Goal: Task Accomplishment & Management: Complete application form

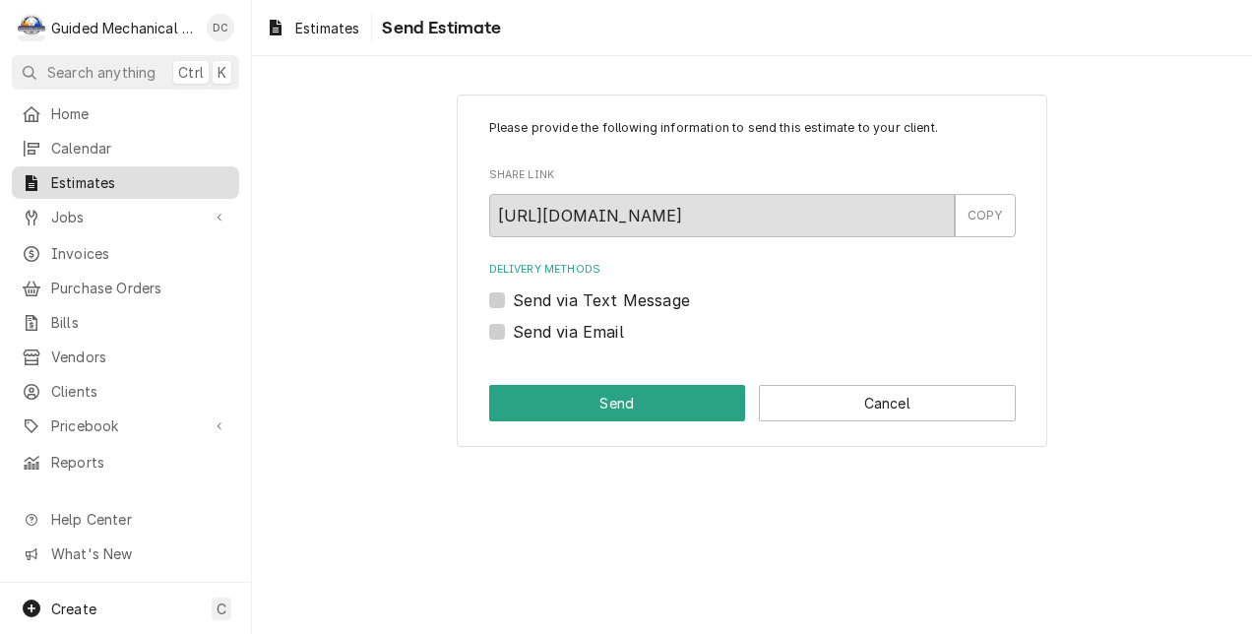
click at [116, 174] on span "Estimates" at bounding box center [140, 182] width 178 height 21
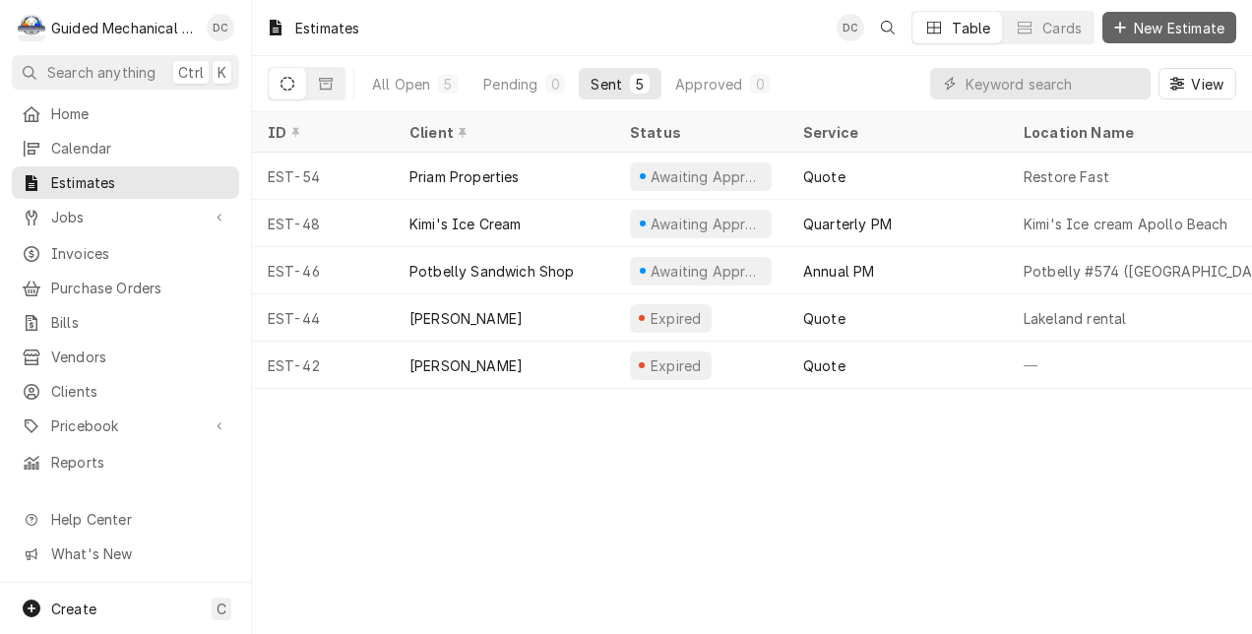
click at [1149, 24] on span "New Estimate" at bounding box center [1179, 28] width 98 height 21
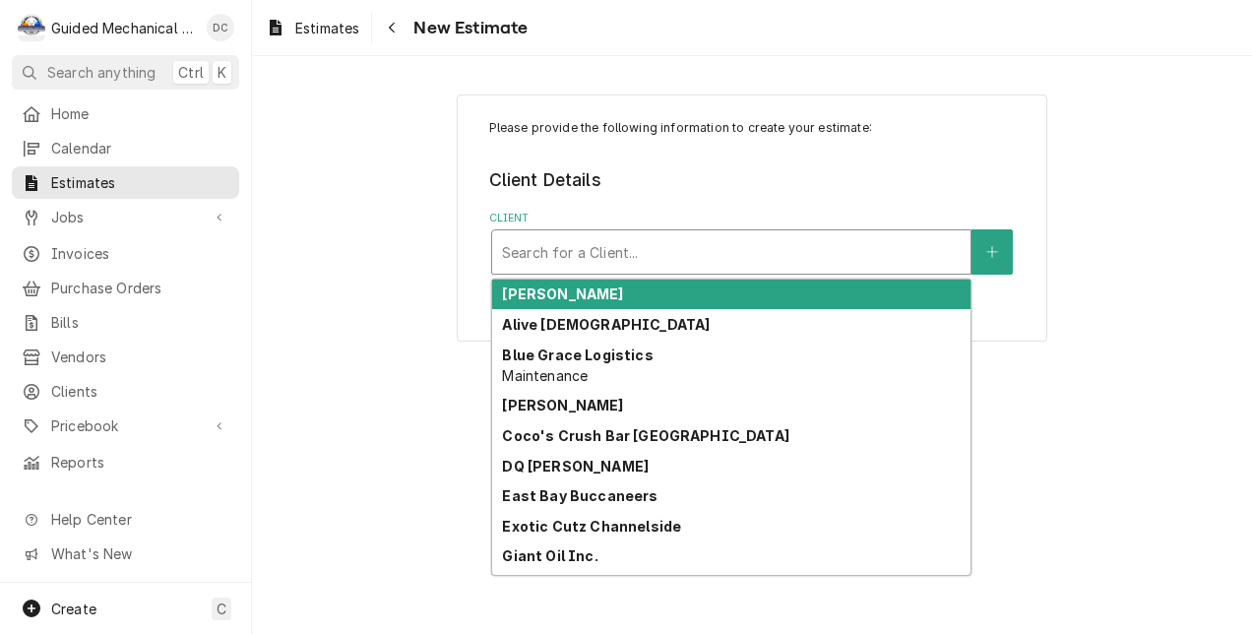
click at [789, 250] on div "Client" at bounding box center [731, 251] width 459 height 35
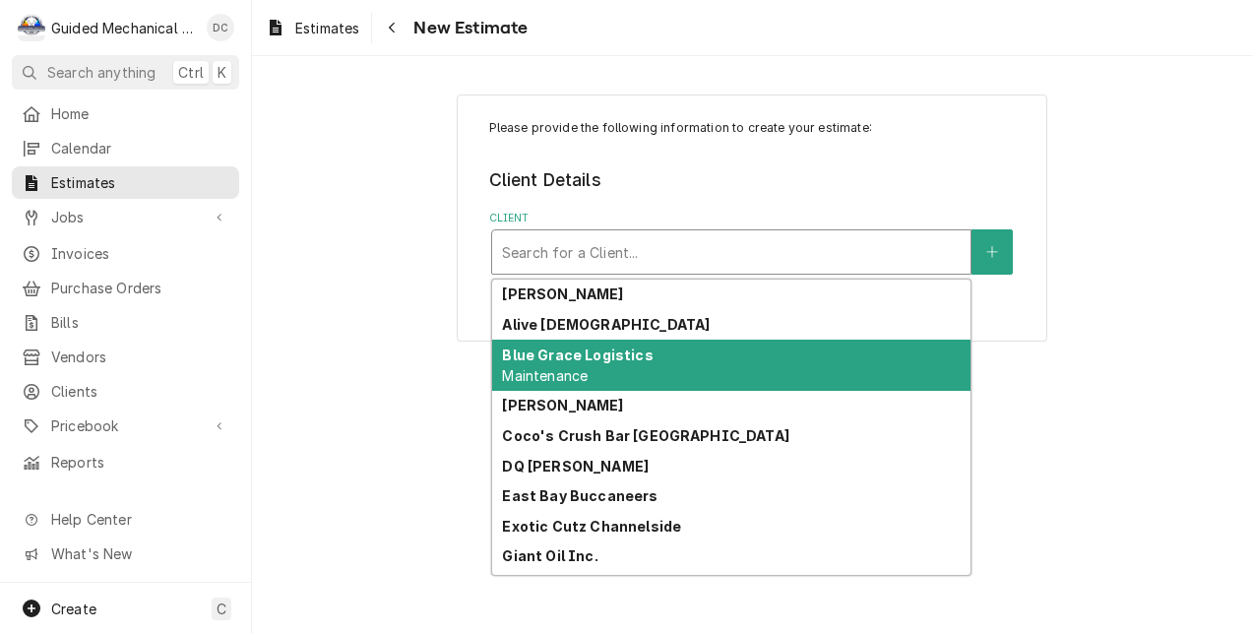
click at [740, 375] on div "Blue Grace Logistics Maintenance" at bounding box center [731, 365] width 478 height 51
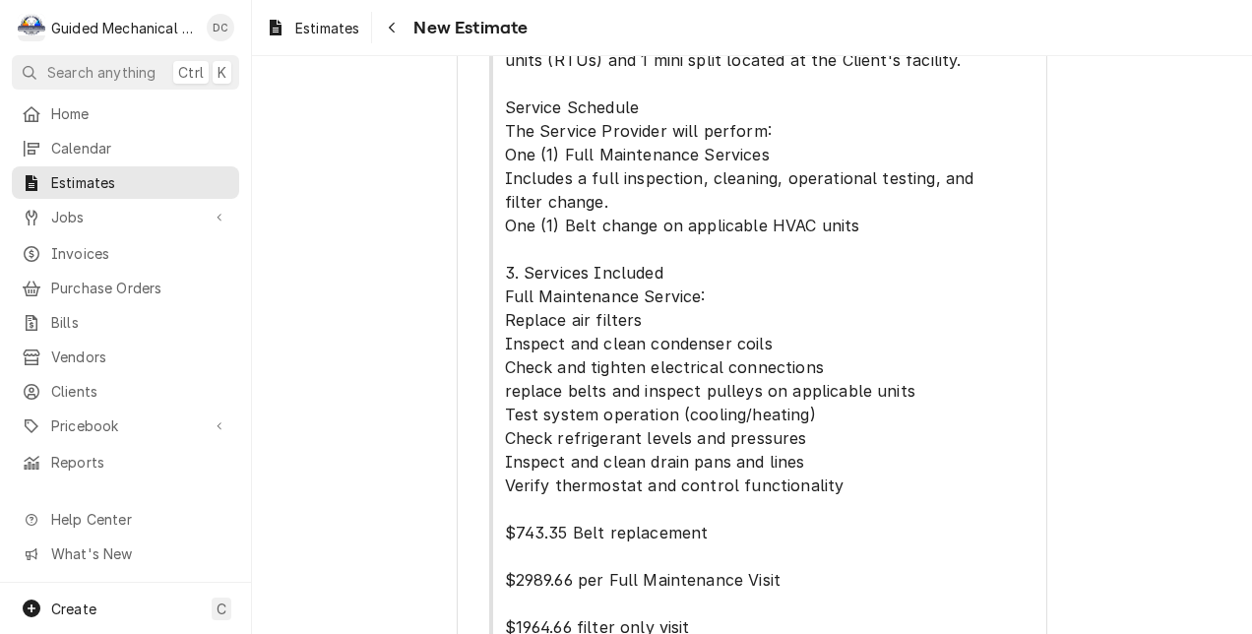
scroll to position [764, 0]
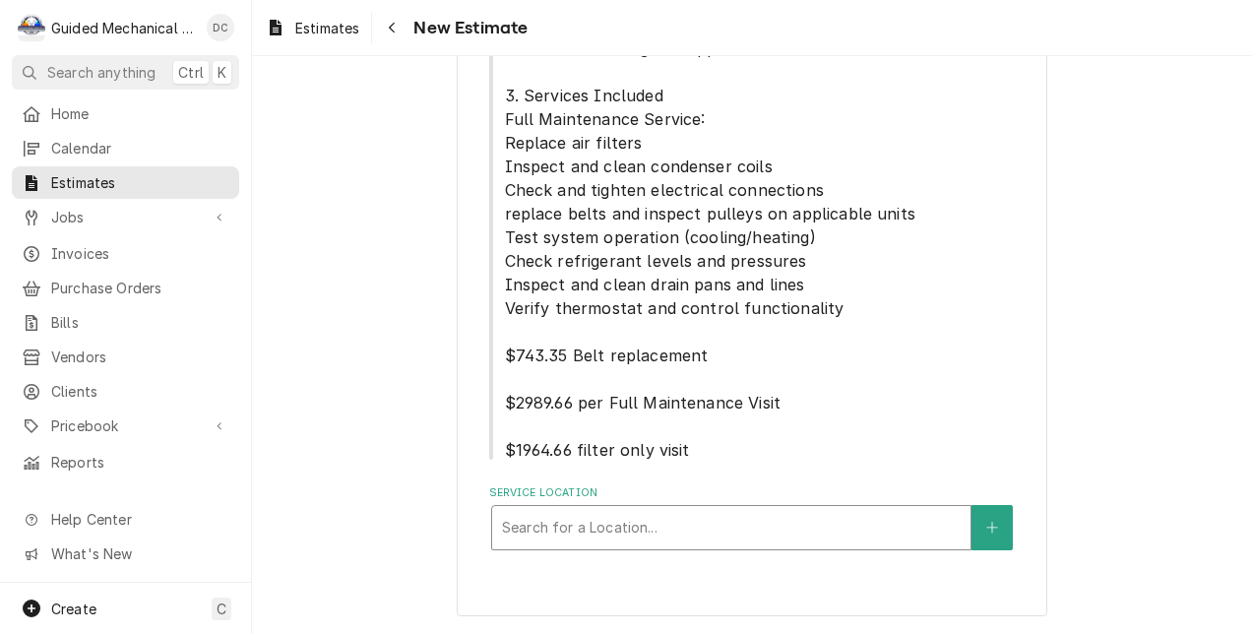
click at [821, 532] on div "Service Location" at bounding box center [731, 527] width 459 height 35
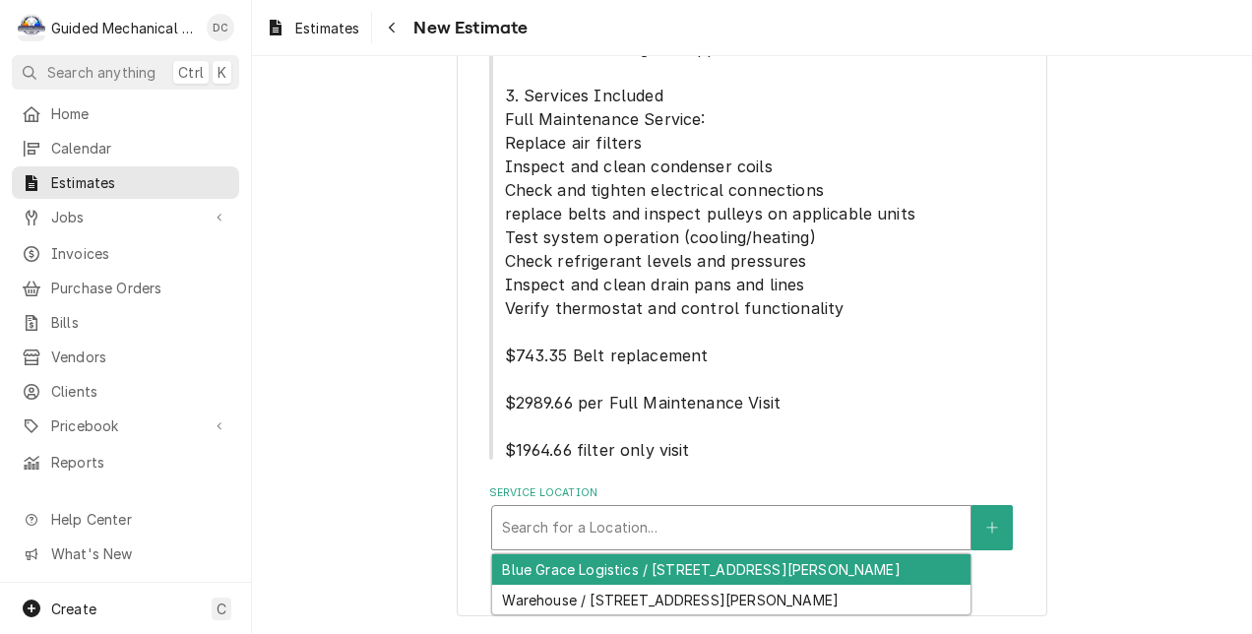
click at [807, 565] on div "Blue Grace Logistics / 2846 S Falkenburg Rd, Riverview, FL 33578" at bounding box center [731, 569] width 478 height 31
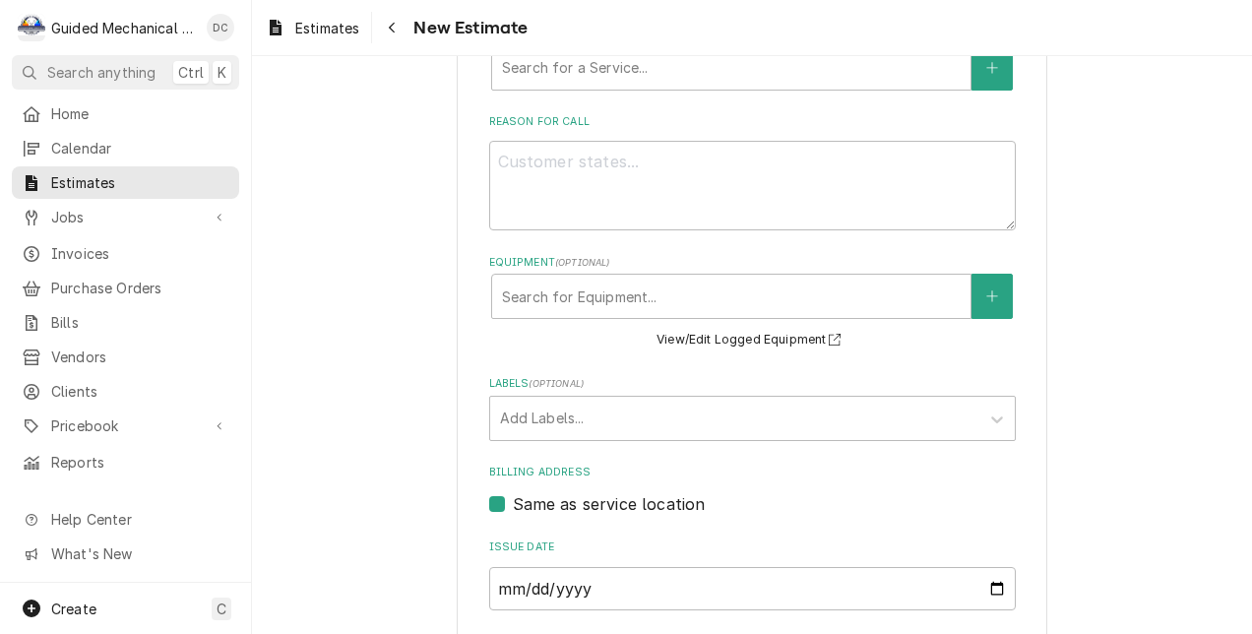
scroll to position [1452, 0]
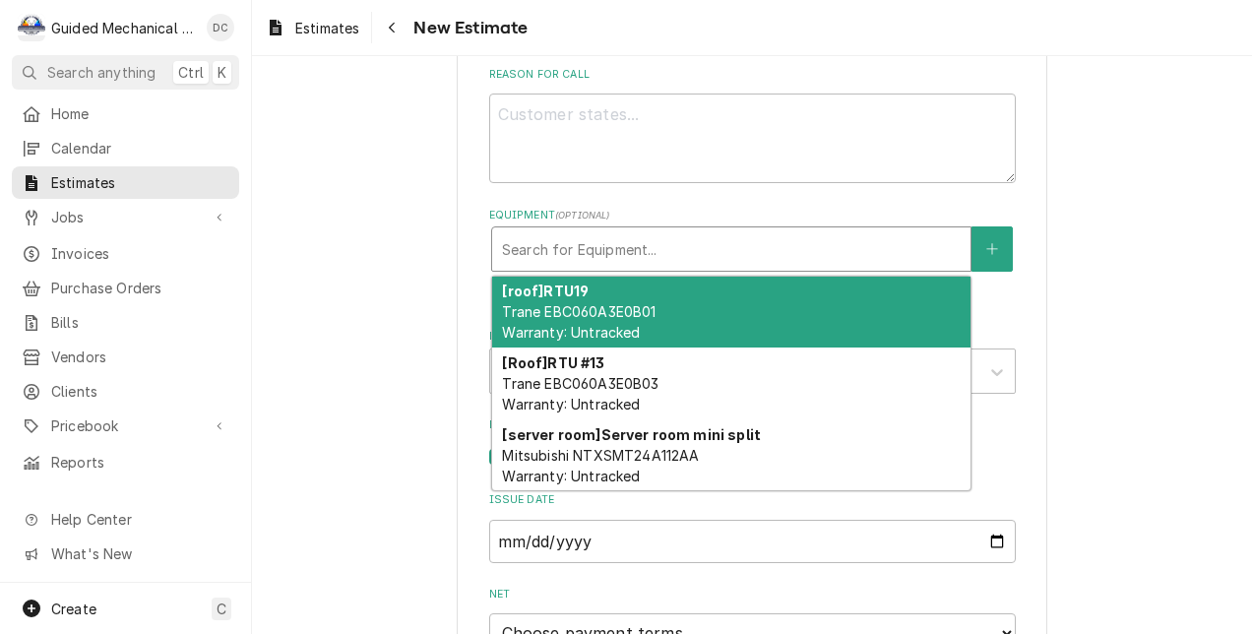
click at [628, 253] on div "Equipment" at bounding box center [731, 248] width 459 height 35
click at [636, 302] on div "[roof] RTU19 Trane EBC060A3E0B01 Warranty: Untracked" at bounding box center [731, 313] width 478 height 72
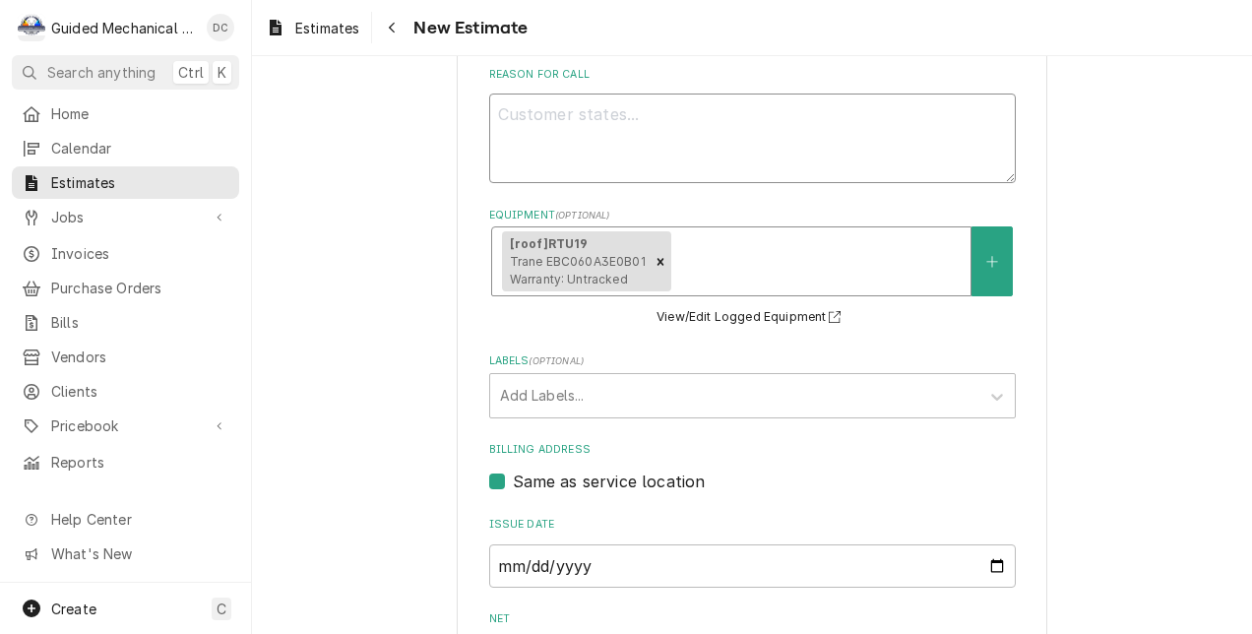
click at [573, 105] on textarea "Reason For Call" at bounding box center [752, 138] width 526 height 90
type textarea "x"
type textarea "q"
type textarea "x"
type textarea "qu"
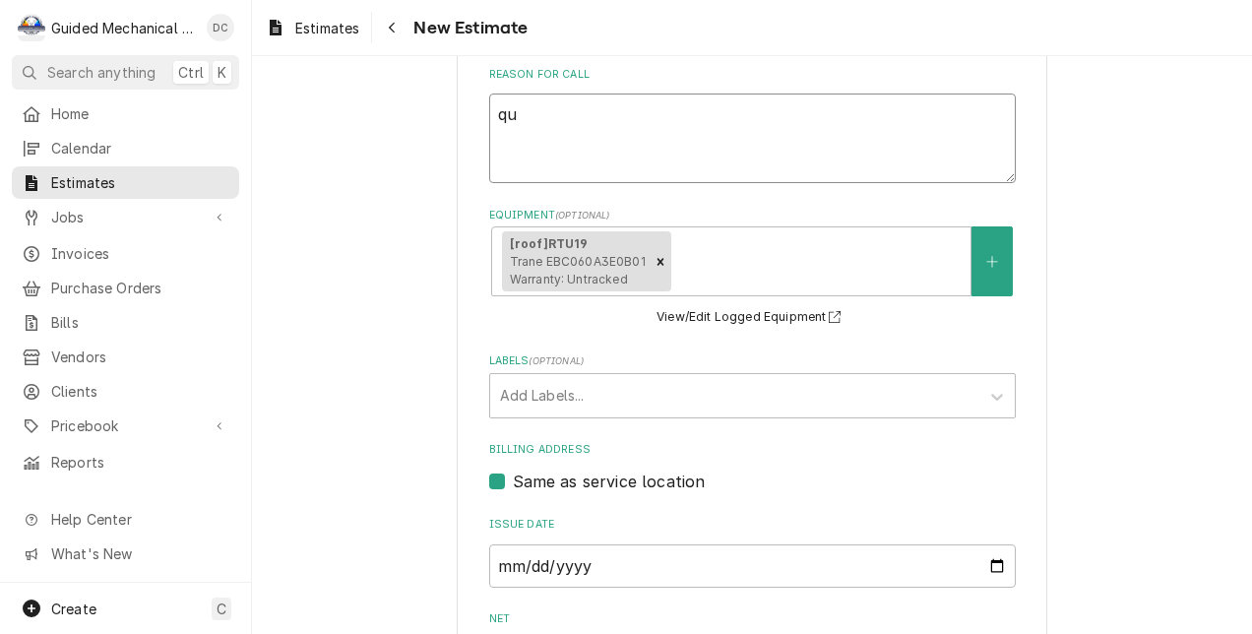
type textarea "x"
type textarea "quo"
type textarea "x"
type textarea "quot"
type textarea "x"
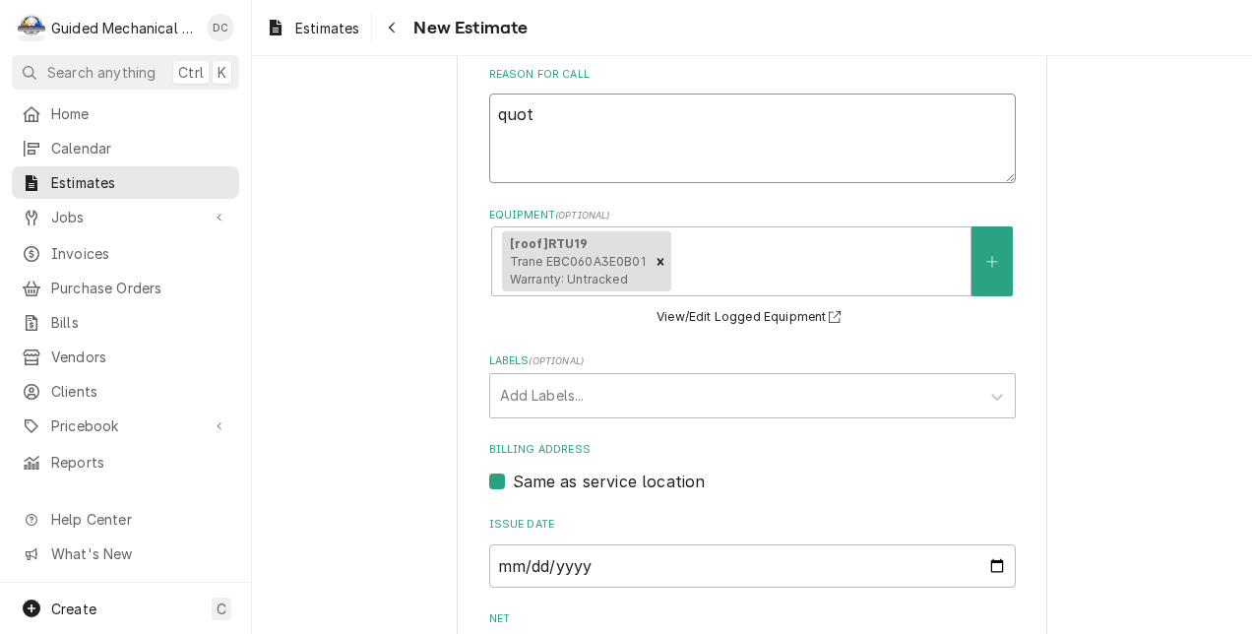
type textarea "quote"
type textarea "x"
type textarea "quote"
type textarea "x"
type textarea "quote f"
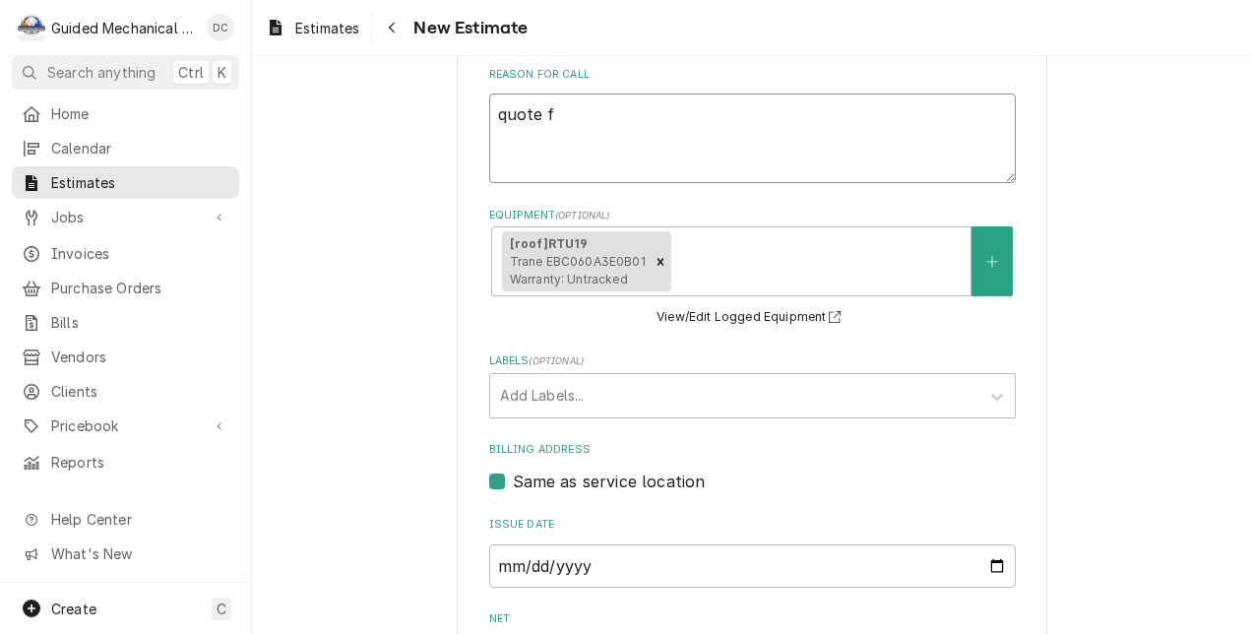
type textarea "x"
type textarea "quote fo"
type textarea "x"
type textarea "quote for"
type textarea "x"
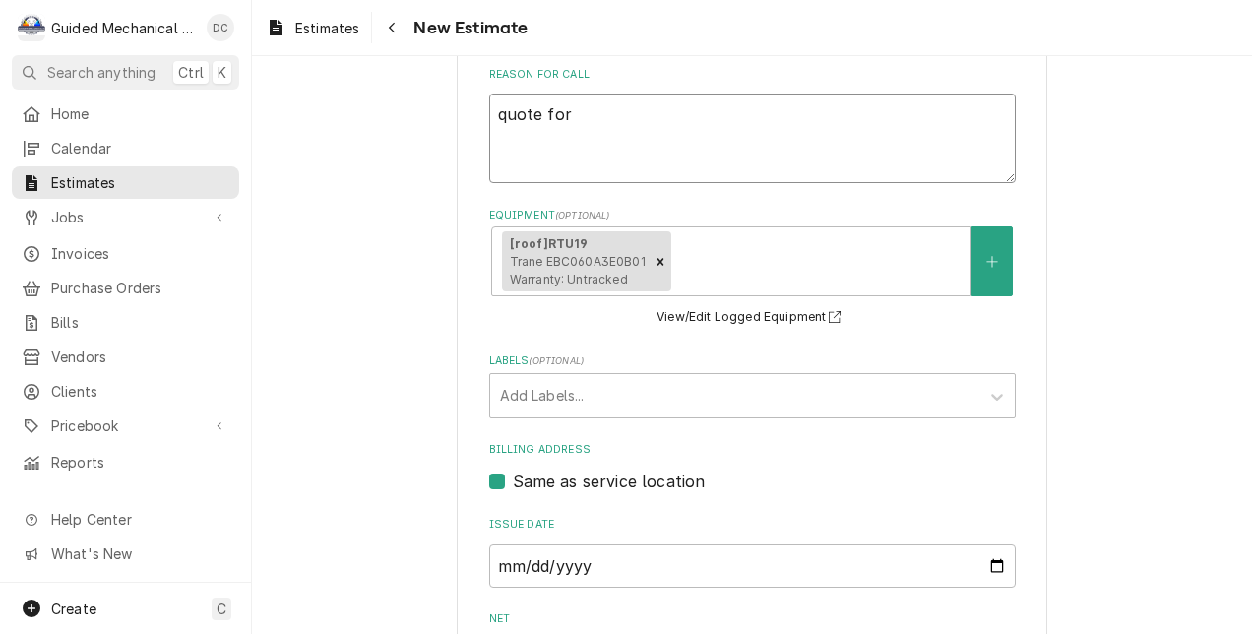
type textarea "quote for"
type textarea "x"
type textarea "quote for c"
type textarea "x"
type textarea "quote for co"
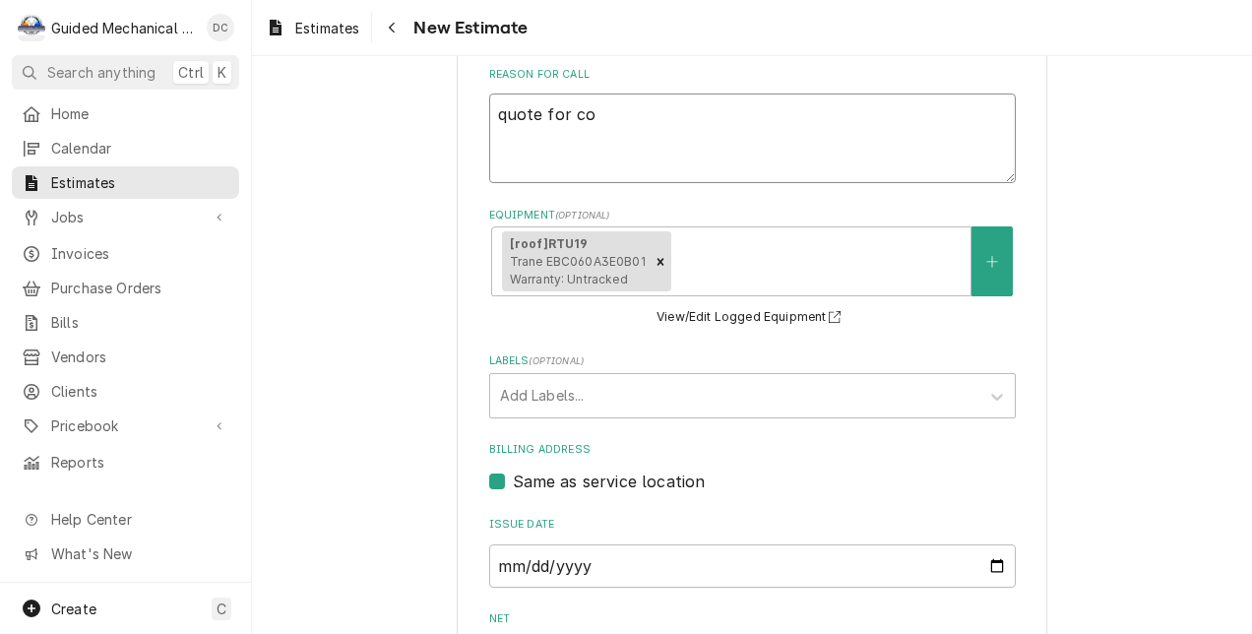
type textarea "x"
type textarea "quote for coi"
type textarea "x"
type textarea "quote for coil"
type textarea "x"
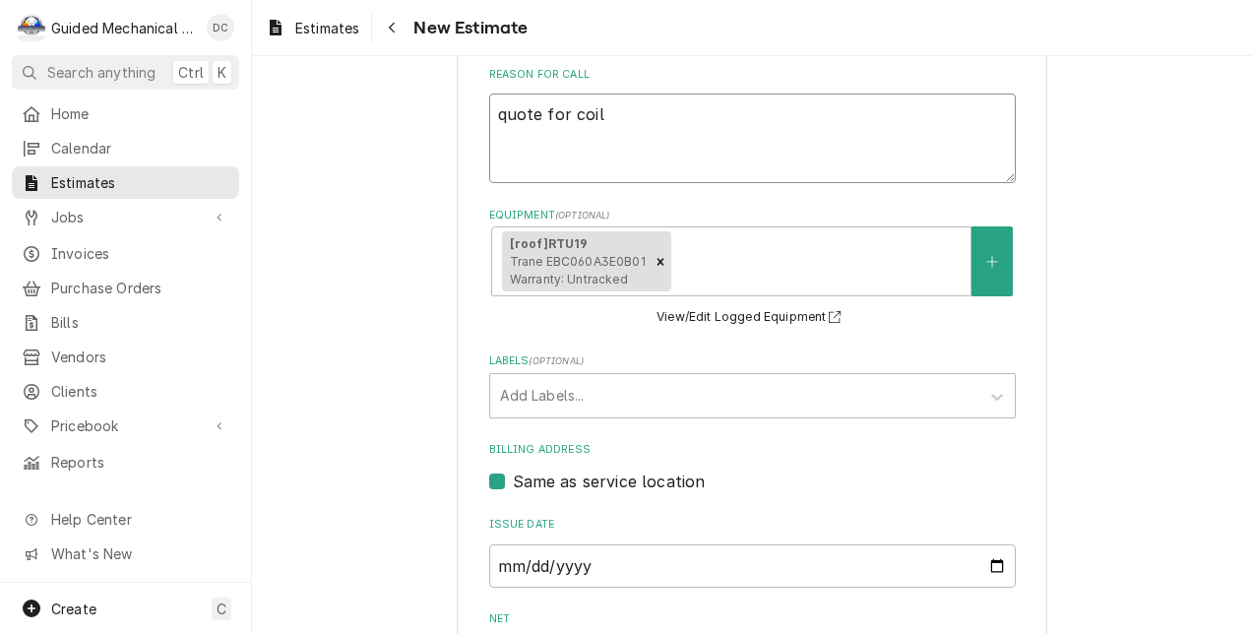
type textarea "quote for coil"
type textarea "x"
type textarea "quote for coil r"
type textarea "x"
type textarea "quote for coil re"
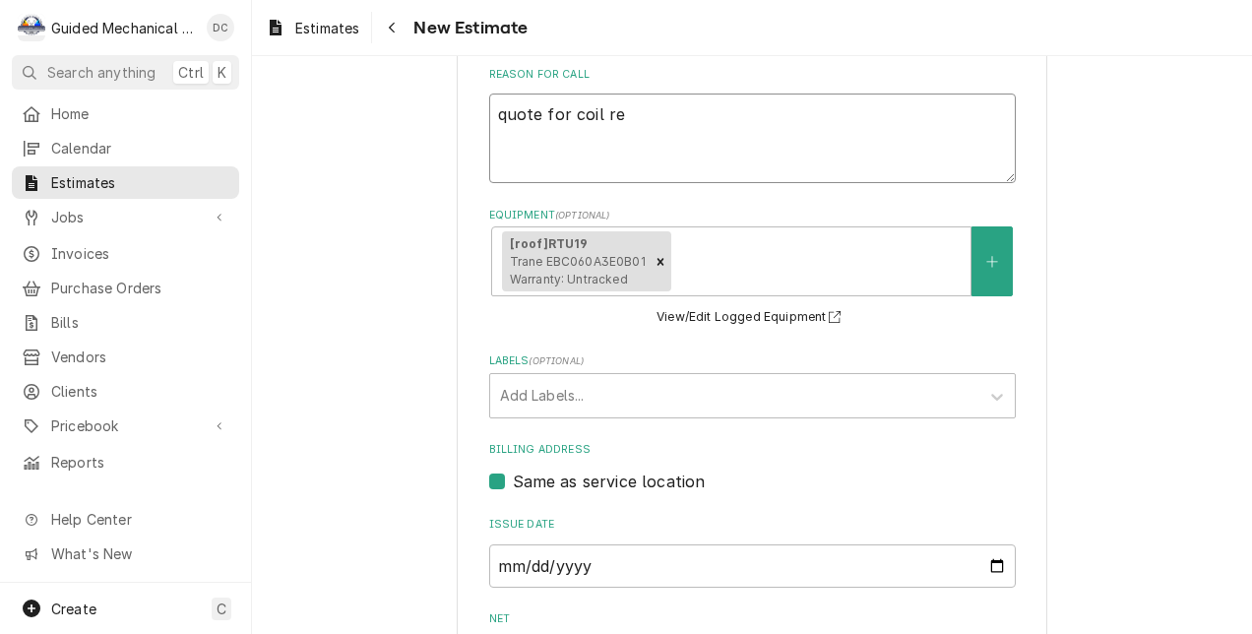
type textarea "x"
type textarea "quote for coil rep"
type textarea "x"
type textarea "quote for coil repl"
type textarea "x"
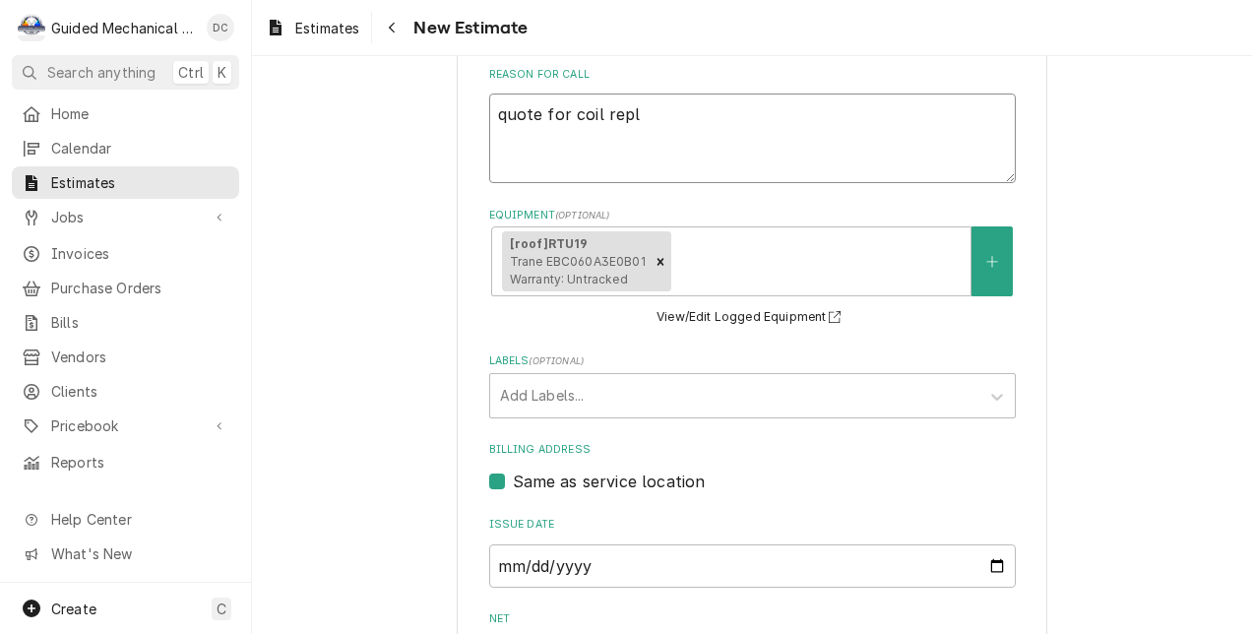
type textarea "quote for coil repla"
type textarea "x"
type textarea "quote for coil replac"
type textarea "x"
type textarea "quote for coil replace"
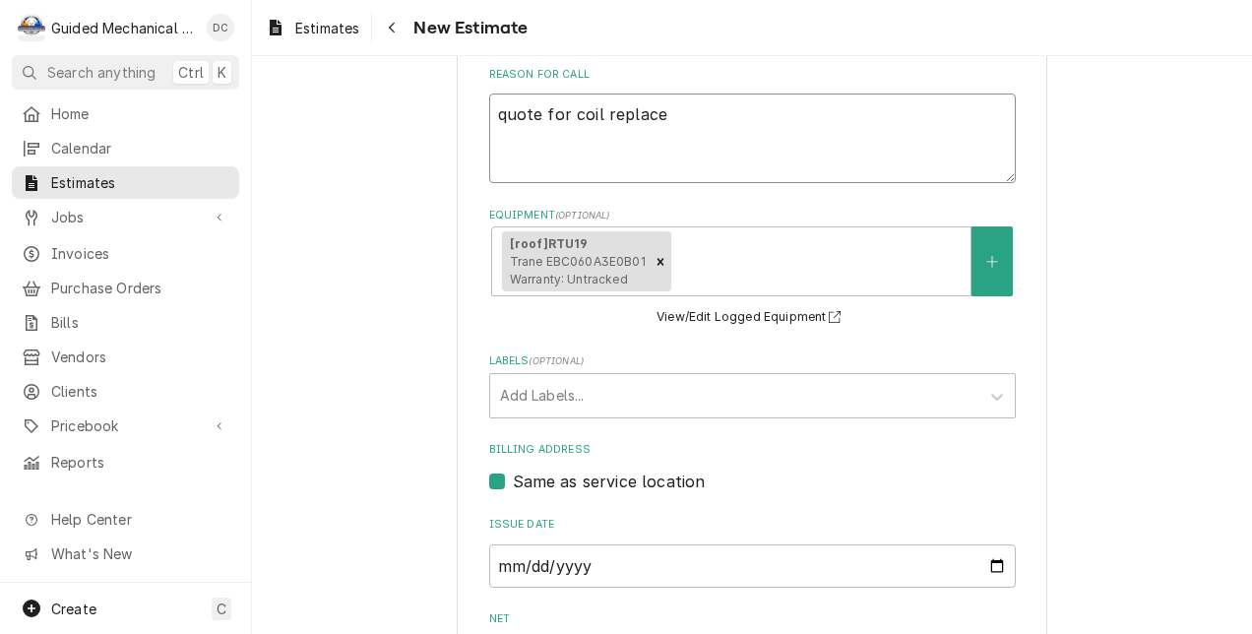
type textarea "x"
type textarea "quote for coil replacem"
type textarea "x"
type textarea "quote for coil replaceme"
type textarea "x"
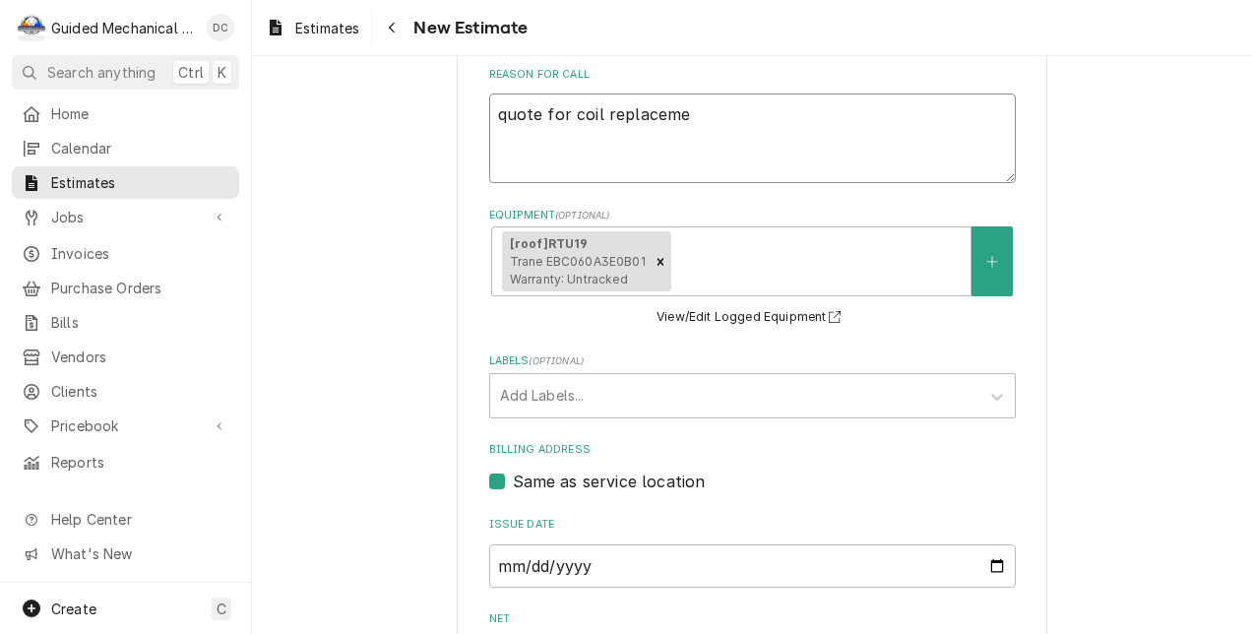
type textarea "quote for coil replacemen"
type textarea "x"
type textarea "quote for coil replacement"
type textarea "x"
type textarea "quote for coil replacement"
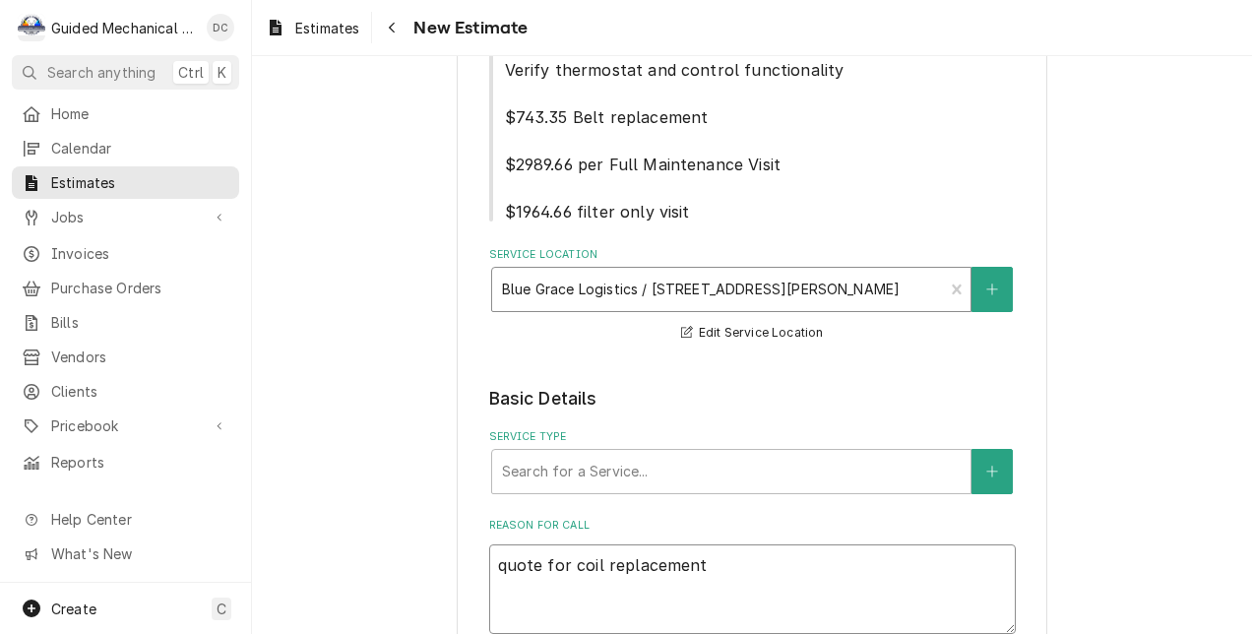
scroll to position [960, 0]
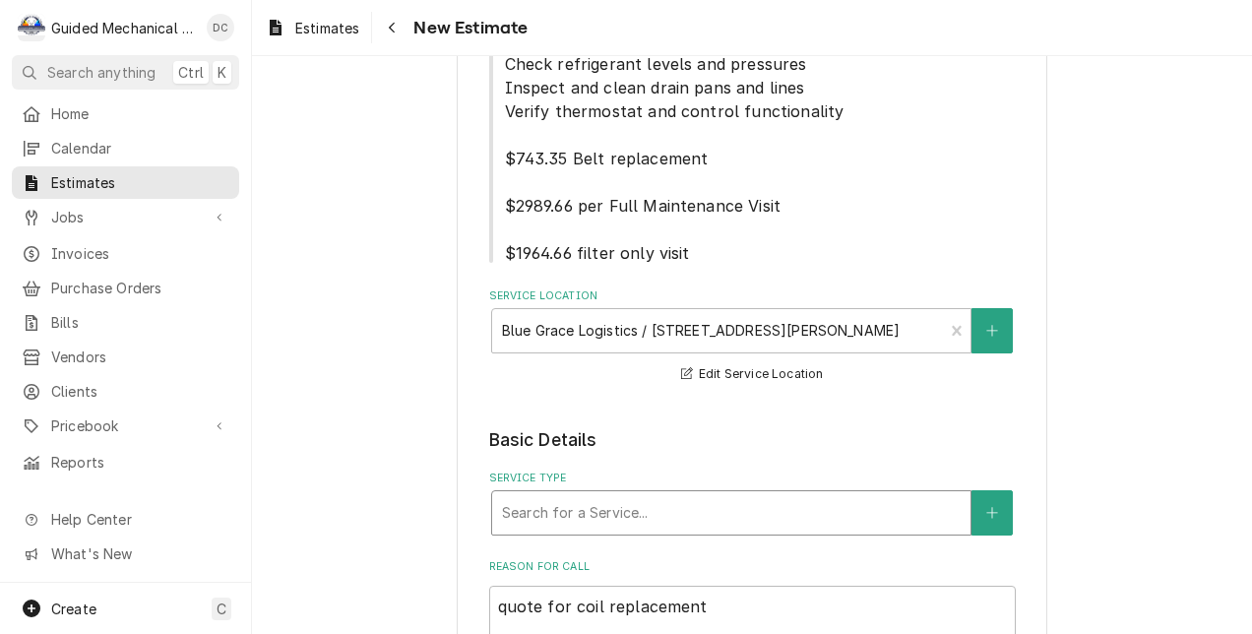
click at [781, 502] on div "Service Type" at bounding box center [731, 512] width 459 height 35
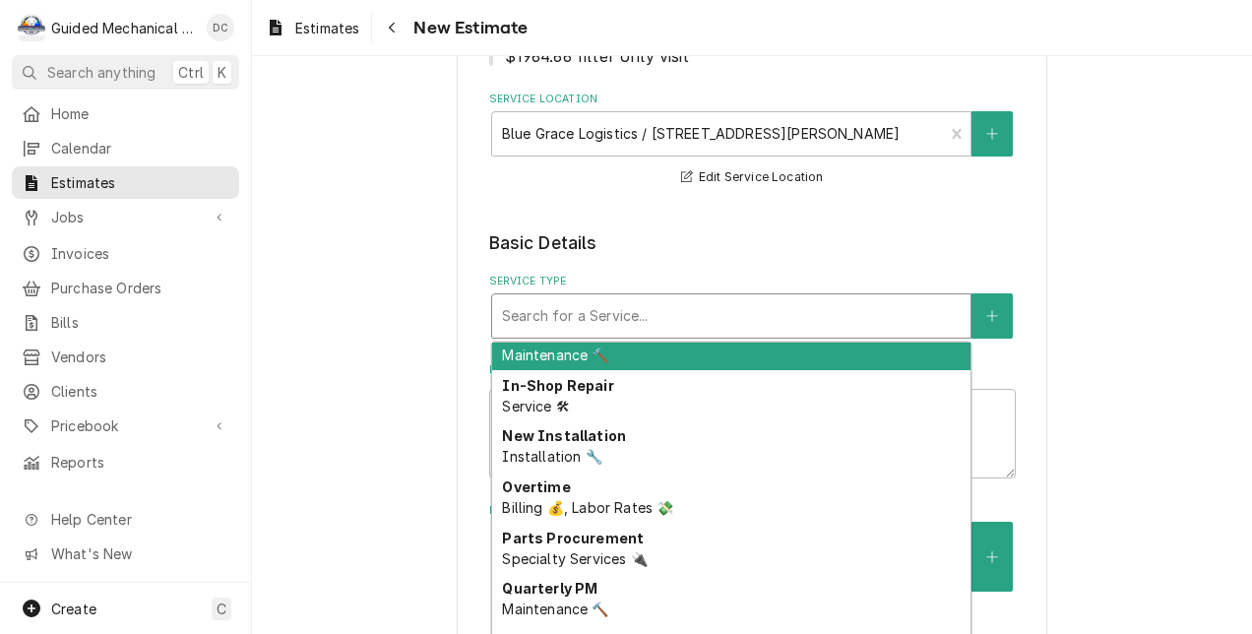
scroll to position [658, 0]
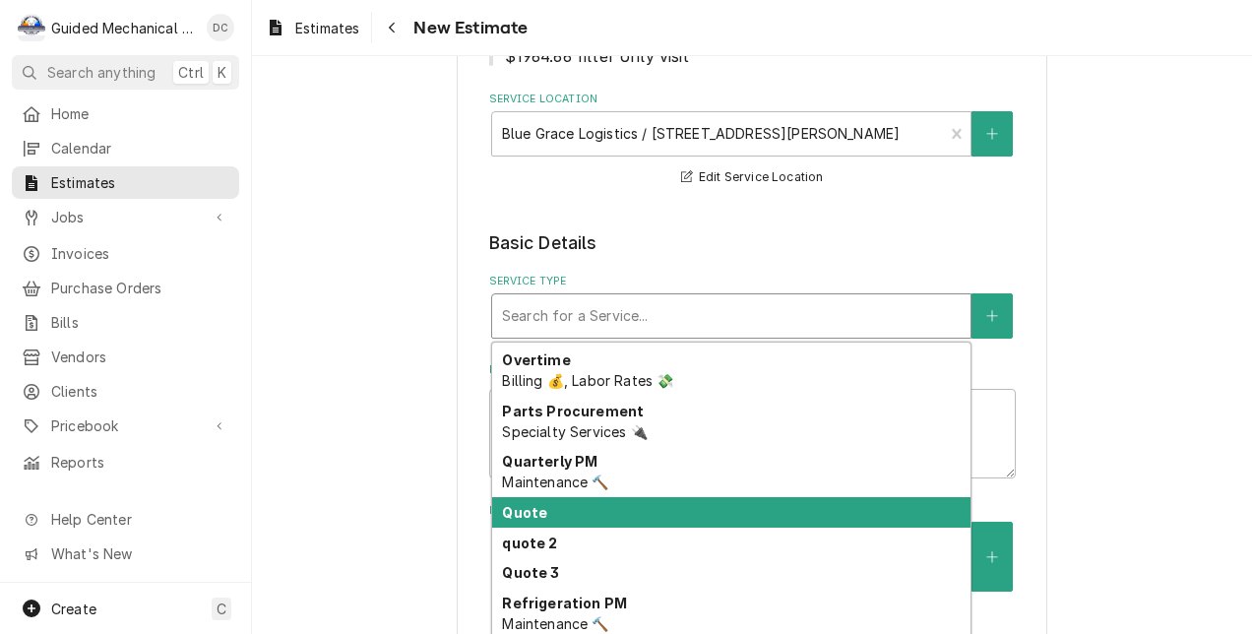
click at [694, 508] on div "Quote" at bounding box center [731, 512] width 478 height 31
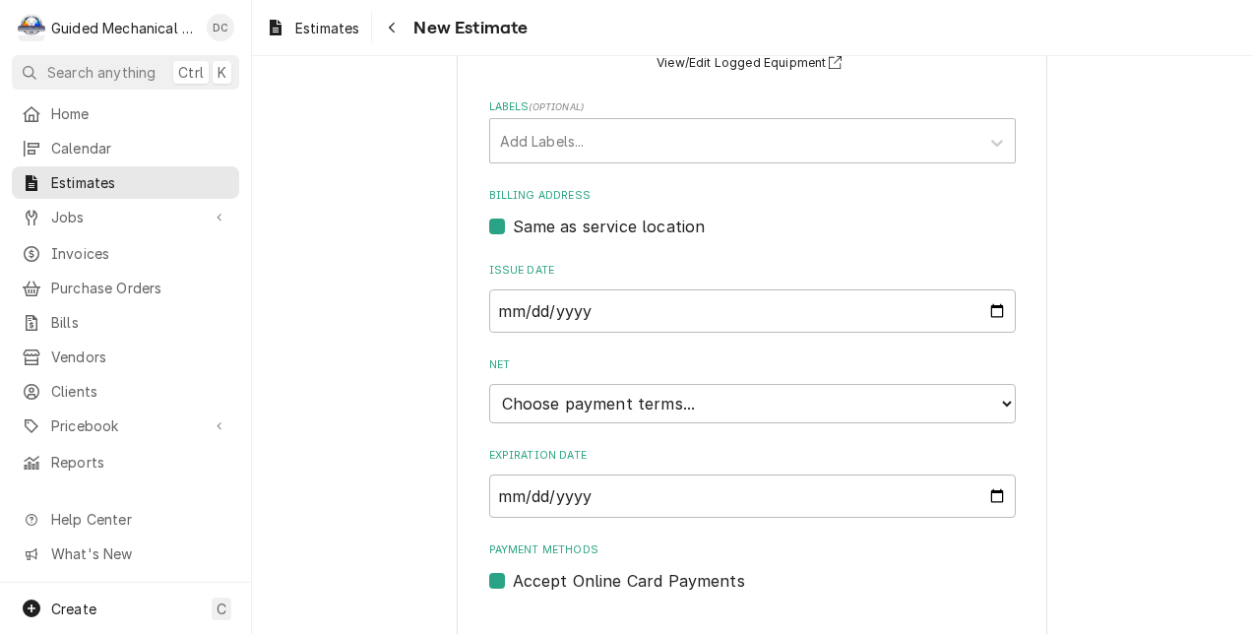
scroll to position [1783, 0]
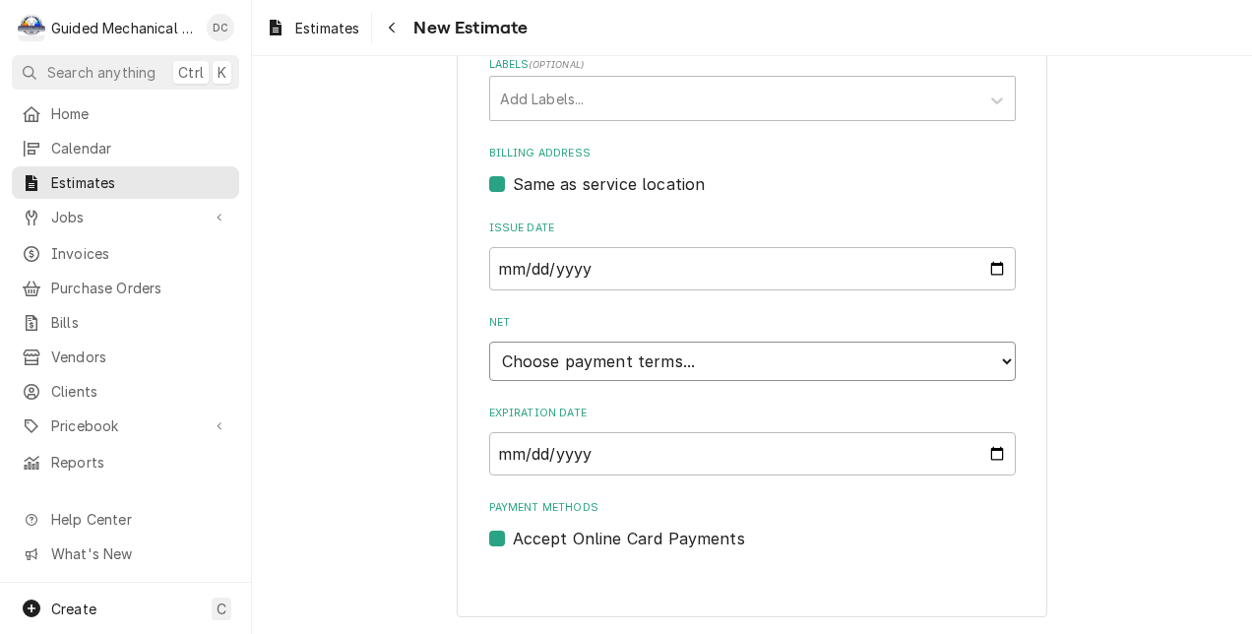
click at [1001, 359] on select "Choose payment terms... Same Day Net 7 Net 14 Net 21 Net 30 Net 45 Net 60 Net 90" at bounding box center [752, 360] width 526 height 39
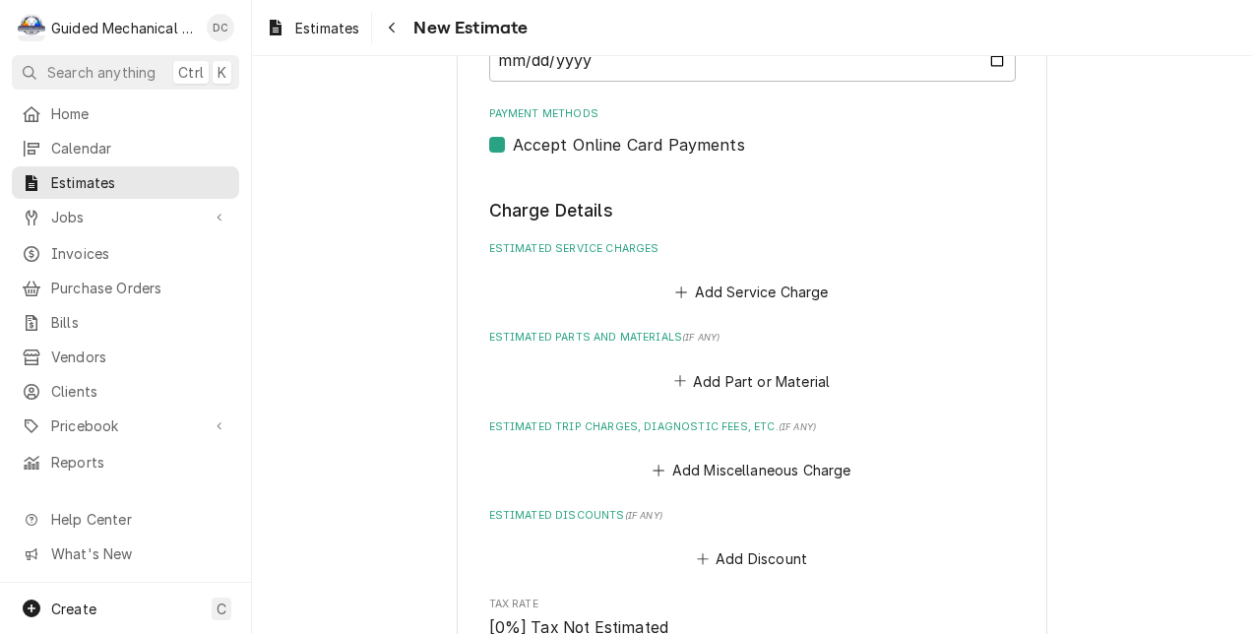
scroll to position [2177, 0]
click at [781, 291] on button "Add Service Charge" at bounding box center [751, 292] width 159 height 28
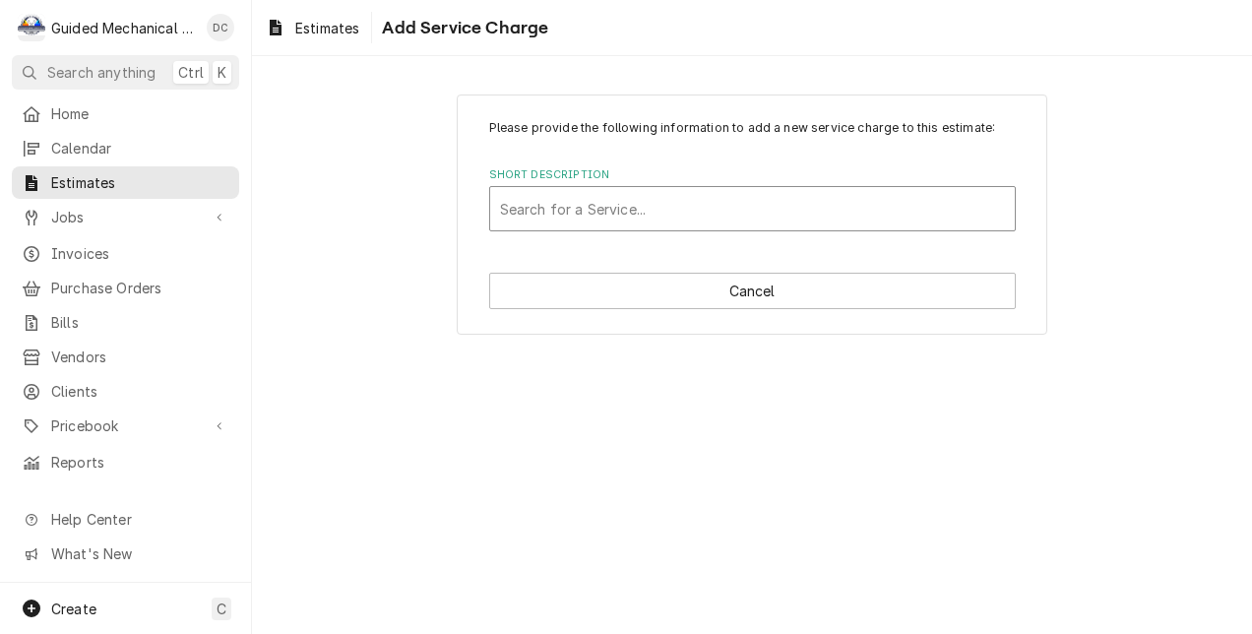
click at [783, 197] on div "Short Description" at bounding box center [752, 208] width 505 height 35
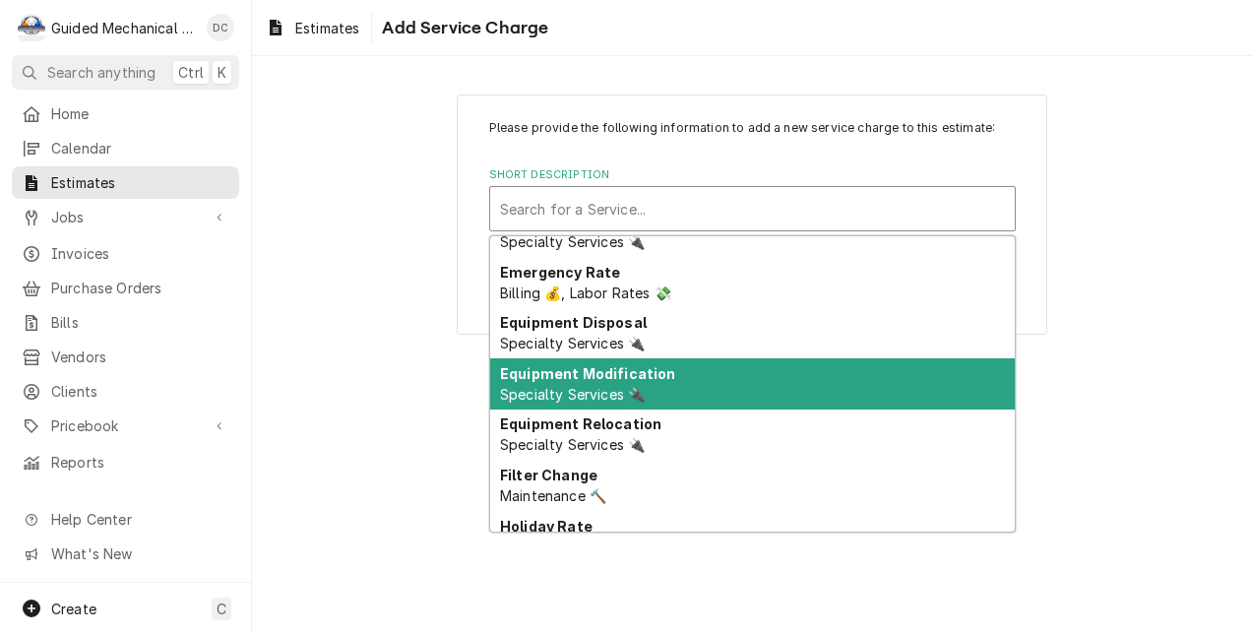
scroll to position [230, 0]
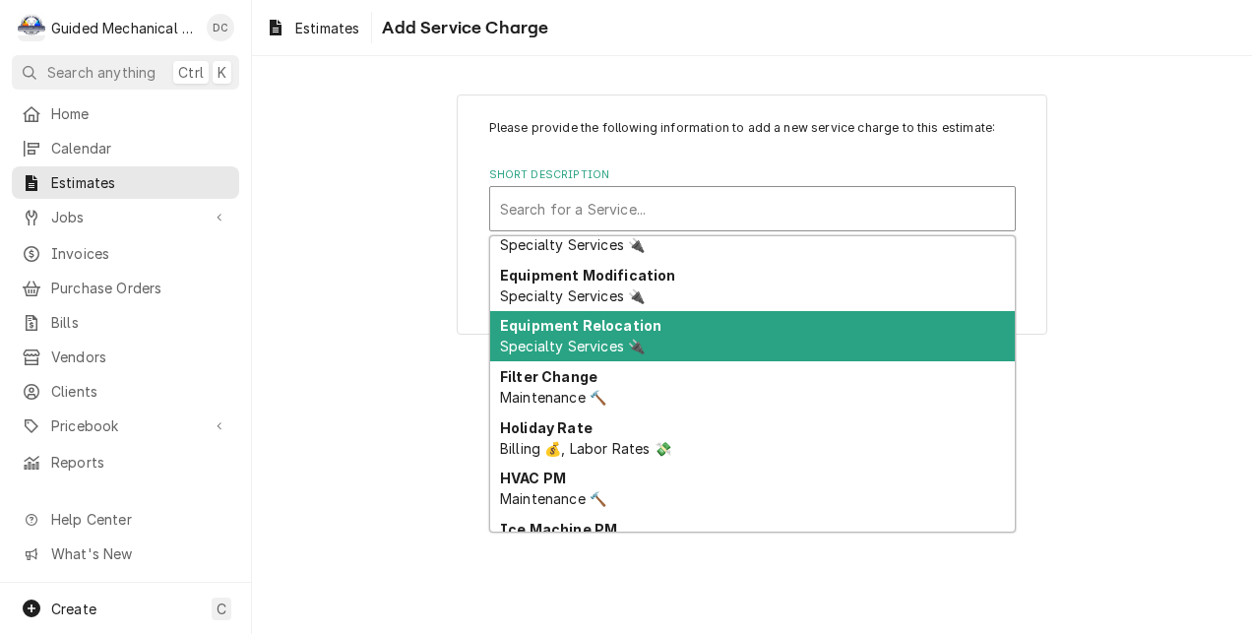
click at [1130, 305] on div "Please provide the following information to add a new service charge to this es…" at bounding box center [752, 214] width 1000 height 275
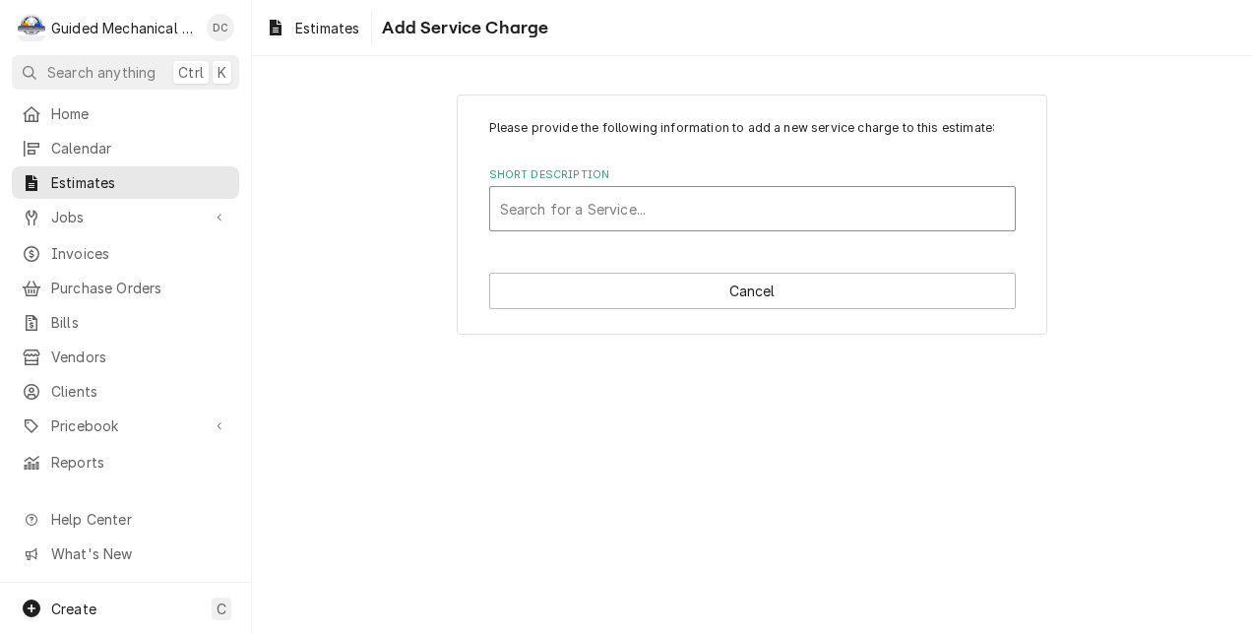
click at [825, 197] on div "Short Description" at bounding box center [752, 208] width 505 height 35
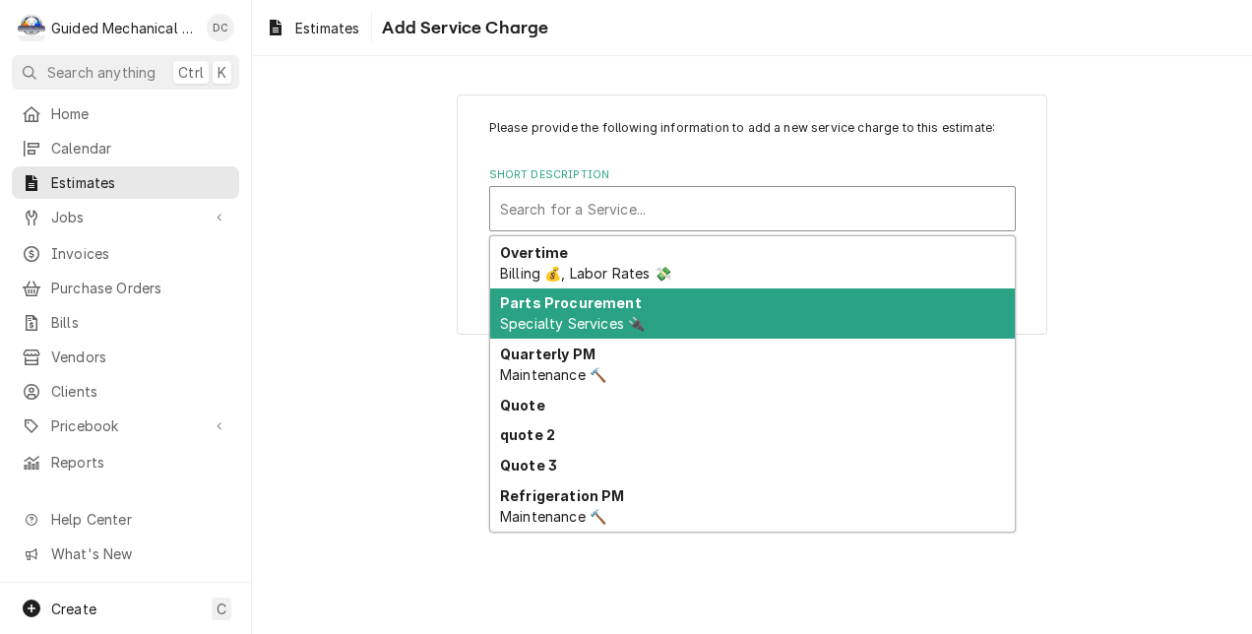
scroll to position [689, 0]
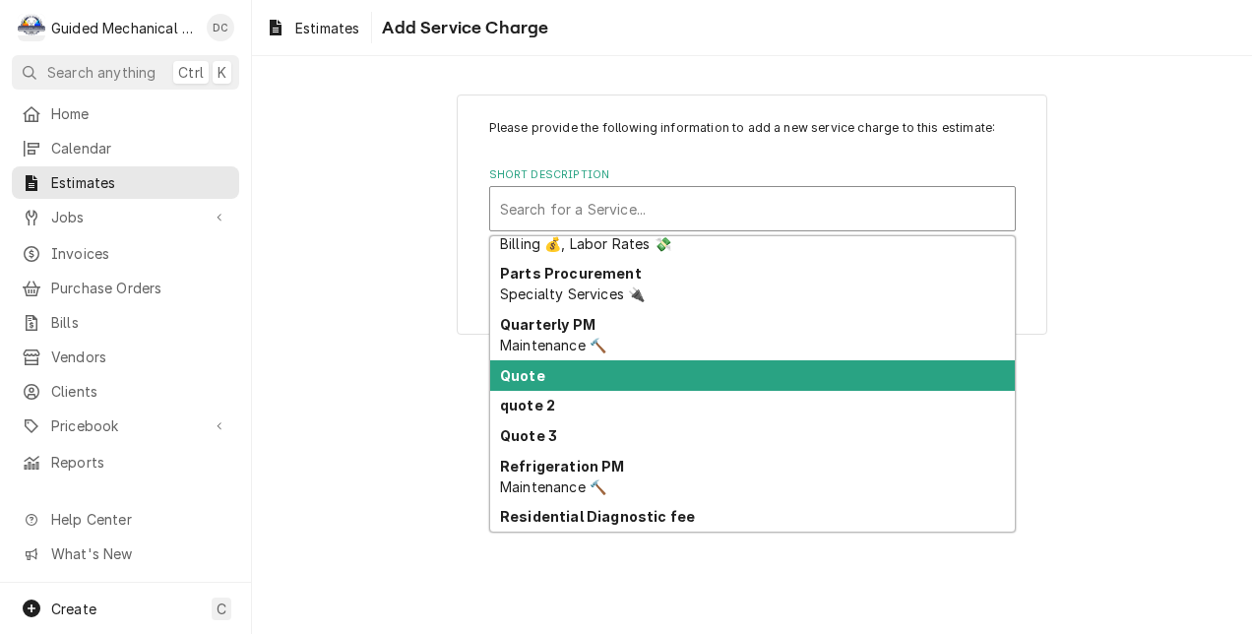
click at [689, 375] on div "Quote" at bounding box center [752, 375] width 525 height 31
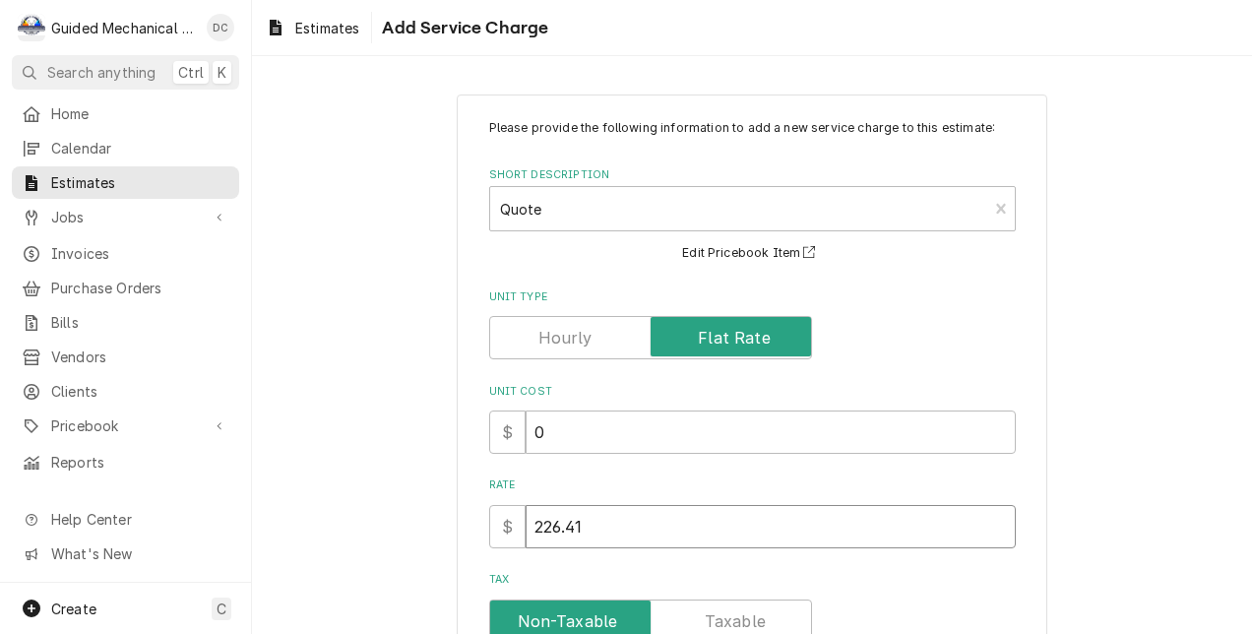
drag, startPoint x: 717, startPoint y: 506, endPoint x: 512, endPoint y: 525, distance: 206.5
click at [512, 525] on div "$ 226.41" at bounding box center [752, 526] width 526 height 43
type textarea "x"
type input "2"
type textarea "x"
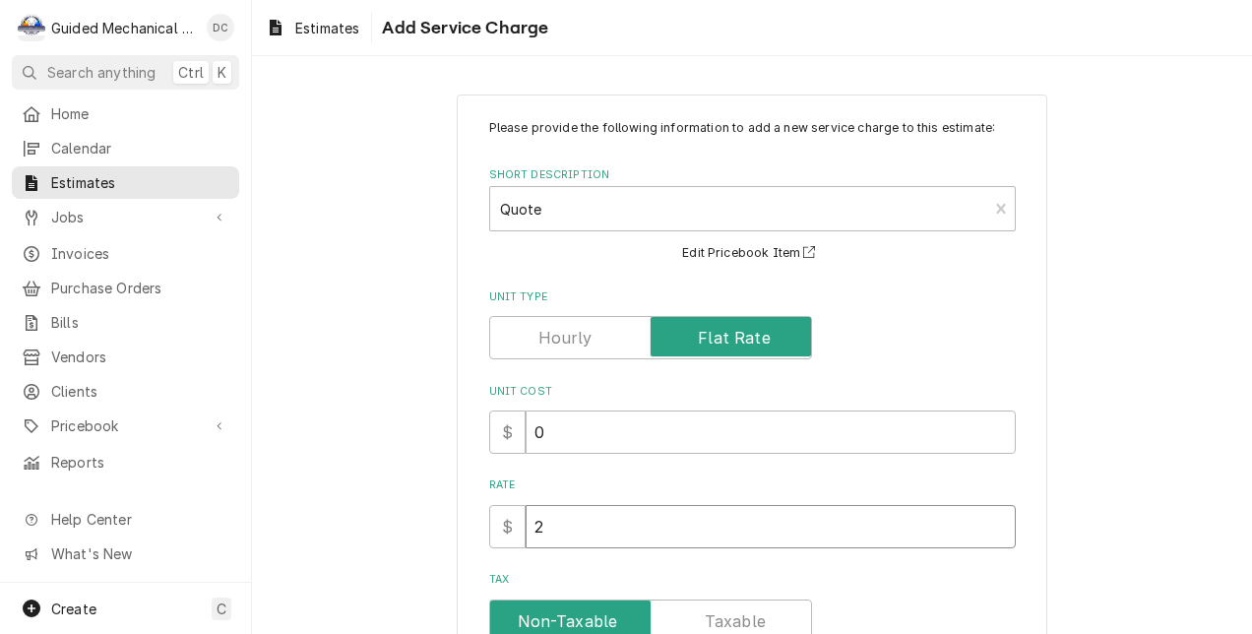
type input "26"
type textarea "x"
type input "264"
type textarea "x"
type input "2644"
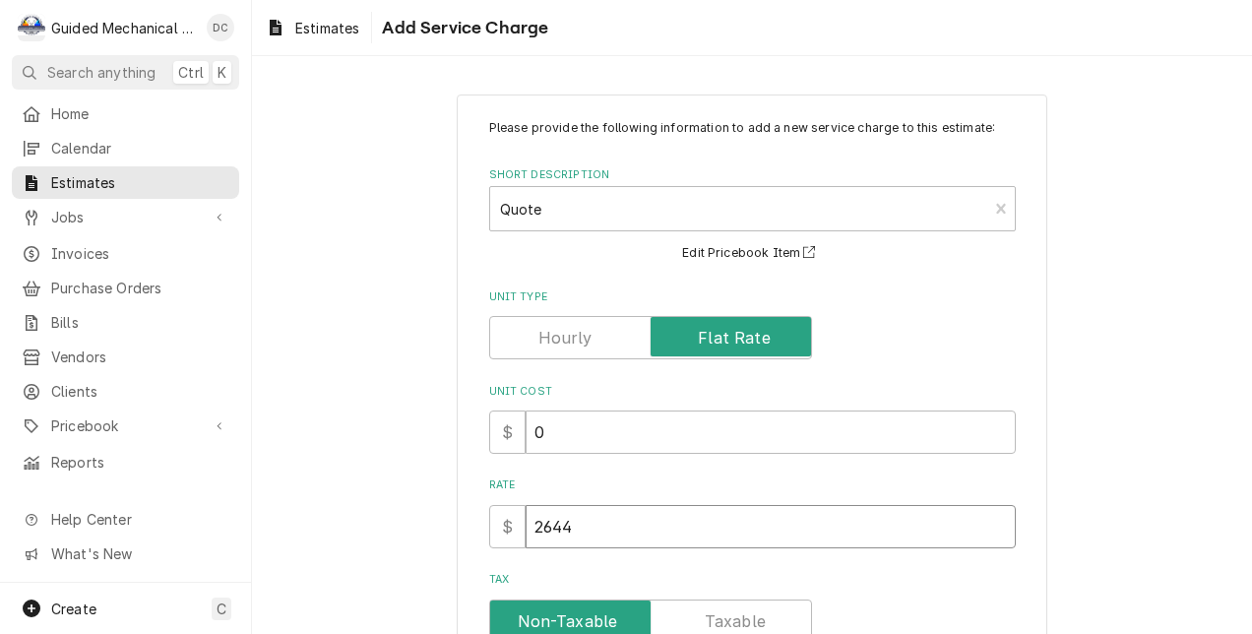
type textarea "x"
type input "2644.7"
type textarea "x"
type input "2644.78"
type textarea "x"
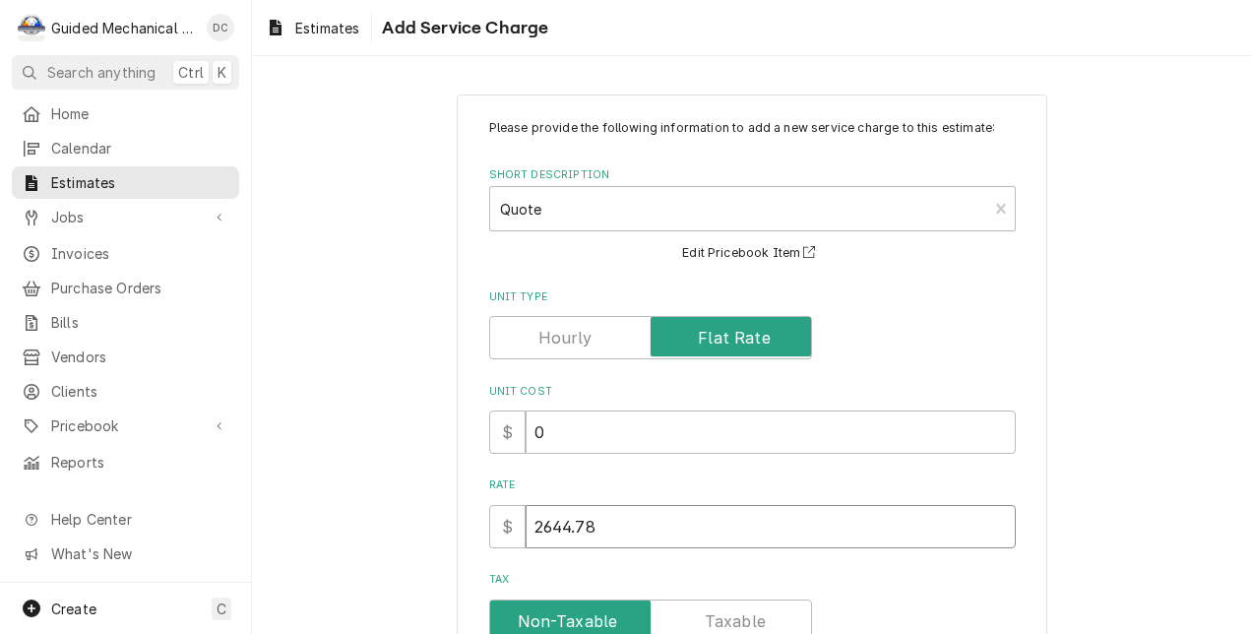
type input "2644.78"
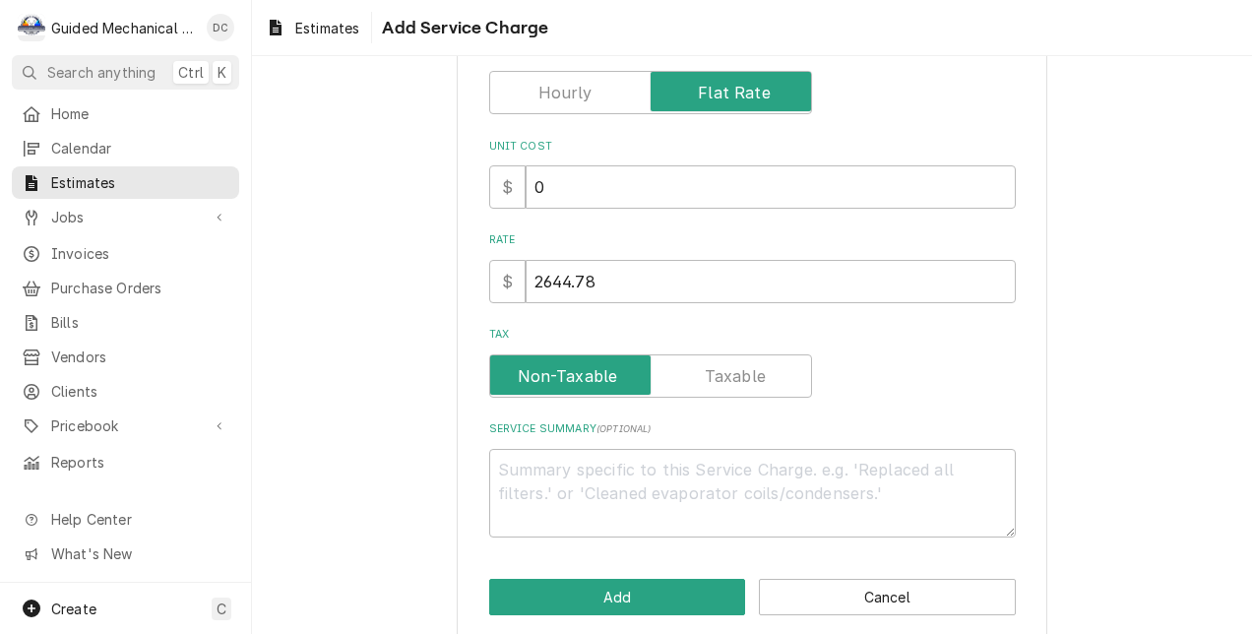
scroll to position [270, 0]
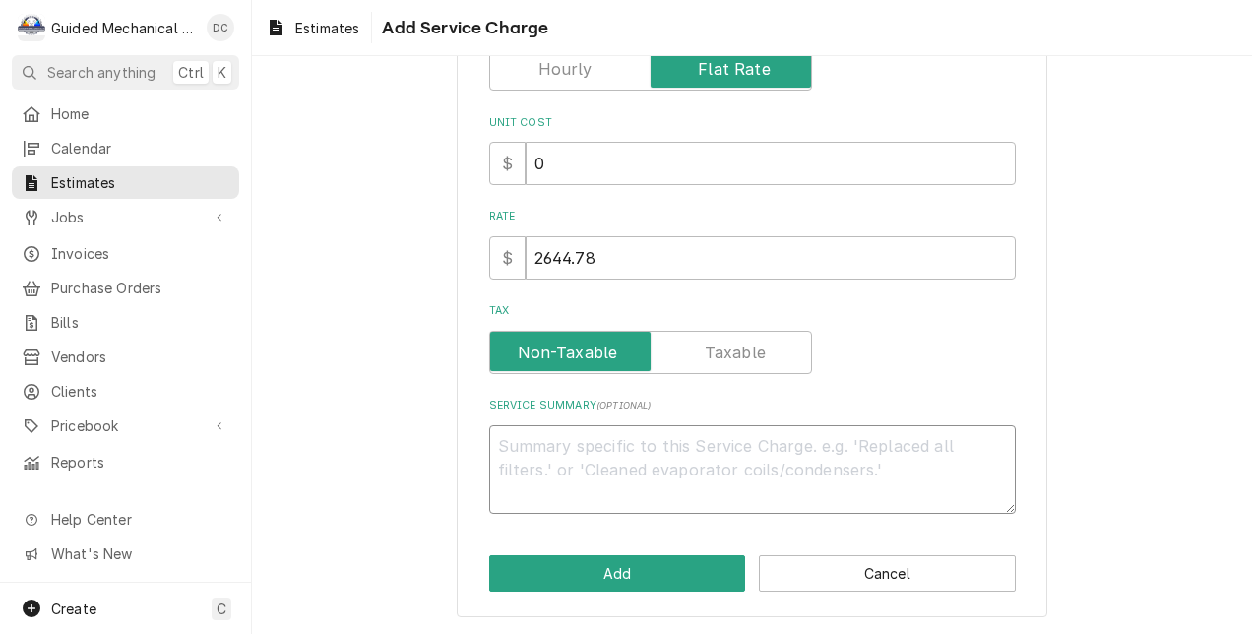
click at [688, 444] on textarea "Service Summary ( optional )" at bounding box center [752, 470] width 526 height 90
type textarea "x"
type textarea "Q"
type textarea "x"
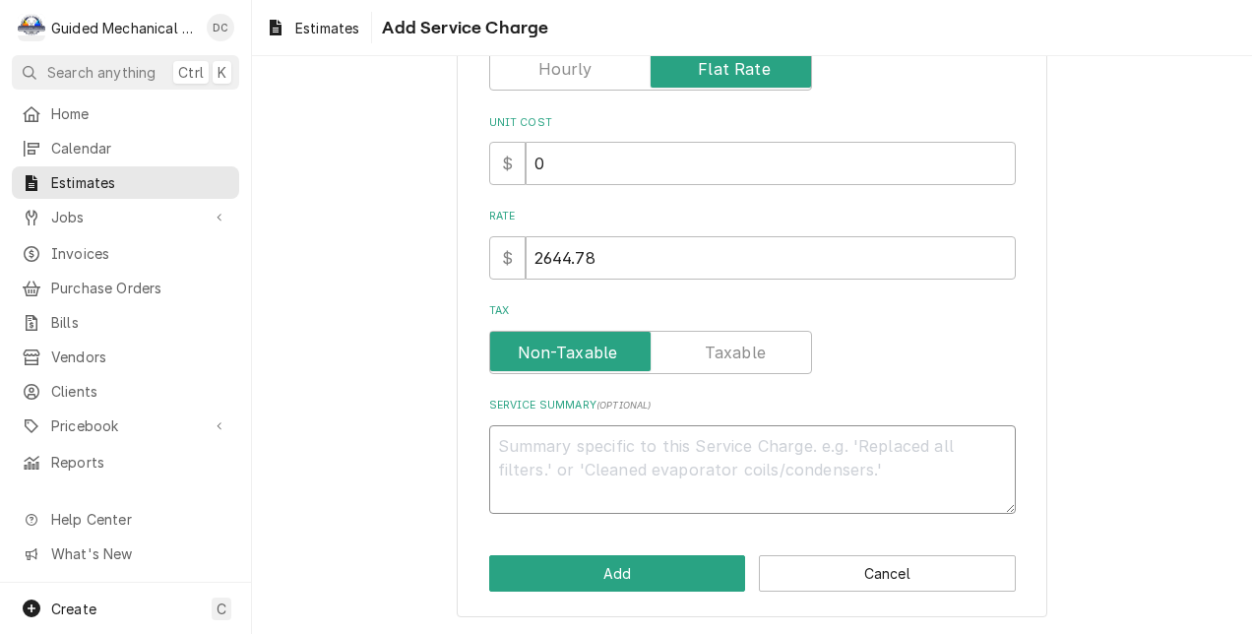
type textarea "R"
type textarea "x"
type textarea "RT"
type textarea "x"
type textarea "RTU"
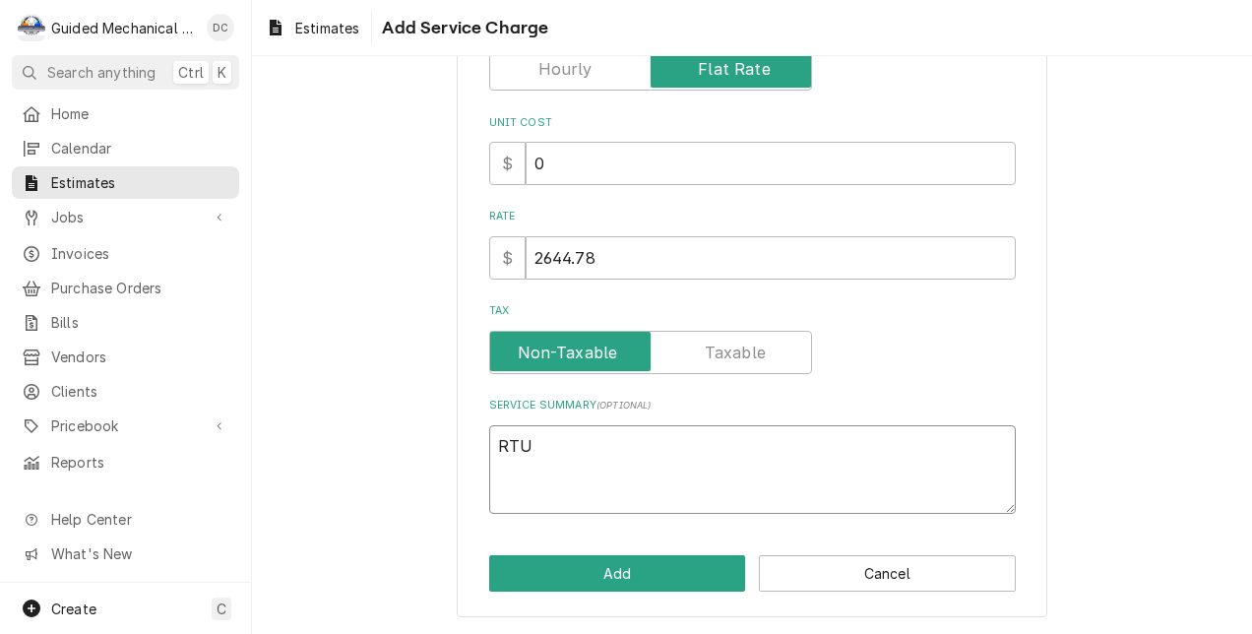
type textarea "x"
type textarea "RTU#"
type textarea "x"
type textarea "RTU#1"
type textarea "x"
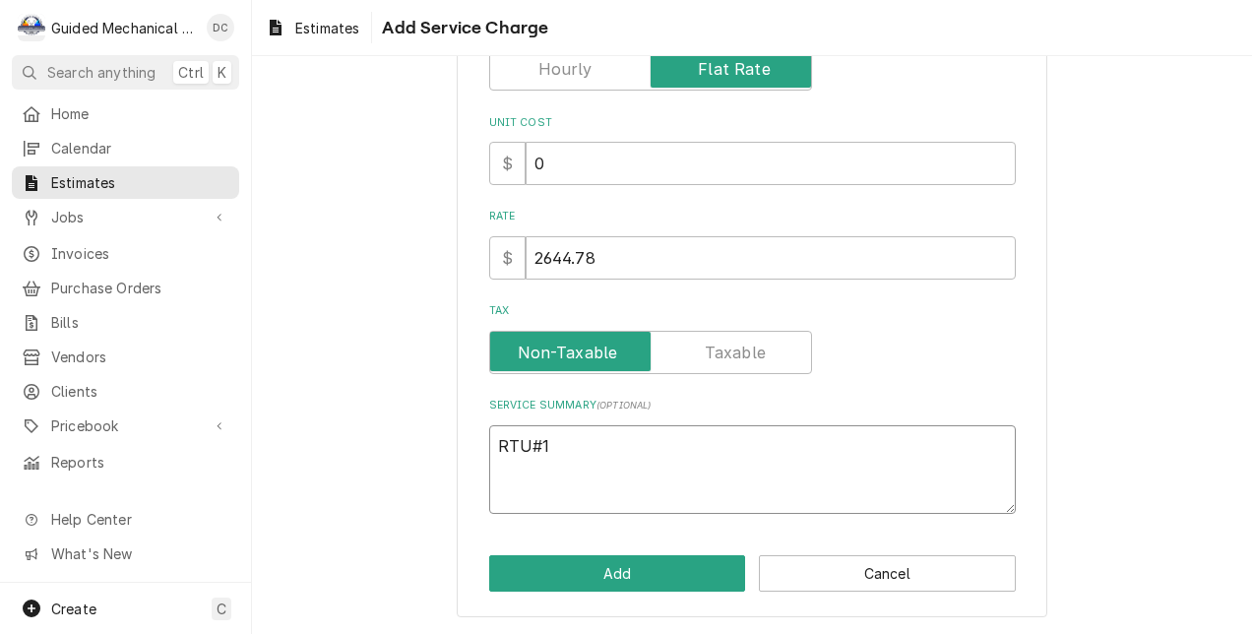
type textarea "RTU#19"
type textarea "x"
type textarea "RTU#19"
type textarea "x"
type textarea "RTU#19 T"
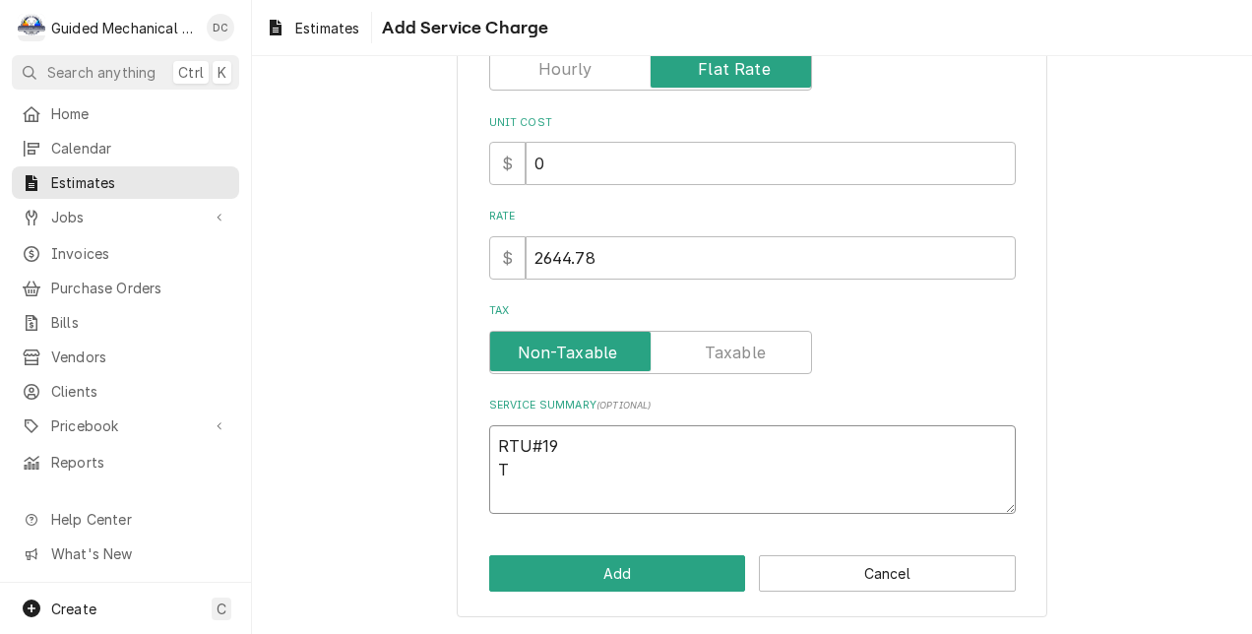
type textarea "x"
type textarea "RTU#19 Tr"
type textarea "x"
type textarea "RTU#19 Tra"
type textarea "x"
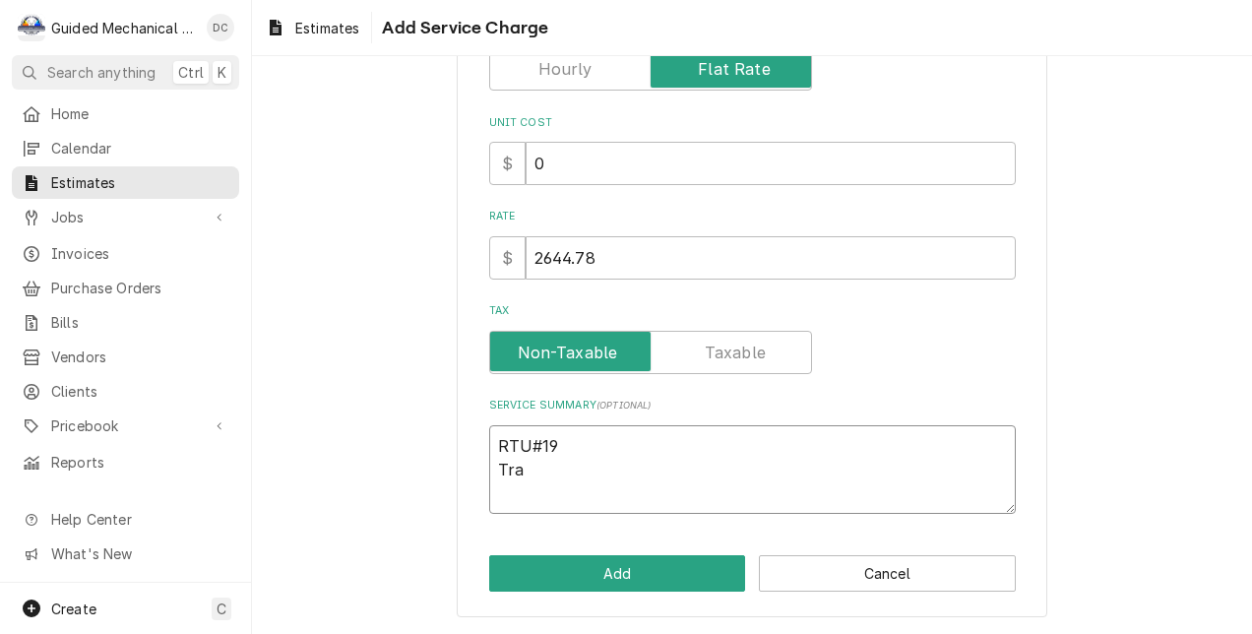
type textarea "RTU#19 Tran"
type textarea "x"
type textarea "RTU#19 Trane"
type textarea "x"
type textarea "RTU#19 Trane"
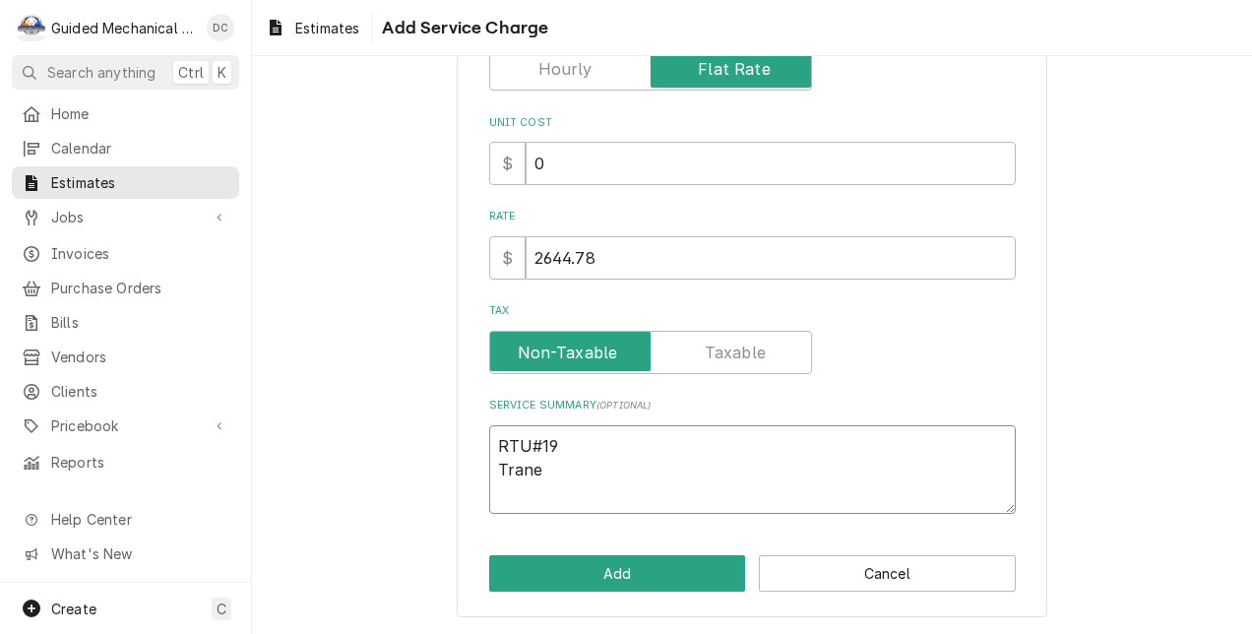
type textarea "x"
type textarea "RTU#19 Trane E"
type textarea "x"
type textarea "RTU#19 Trane EB"
type textarea "x"
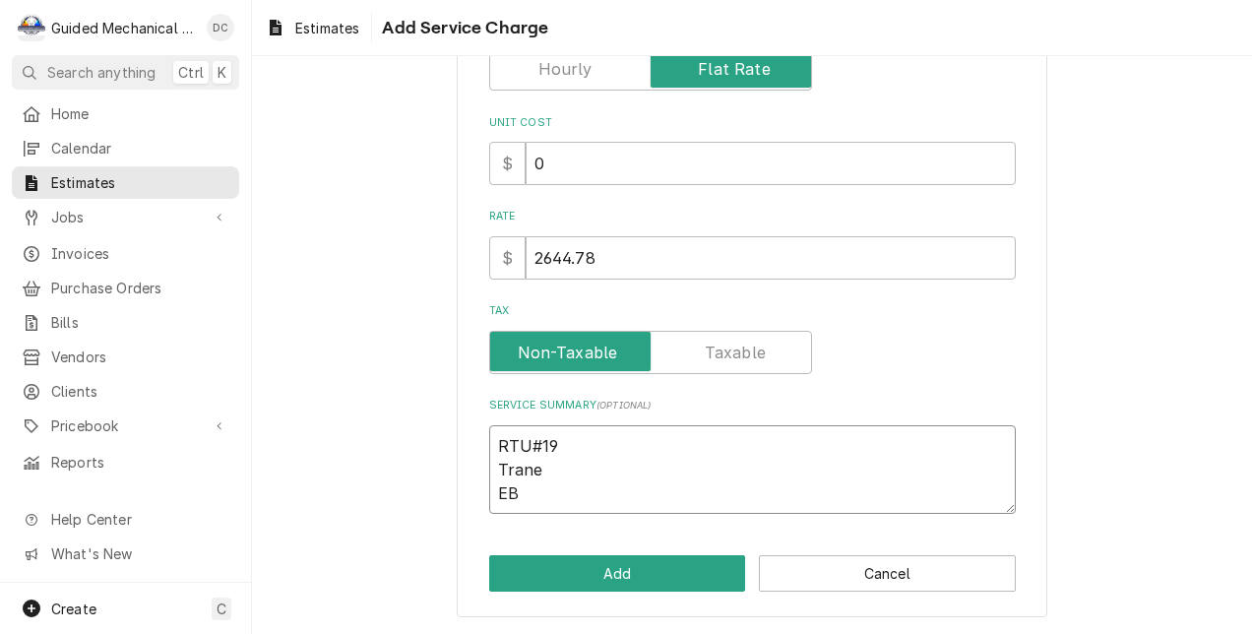
type textarea "RTU#19 Trane EBC"
type textarea "x"
type textarea "RTU#19 Trane EBC0"
type textarea "x"
type textarea "RTU#19 Trane EBC06"
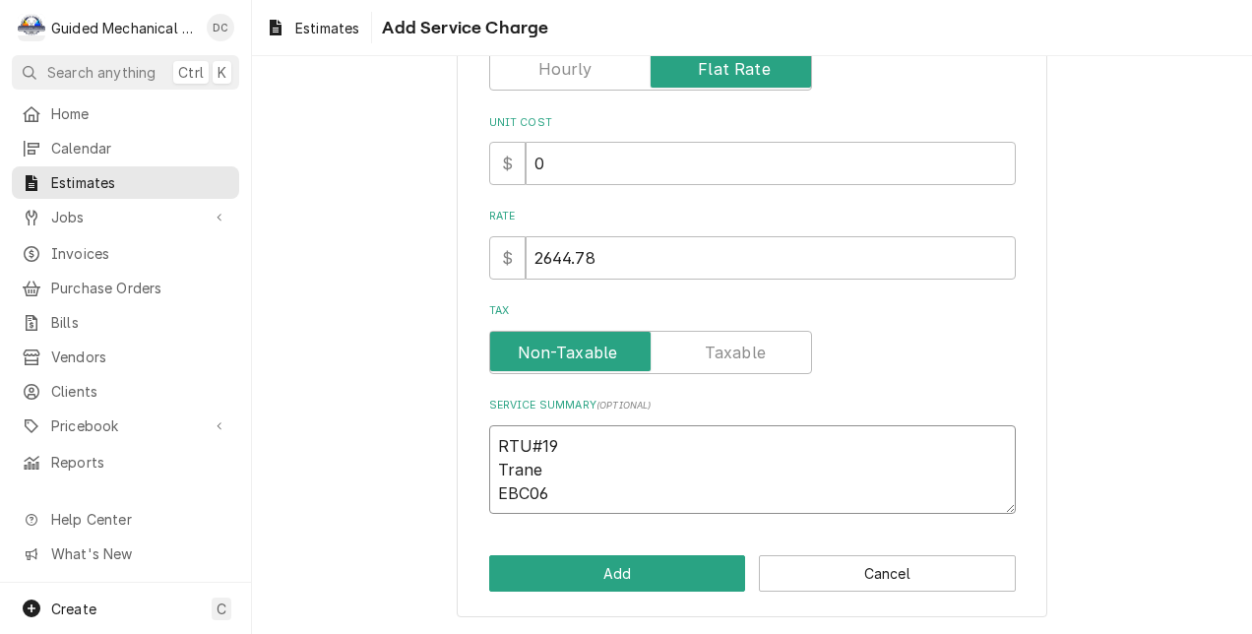
type textarea "x"
type textarea "RTU#19 Trane EBC060"
type textarea "x"
type textarea "RTU#19 Trane EBC060A"
type textarea "x"
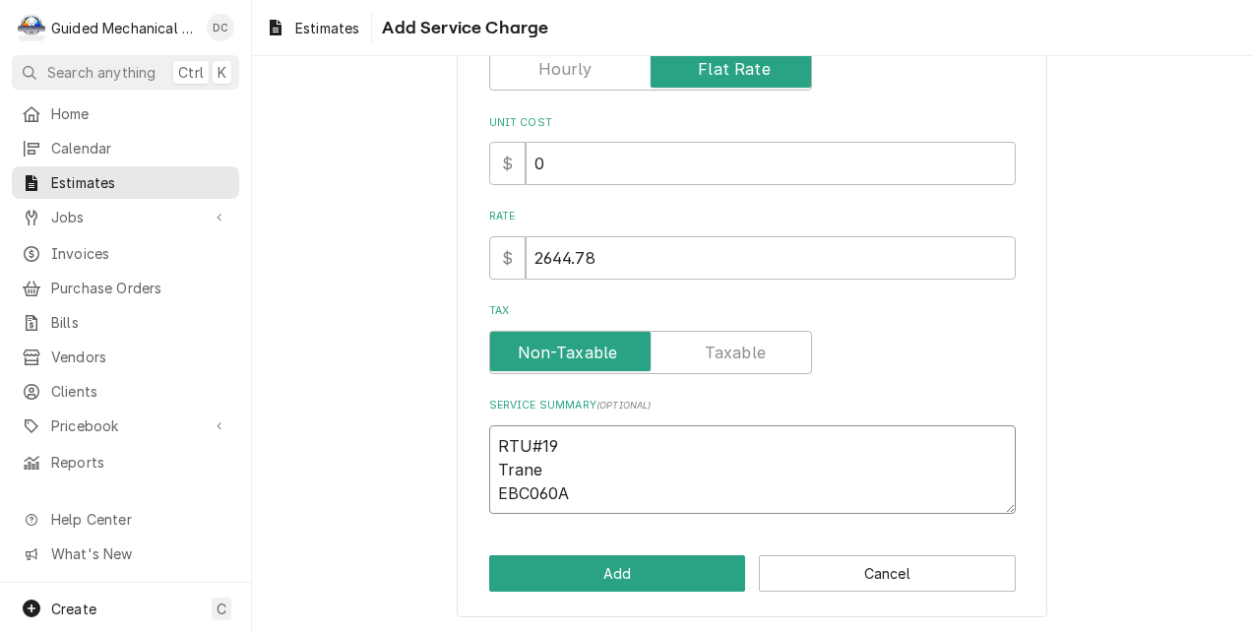
type textarea "RTU#19 Trane EBC060A3"
type textarea "x"
type textarea "RTU#19 Trane EBC060A3E"
type textarea "x"
type textarea "RTU#19 Trane EBC060A3E0"
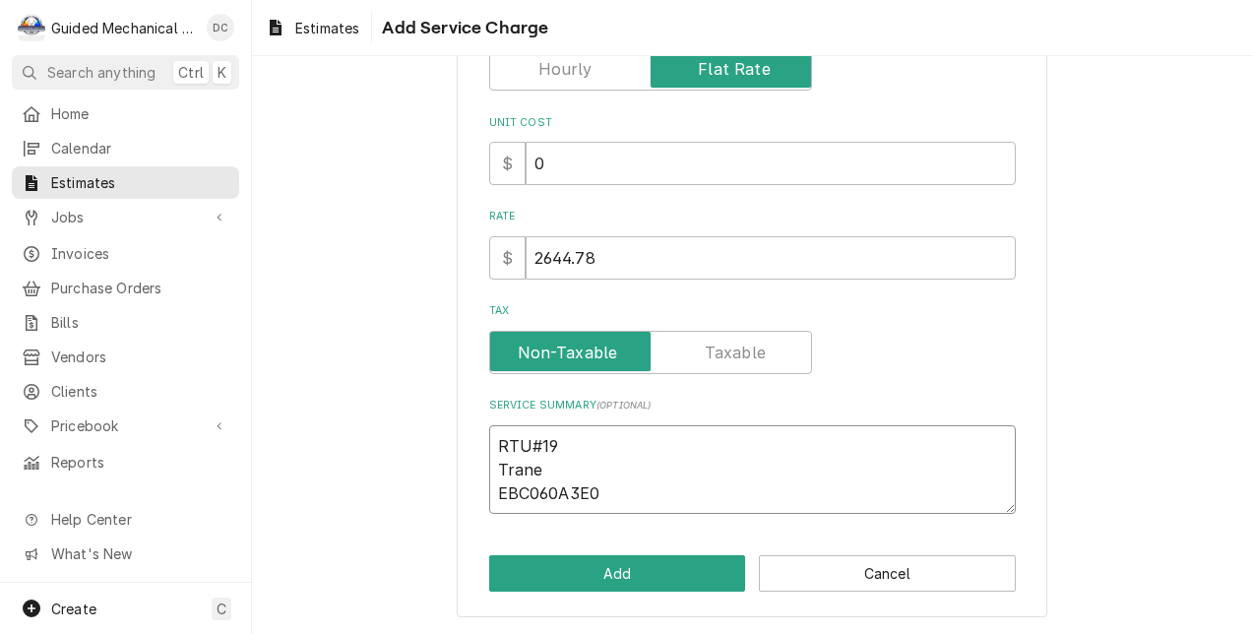
type textarea "x"
type textarea "RTU#19 Trane EBC060A3E0B"
type textarea "x"
type textarea "RTU#19 Trane EBC060A3E0B0"
type textarea "x"
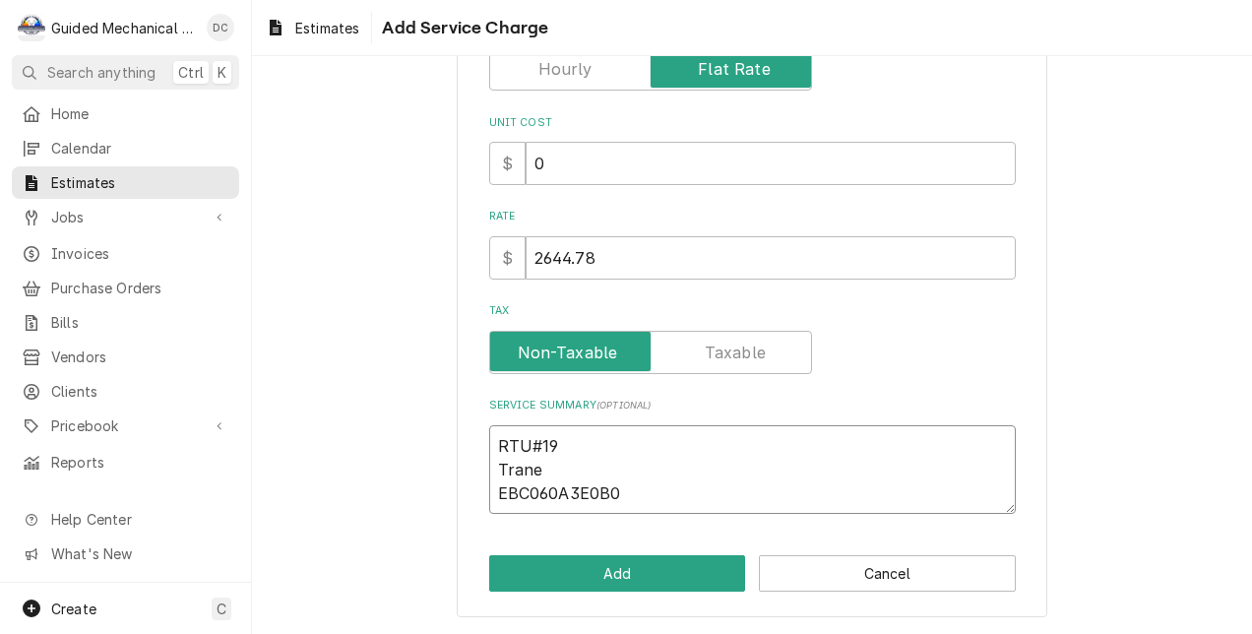
type textarea "RTU#19 Trane EBC060A3E0B01"
type textarea "x"
type textarea "RTU#19 Trane EBC060A3E0B01"
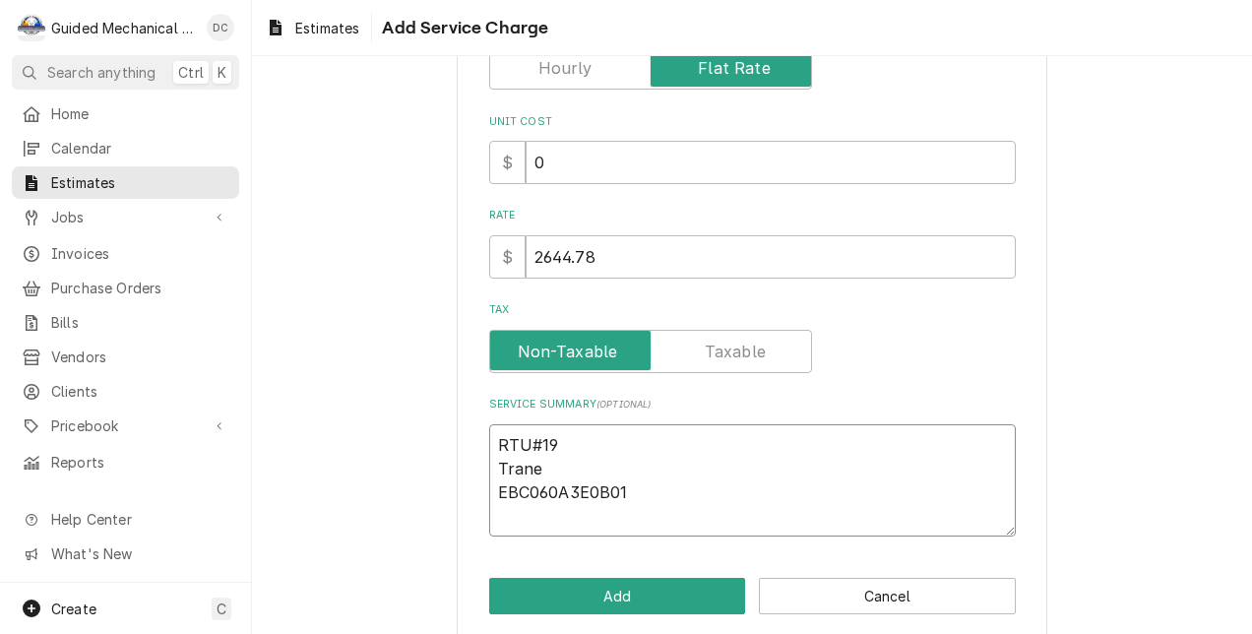
type textarea "x"
type textarea "RTU#19 Trane EBC060A3E0B01 1"
type textarea "x"
type textarea "RTU#19 Trane EBC060A3E0B01 19"
type textarea "x"
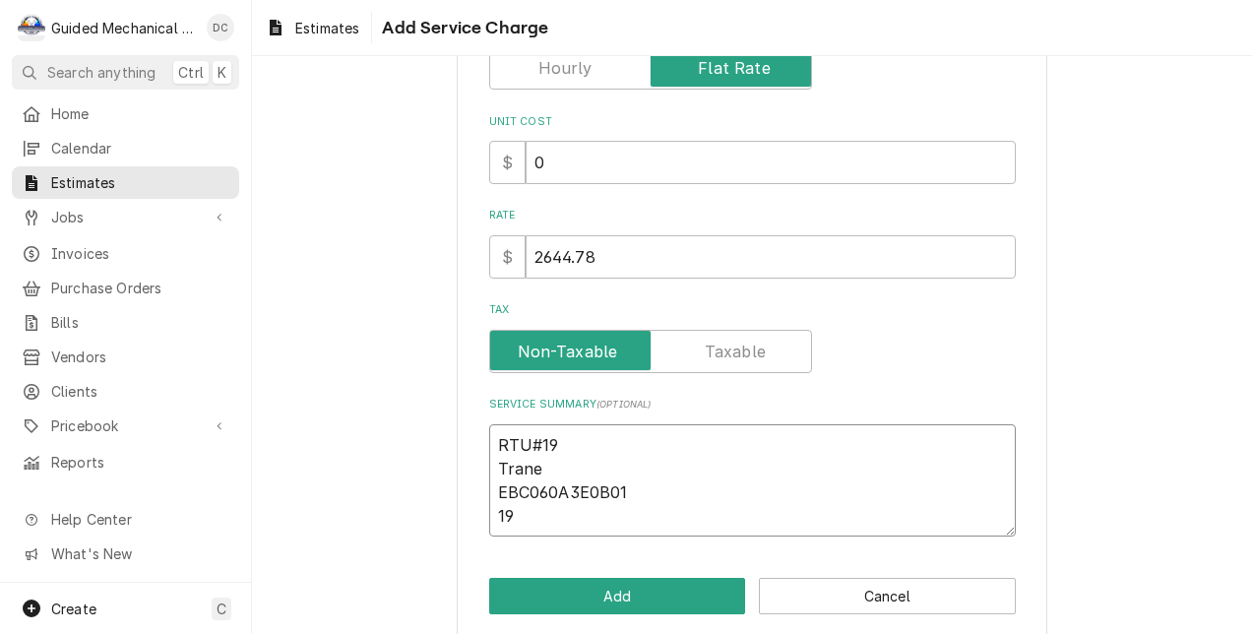
type textarea "RTU#19 Trane EBC060A3E0B01 192"
type textarea "x"
type textarea "RTU#19 Trane EBC060A3E0B01 1928"
type textarea "x"
type textarea "RTU#19 Trane EBC060A3E0B01 19282"
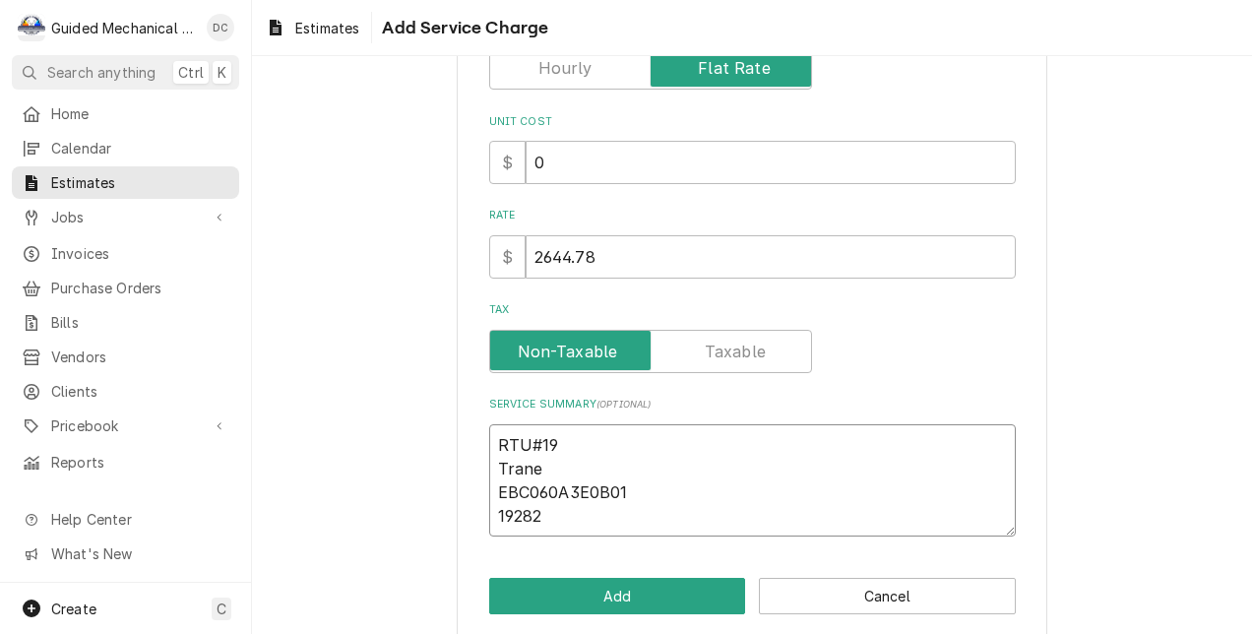
type textarea "x"
type textarea "RTU#19 Trane EBC060A3E0B01 192825"
type textarea "x"
type textarea "RTU#19 Trane EBC060A3E0B01 1928255"
type textarea "x"
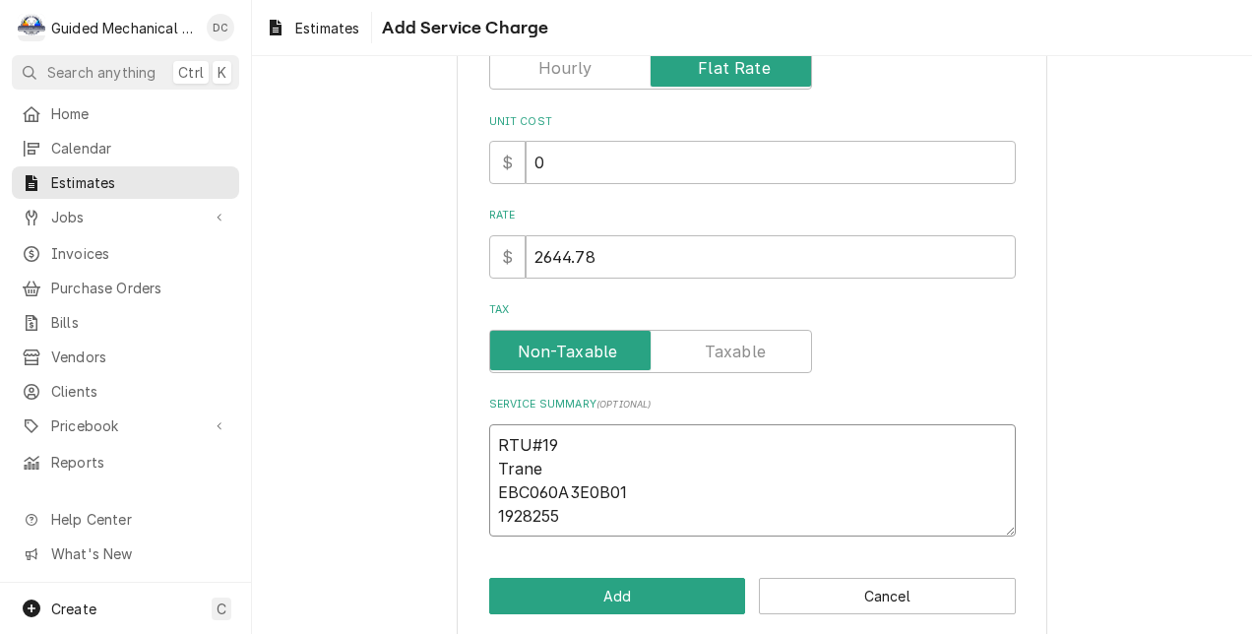
type textarea "RTU#19 Trane EBC060A3E0B01 19282554"
type textarea "x"
type textarea "RTU#19 Trane EBC060A3E0B01 19282554P"
type textarea "x"
type textarea "RTU#19 Trane EBC060A3E0B01 19282554PA"
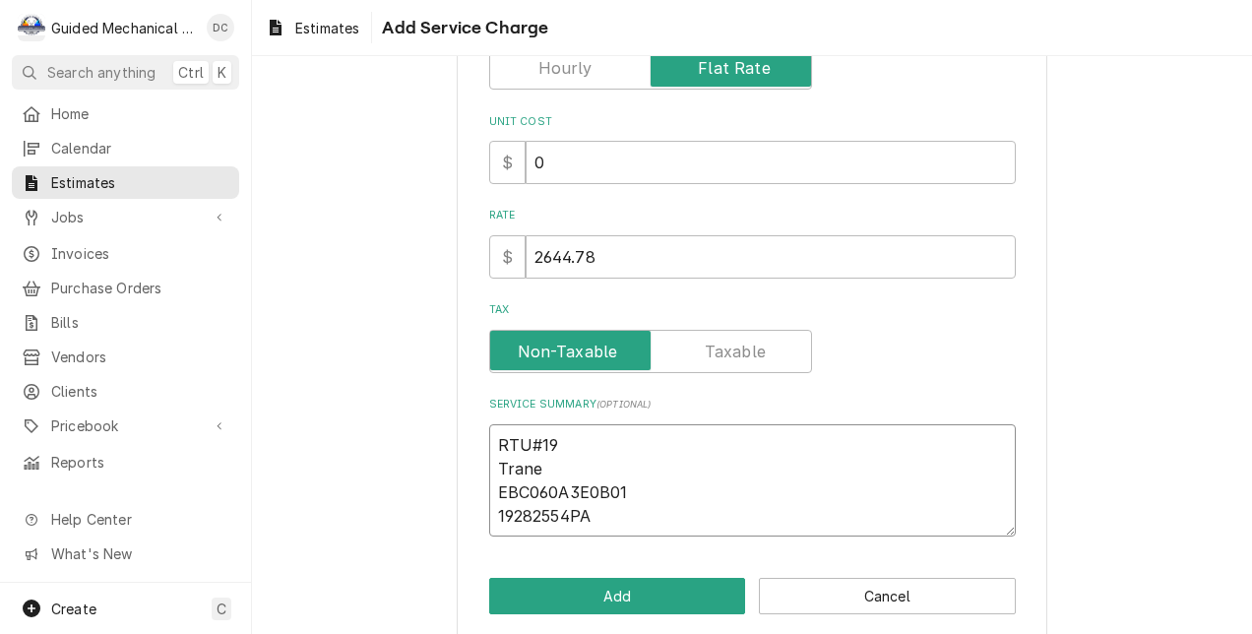
type textarea "x"
type textarea "RTU#19 Trane EBC060A3E0B01 19282554PA"
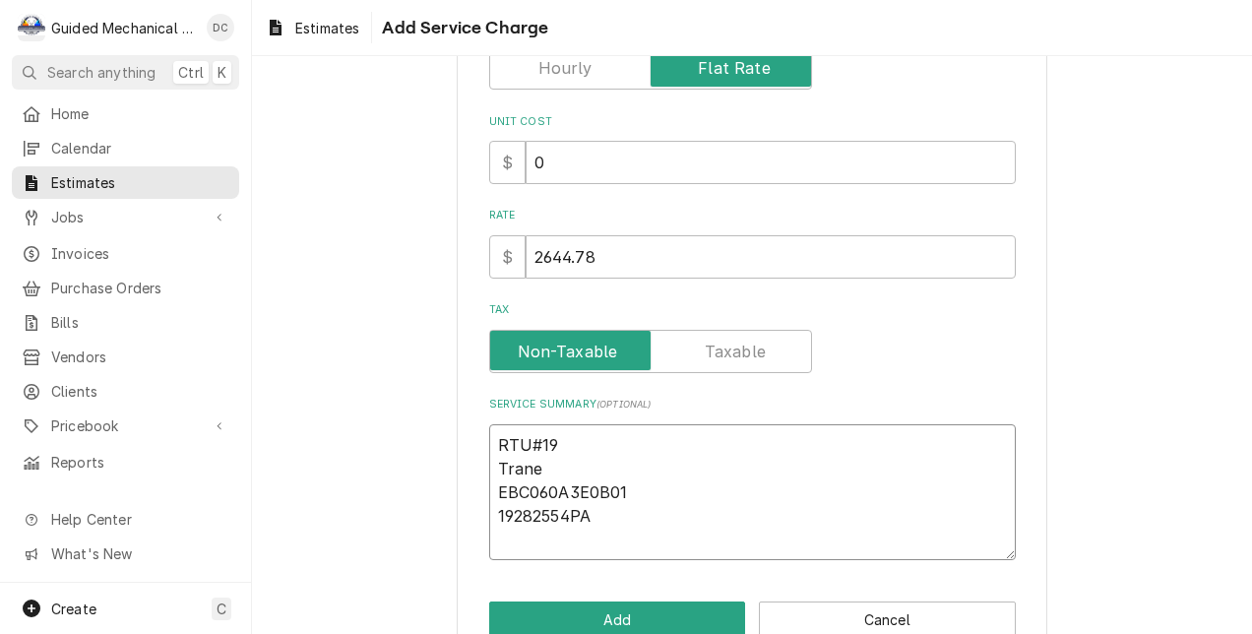
type textarea "x"
type textarea "RTU#19 Trane EBC060A3E0B01 19282554PA"
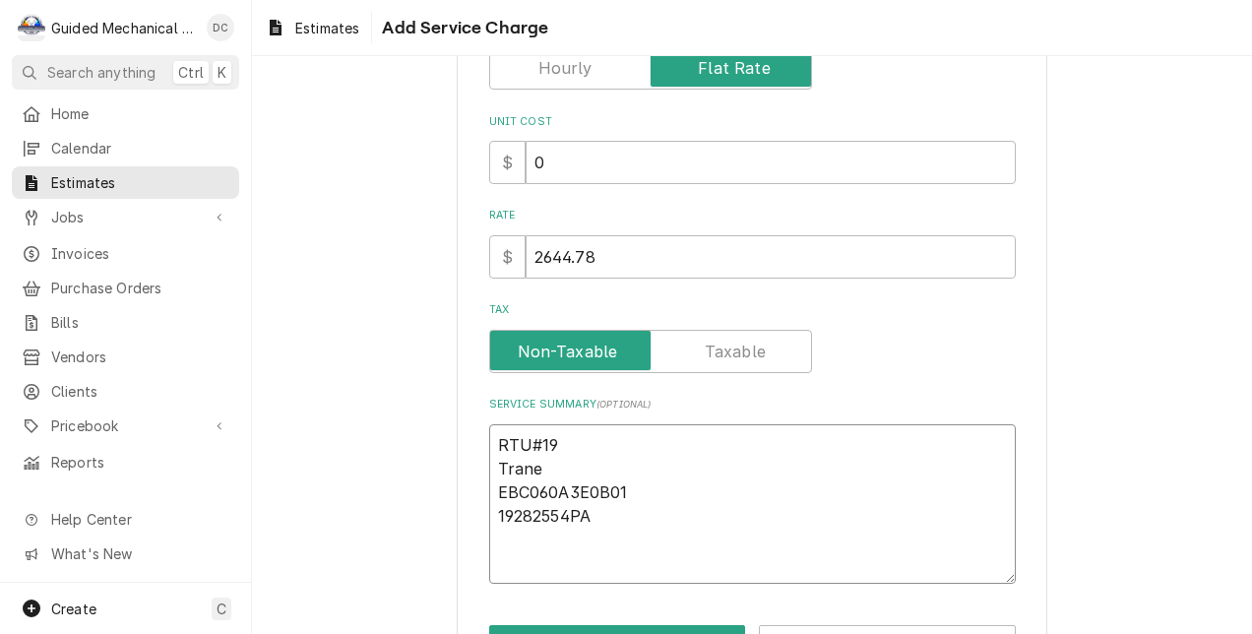
type textarea "x"
type textarea "RTU#19 Trane EBC060A3E0B01 19282554PA Q"
type textarea "x"
type textarea "RTU#19 Trane EBC060A3E0B01 19282554PA Qu"
type textarea "x"
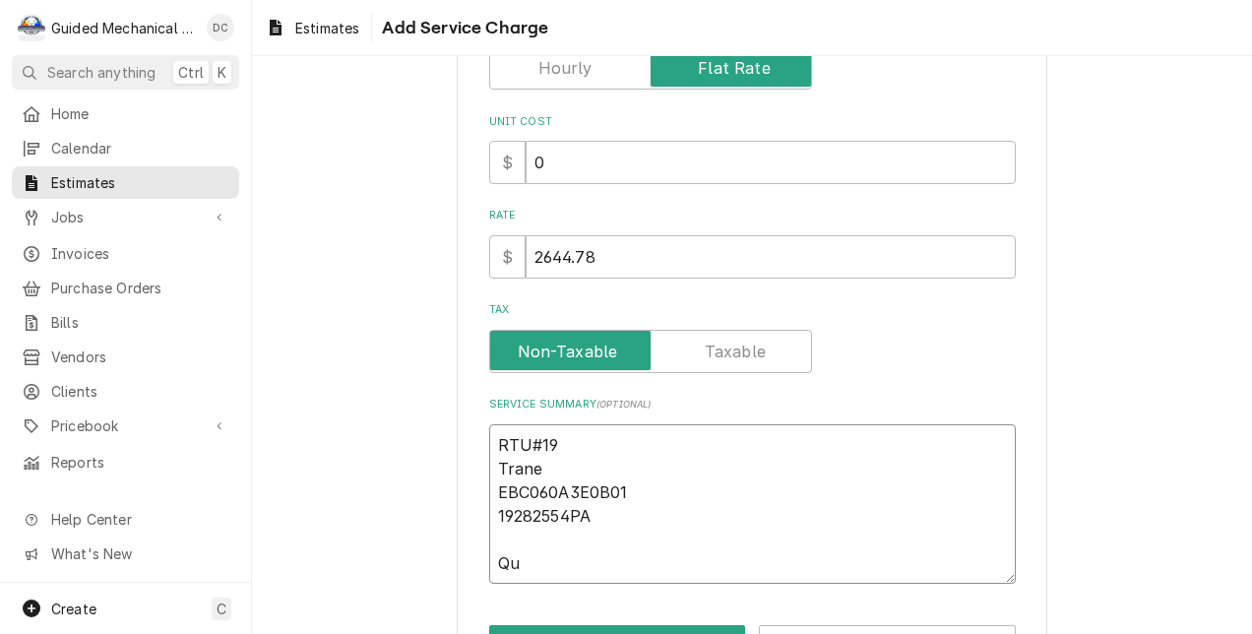
type textarea "RTU#19 Trane EBC060A3E0B01 19282554PA Quo"
type textarea "x"
type textarea "RTU#19 Trane EBC060A3E0B01 19282554PA Quot"
type textarea "x"
type textarea "RTU#19 Trane EBC060A3E0B01 19282554PA Quote"
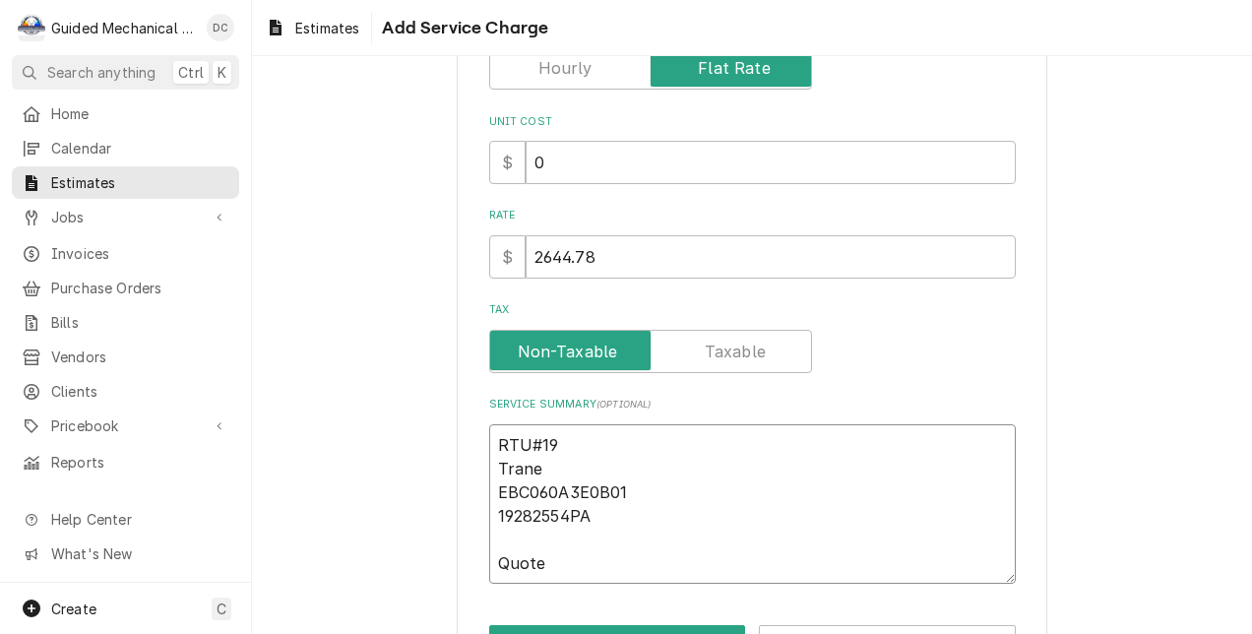
type textarea "x"
type textarea "RTU#19 Trane EBC060A3E0B01 19282554PA Quote"
type textarea "x"
type textarea "RTU#19 Trane EBC060A3E0B01 19282554PA Quote i"
type textarea "x"
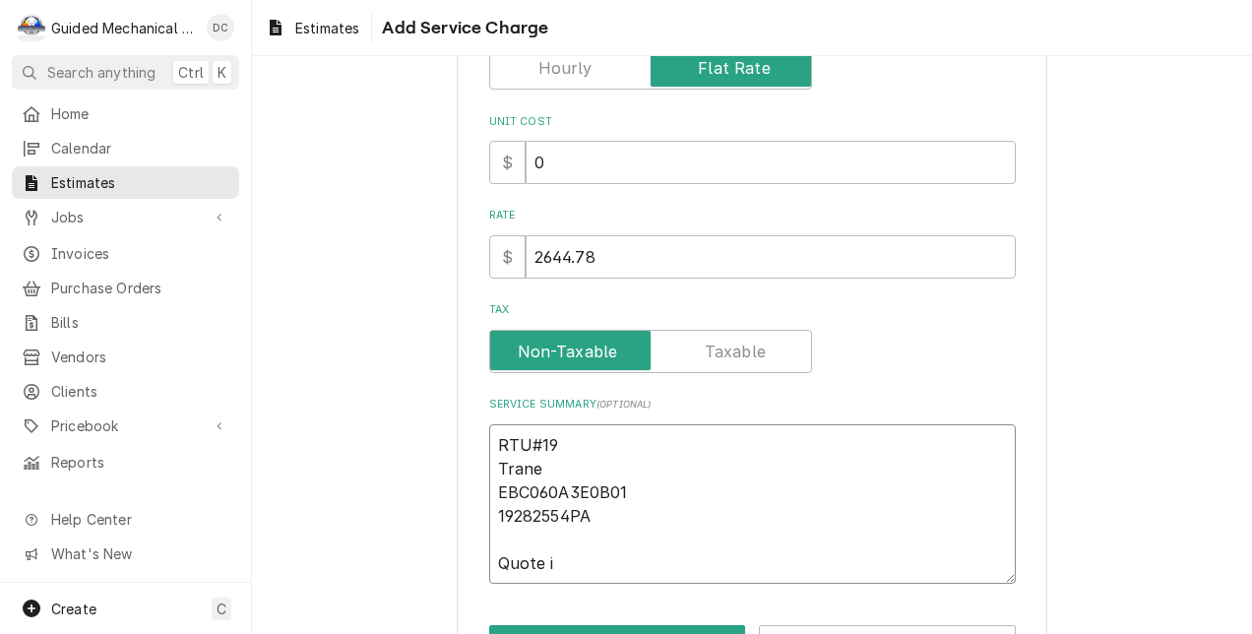
type textarea "RTU#19 Trane EBC060A3E0B01 19282554PA Quote is"
type textarea "x"
type textarea "RTU#19 Trane EBC060A3E0B01 19282554PA Quote is"
type textarea "x"
type textarea "RTU#19 Trane EBC060A3E0B01 19282554PA Quote is t"
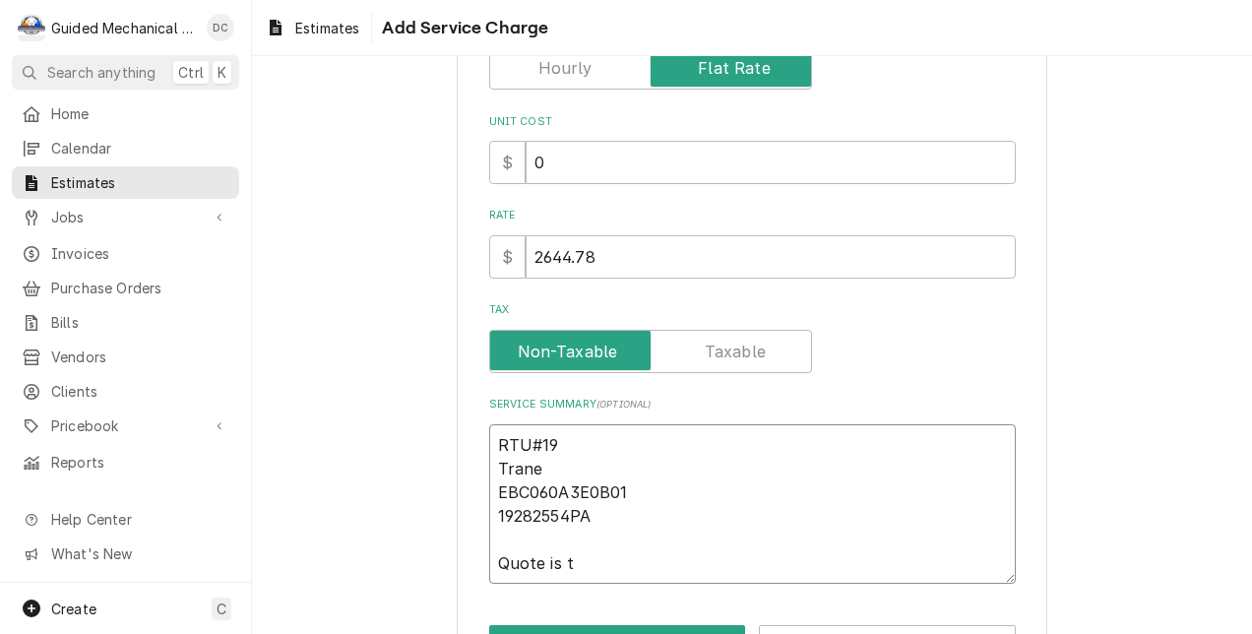
type textarea "x"
type textarea "RTU#19 Trane EBC060A3E0B01 19282554PA Quote is to"
type textarea "x"
type textarea "RTU#19 Trane EBC060A3E0B01 19282554PA Quote is to"
type textarea "x"
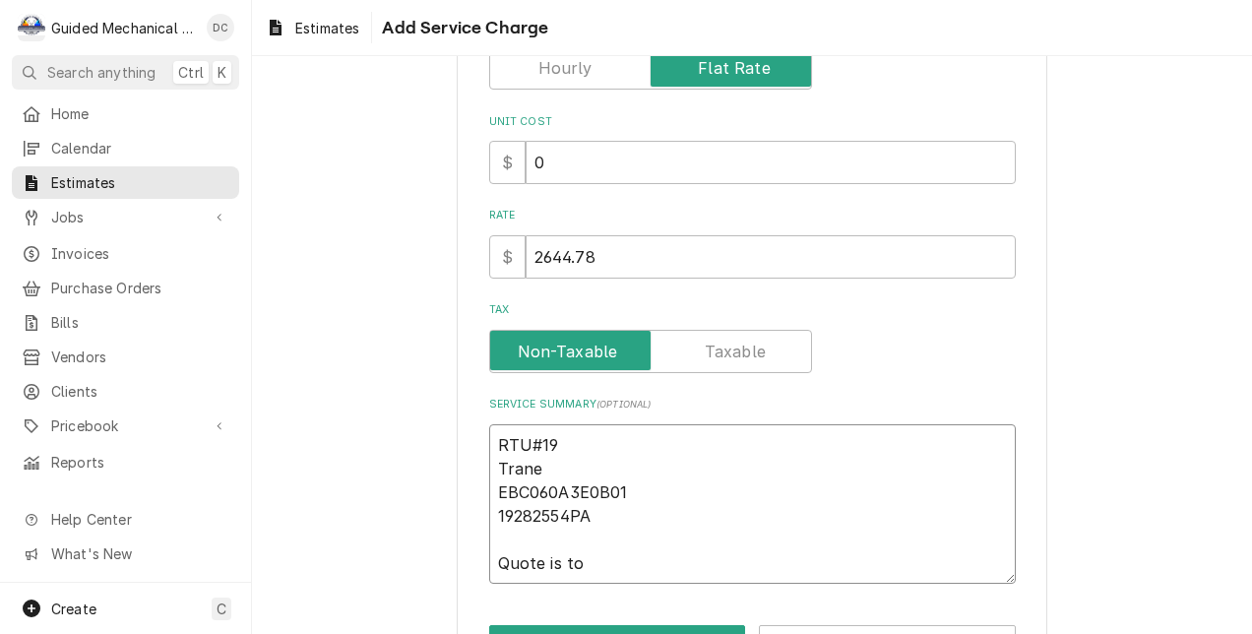
type textarea "RTU#19 Trane EBC060A3E0B01 19282554PA Quote is to r"
type textarea "x"
type textarea "RTU#19 Trane EBC060A3E0B01 19282554PA Quote is to re"
type textarea "x"
type textarea "RTU#19 Trane EBC060A3E0B01 19282554PA Quote is to rep"
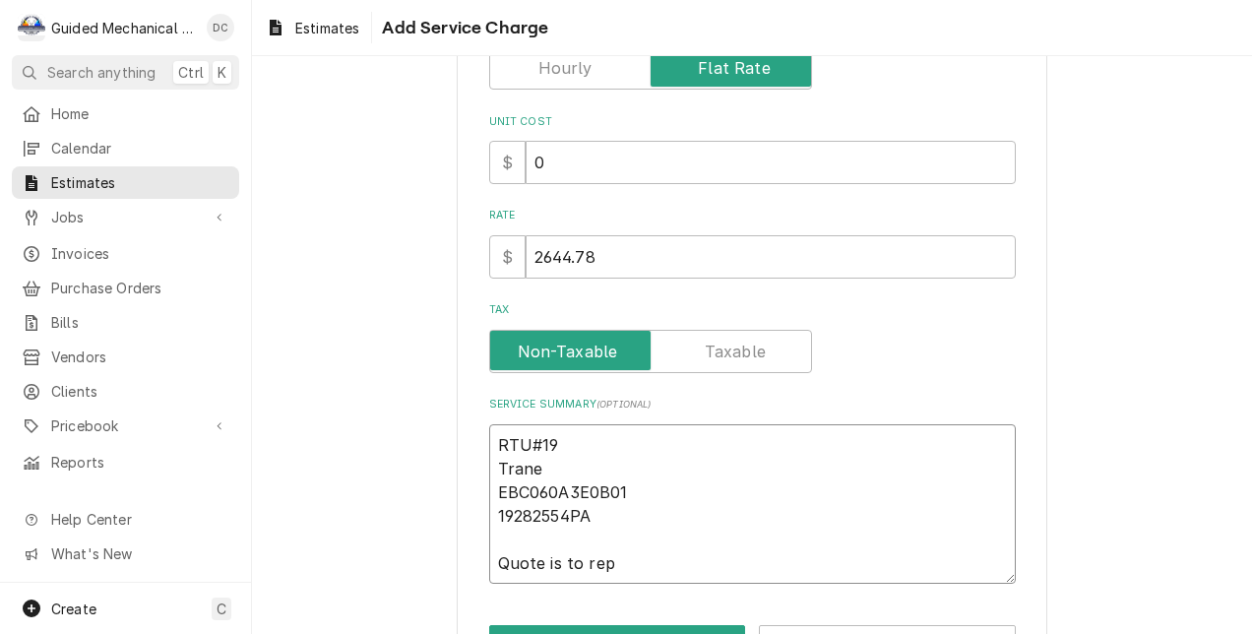
type textarea "x"
type textarea "RTU#19 Trane EBC060A3E0B01 19282554PA Quote is to repl"
type textarea "x"
type textarea "RTU#19 Trane EBC060A3E0B01 19282554PA Quote is to repla"
type textarea "x"
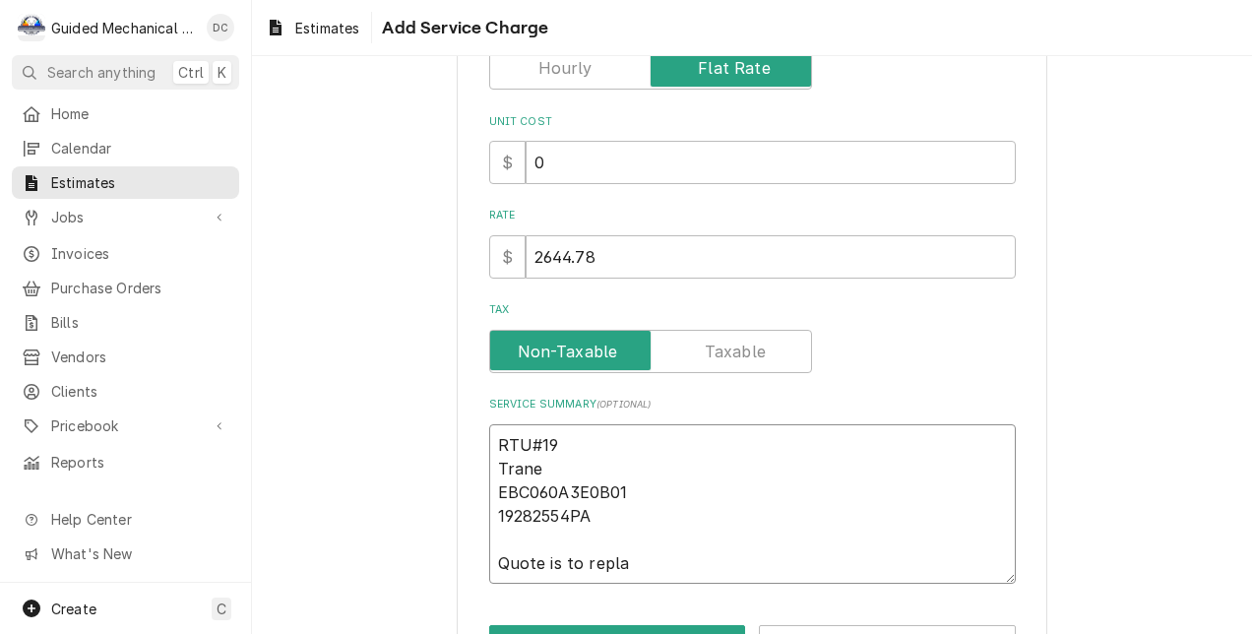
type textarea "RTU#19 Trane EBC060A3E0B01 19282554PA Quote is to replac"
type textarea "x"
type textarea "RTU#19 Trane EBC060A3E0B01 19282554PA Quote is to replace"
type textarea "x"
type textarea "RTU#19 Trane EBC060A3E0B01 19282554PA Quote is to replace"
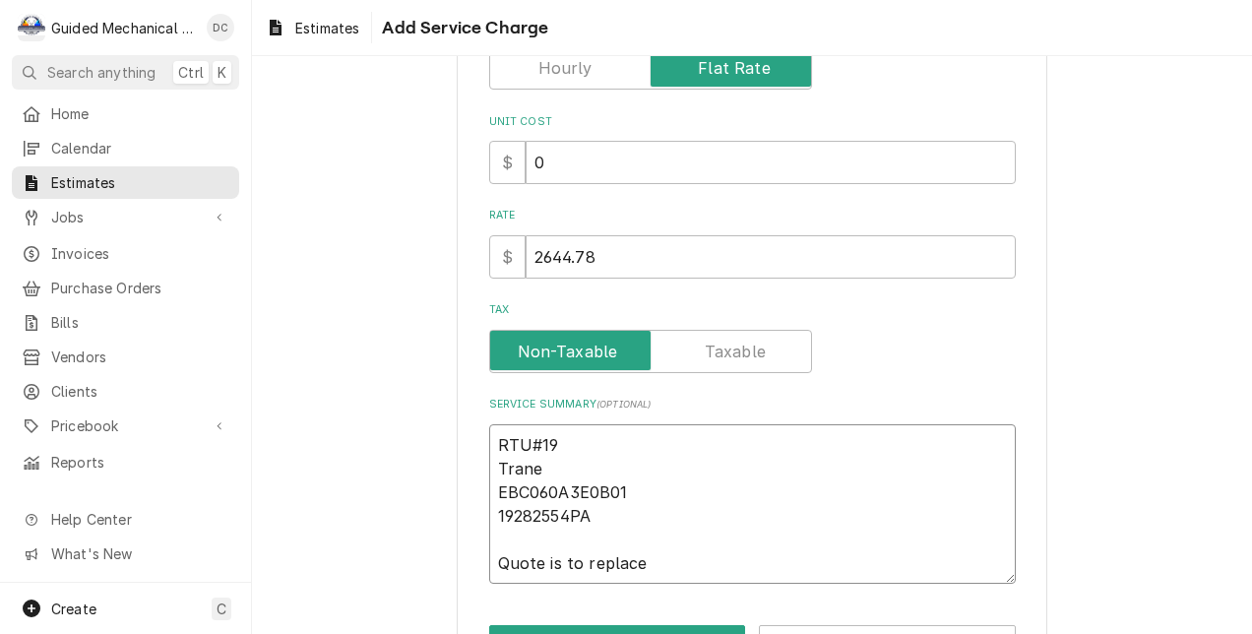
type textarea "x"
type textarea "RTU#19 Trane EBC060A3E0B01 19282554PA Quote is to replace l"
type textarea "x"
type textarea "RTU#19 Trane EBC060A3E0B01 19282554PA Quote is to replace le"
type textarea "x"
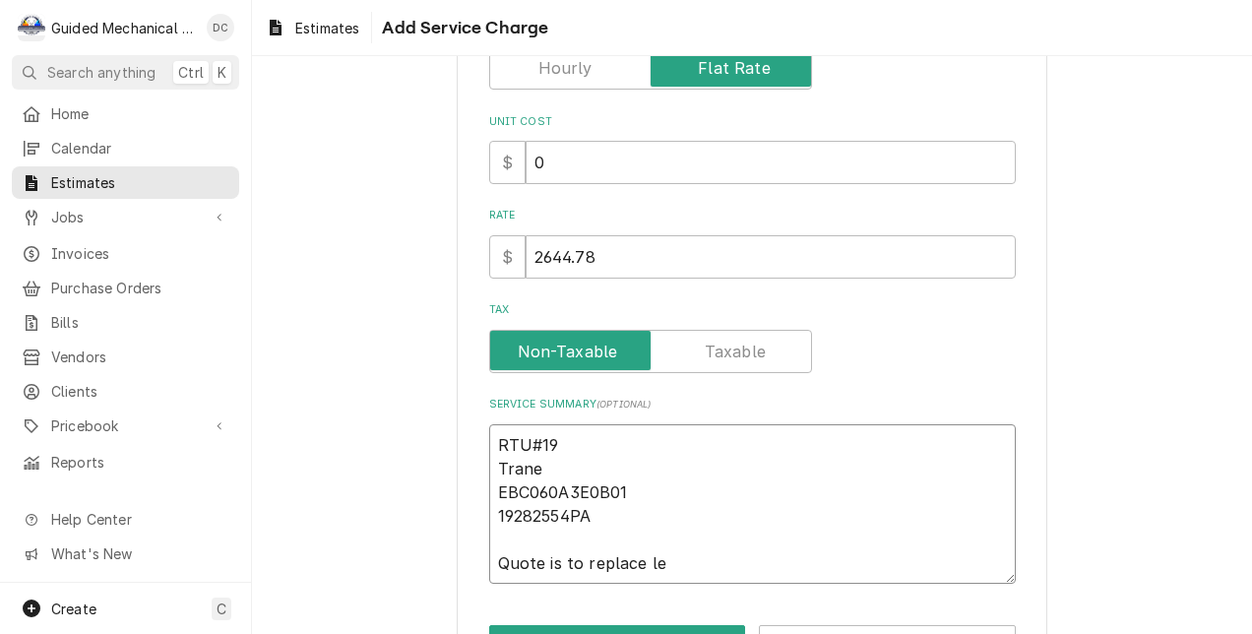
type textarea "RTU#19 Trane EBC060A3E0B01 19282554PA Quote is to replace lea"
type textarea "x"
type textarea "RTU#19 Trane EBC060A3E0B01 19282554PA Quote is to replace leak"
type textarea "x"
type textarea "RTU#19 Trane EBC060A3E0B01 19282554PA Quote is to replace leaki"
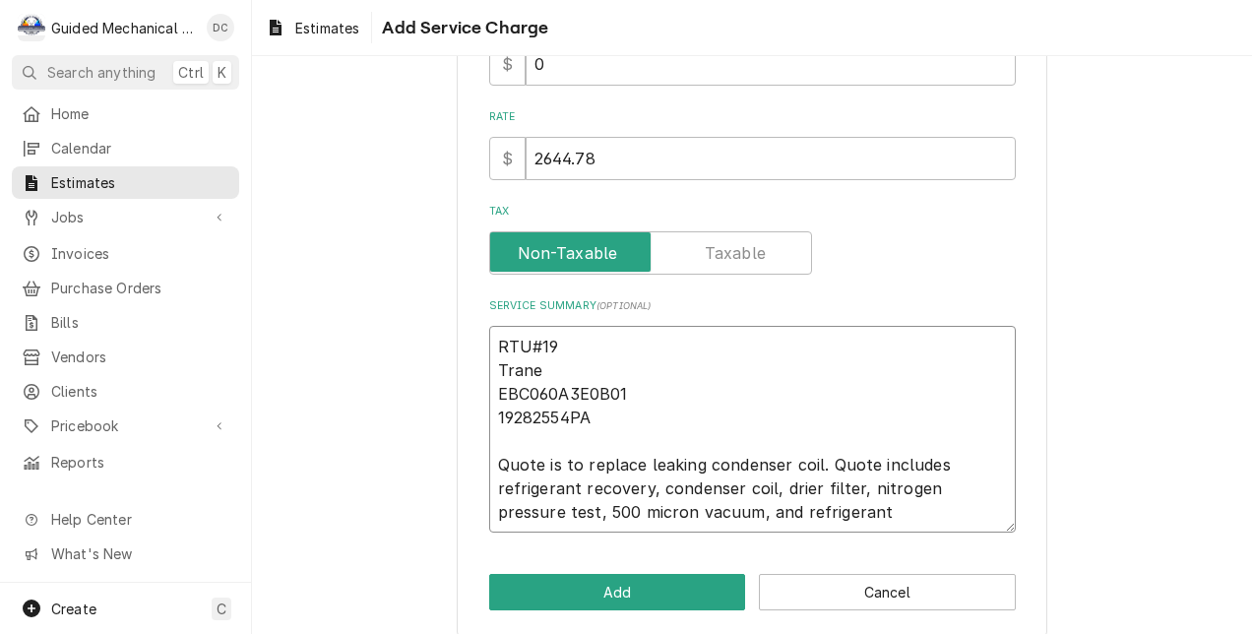
scroll to position [388, 0]
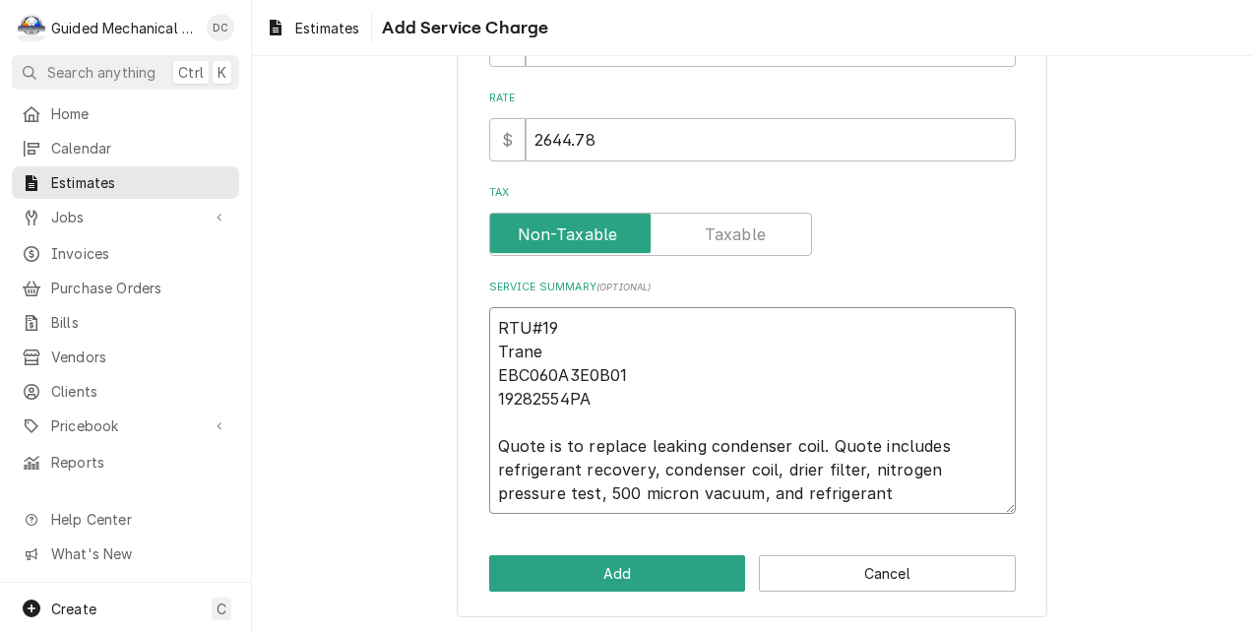
click at [804, 492] on textarea "RTU#19 Trane EBC060A3E0B01 19282554PA Quote is to replace leaking condenser coi…" at bounding box center [752, 411] width 526 height 208
click at [626, 568] on button "Add" at bounding box center [617, 573] width 257 height 36
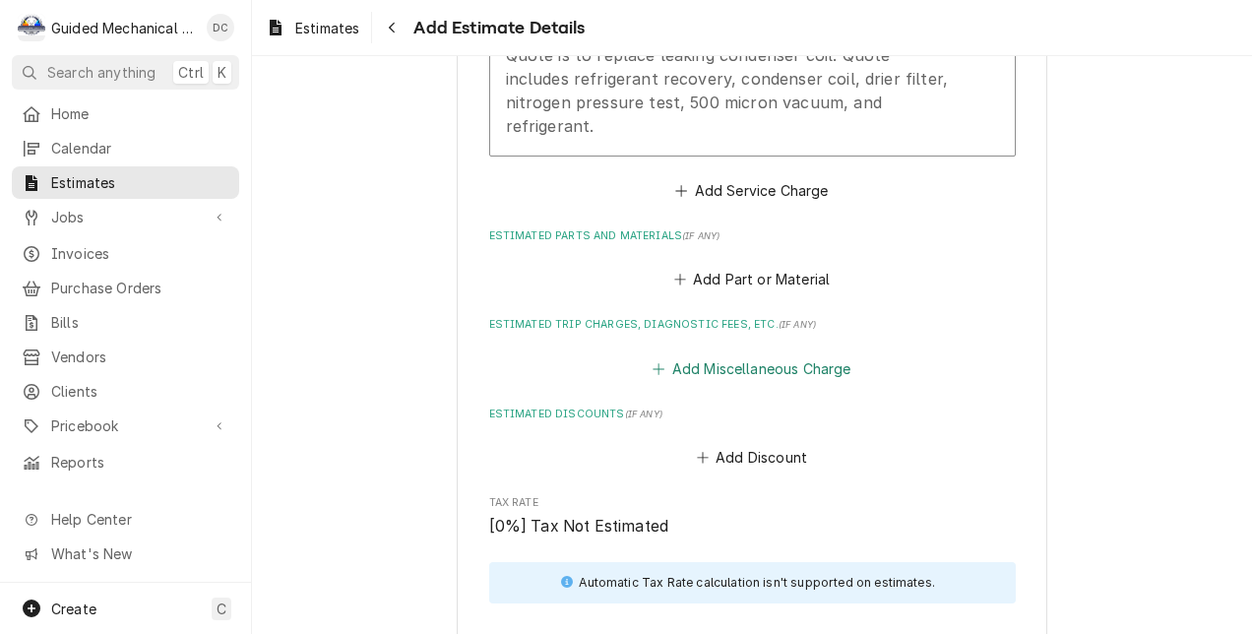
scroll to position [2646, 0]
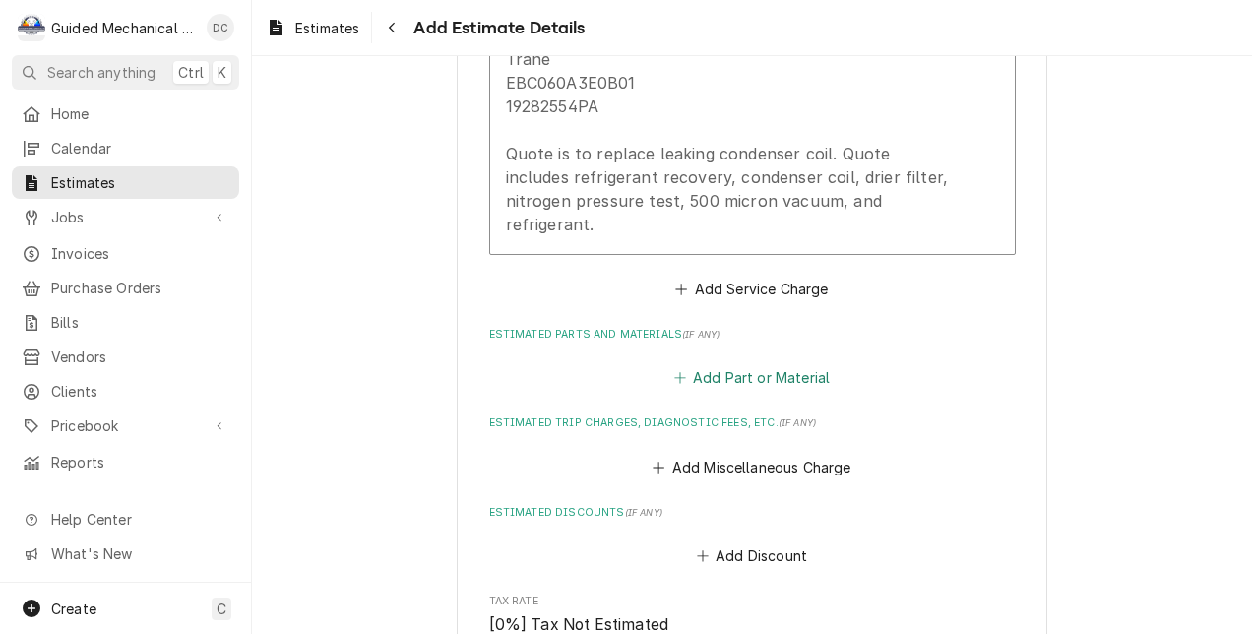
click at [718, 364] on button "Add Part or Material" at bounding box center [751, 378] width 162 height 28
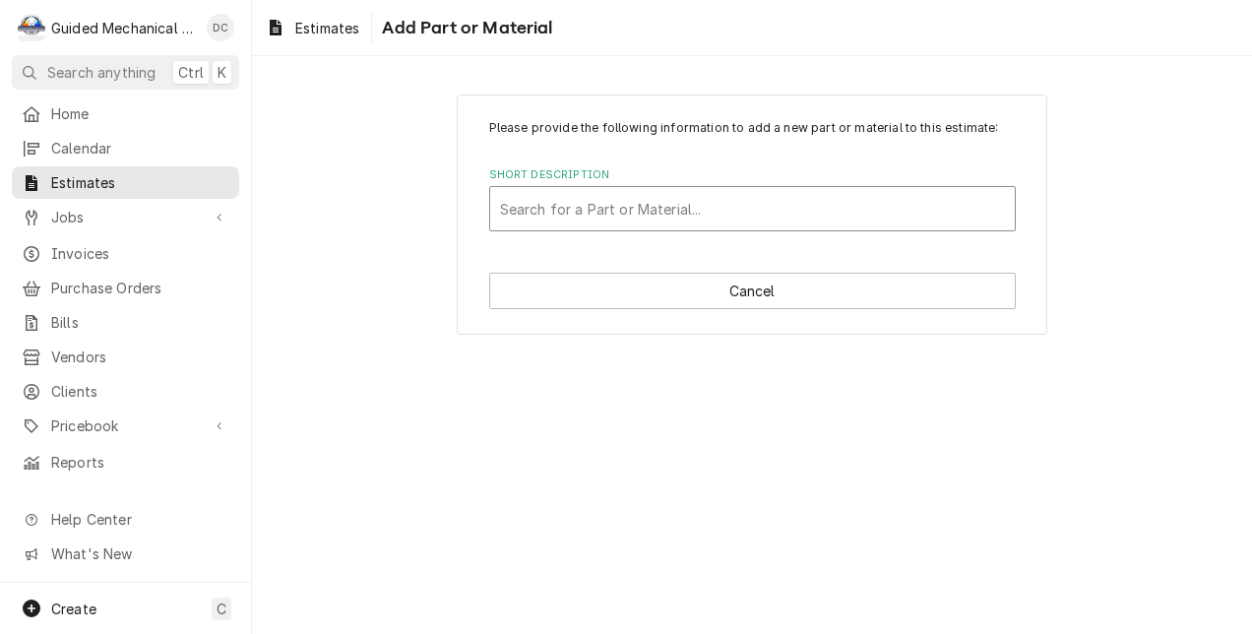
click at [669, 204] on div "Short Description" at bounding box center [752, 208] width 505 height 35
click at [469, 278] on div "Please provide the following information to add a new part or material to this …" at bounding box center [752, 214] width 590 height 240
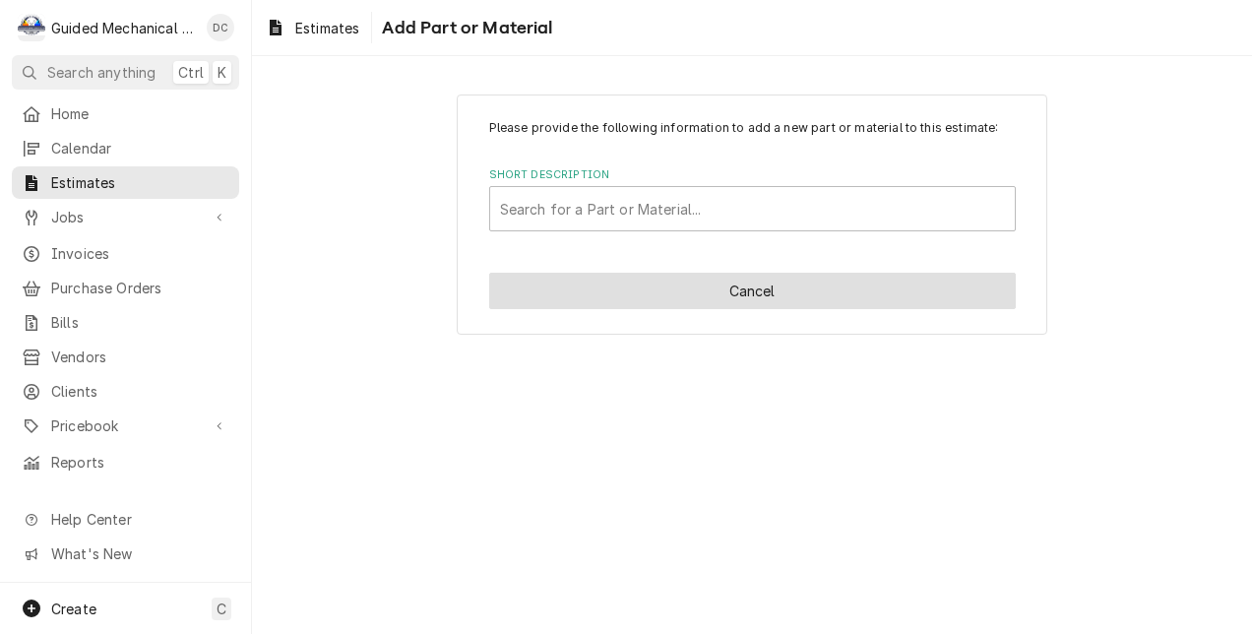
click at [732, 286] on button "Cancel" at bounding box center [752, 291] width 526 height 36
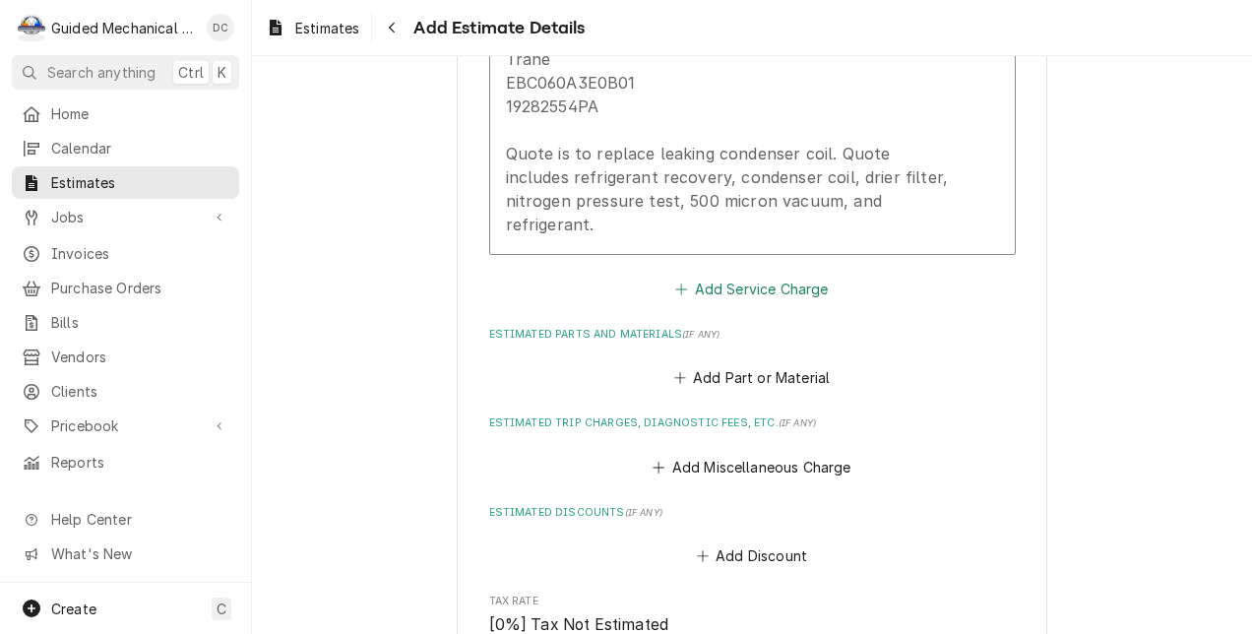
scroll to position [2624, 0]
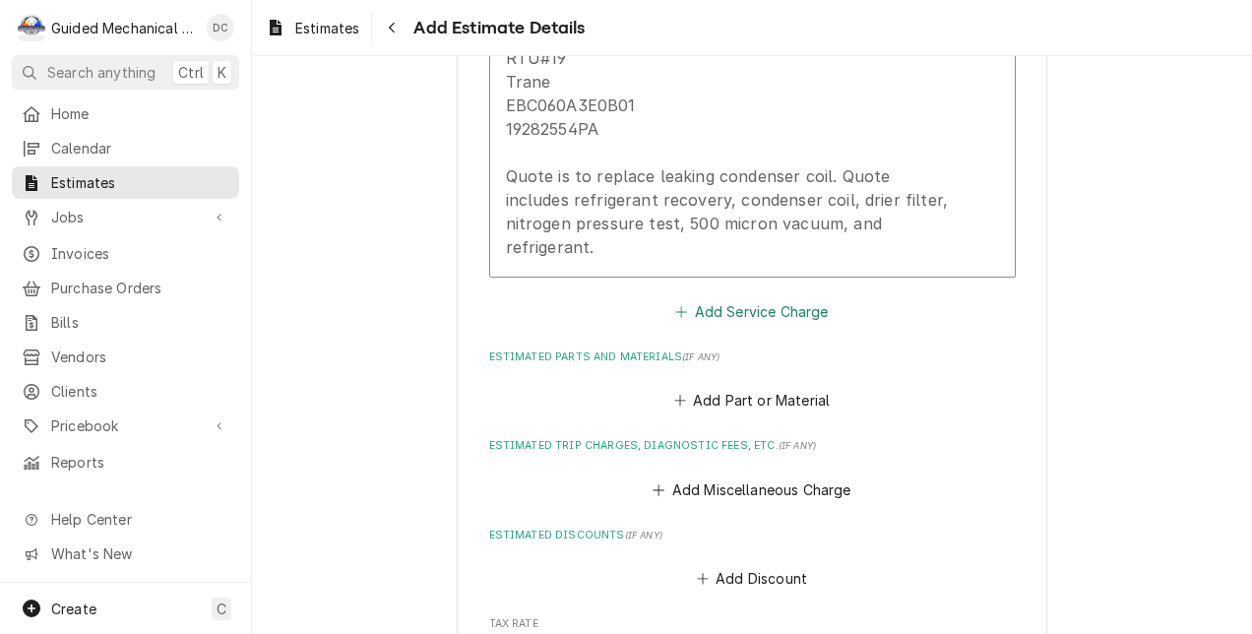
click at [714, 297] on button "Add Service Charge" at bounding box center [751, 311] width 159 height 28
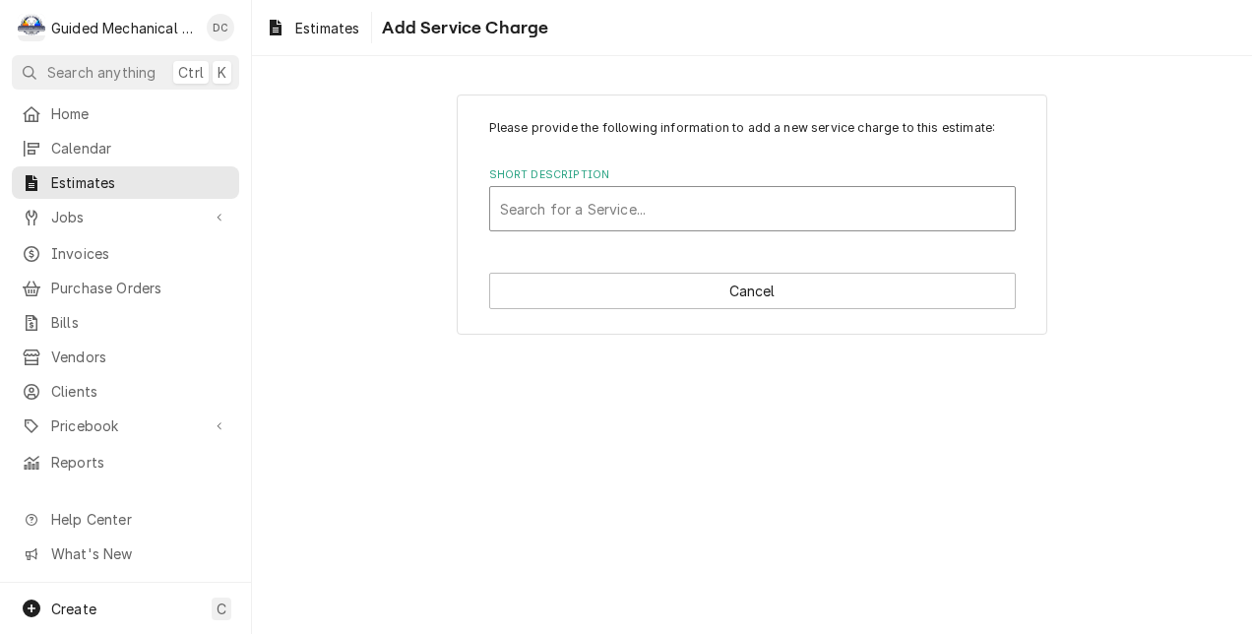
click at [627, 212] on div "Short Description" at bounding box center [752, 208] width 505 height 35
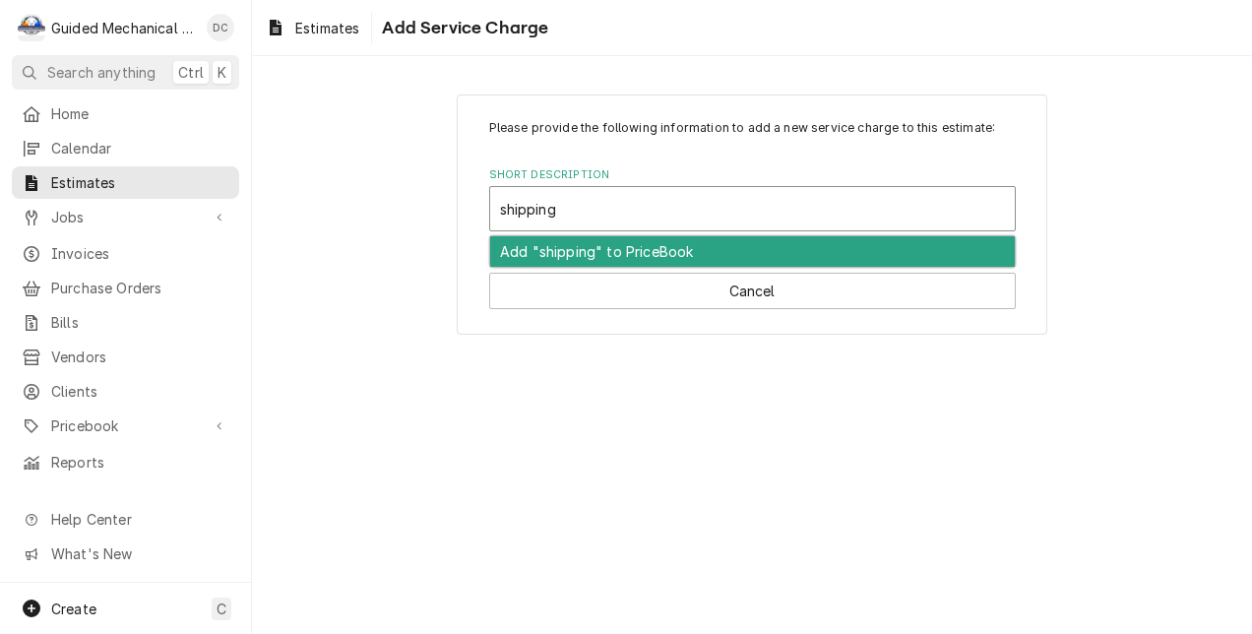
click at [636, 254] on div "Add "shipping" to PriceBook" at bounding box center [752, 251] width 525 height 31
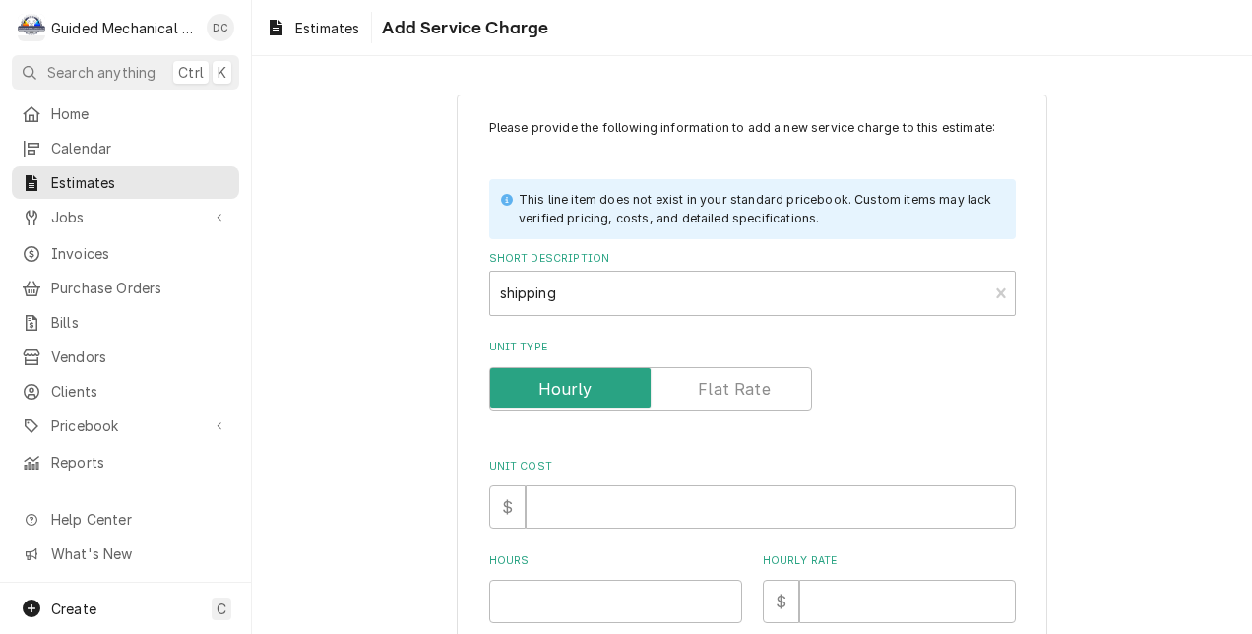
click at [705, 386] on label "Unit Type" at bounding box center [650, 388] width 323 height 43
click at [705, 386] on input "Unit Type" at bounding box center [650, 388] width 305 height 43
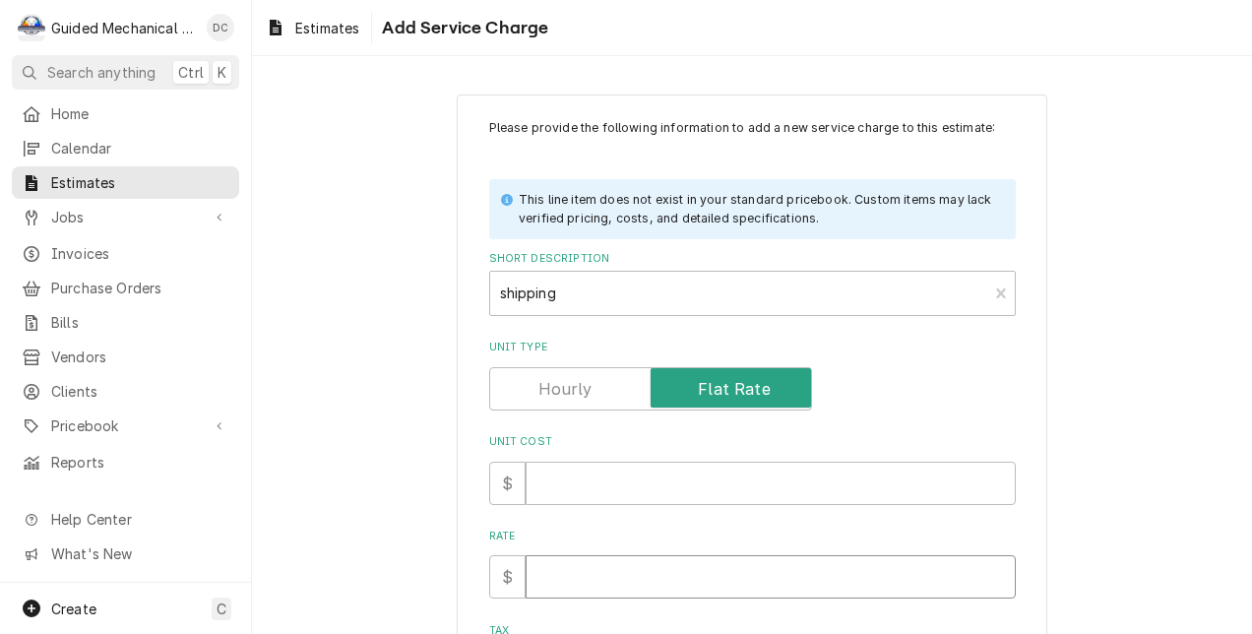
click at [594, 575] on input "Rate" at bounding box center [770, 576] width 490 height 43
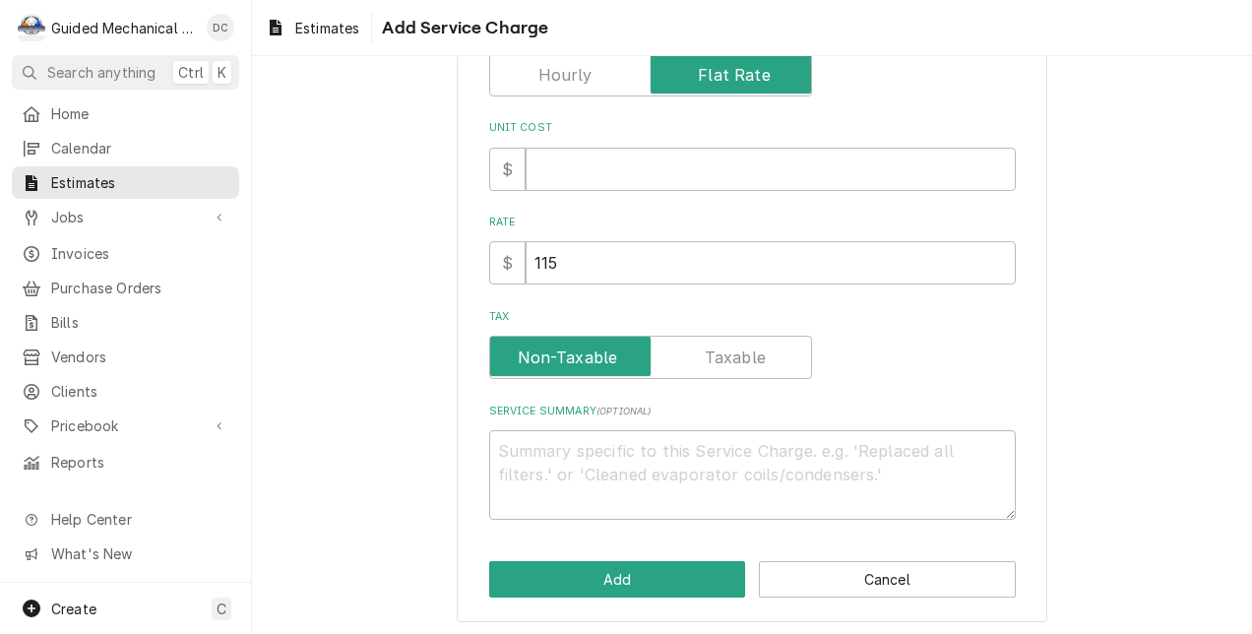
scroll to position [320, 0]
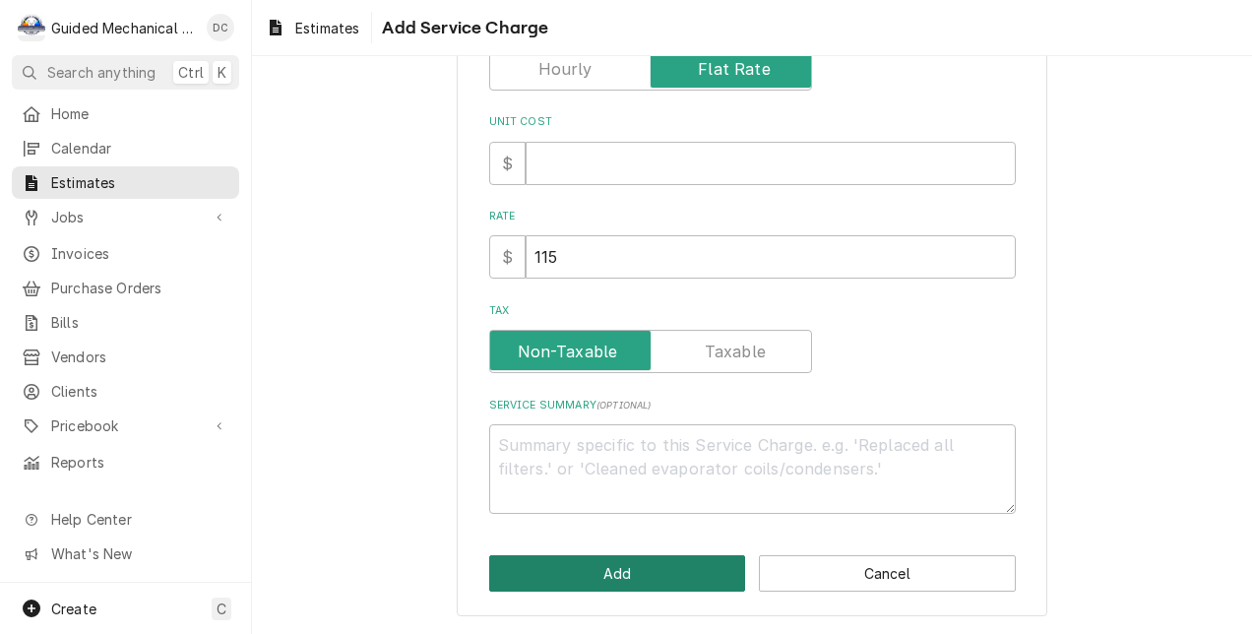
click at [684, 566] on button "Add" at bounding box center [617, 573] width 257 height 36
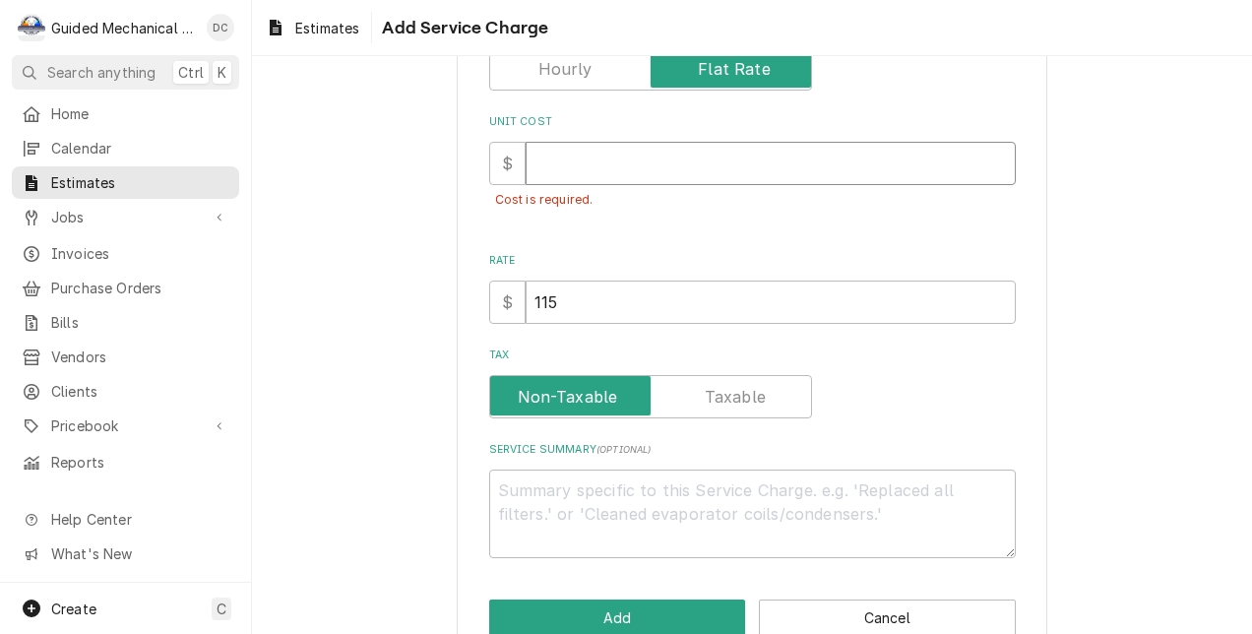
click at [592, 169] on input "Unit Cost" at bounding box center [770, 163] width 490 height 43
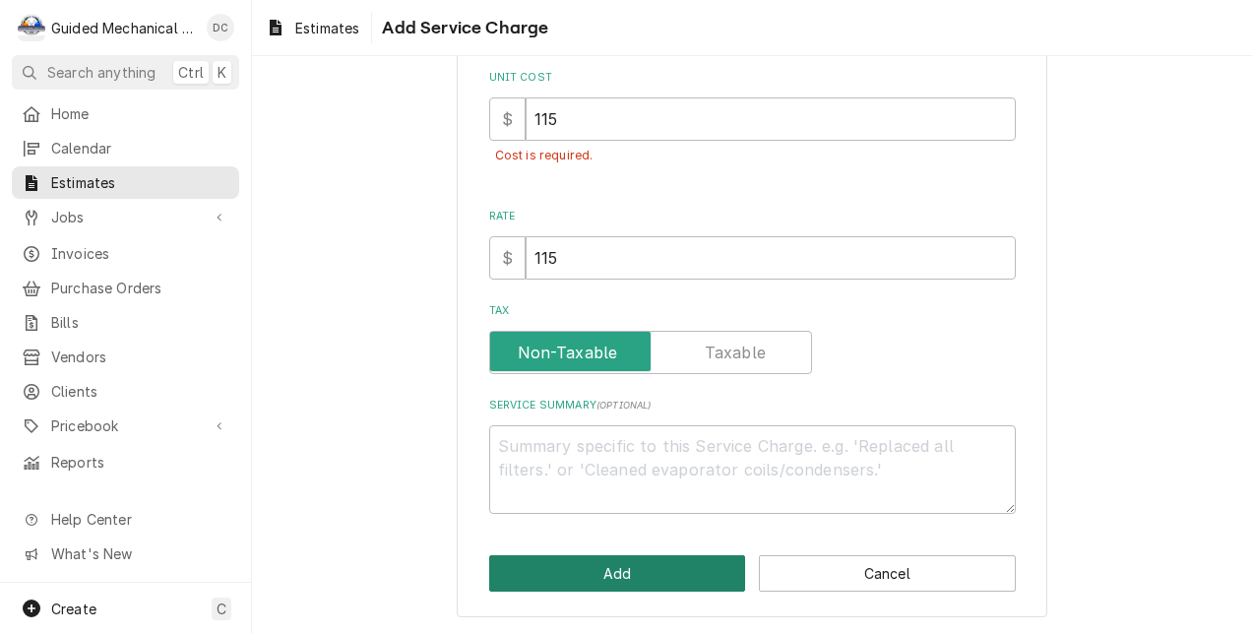
click at [691, 555] on button "Add" at bounding box center [617, 573] width 257 height 36
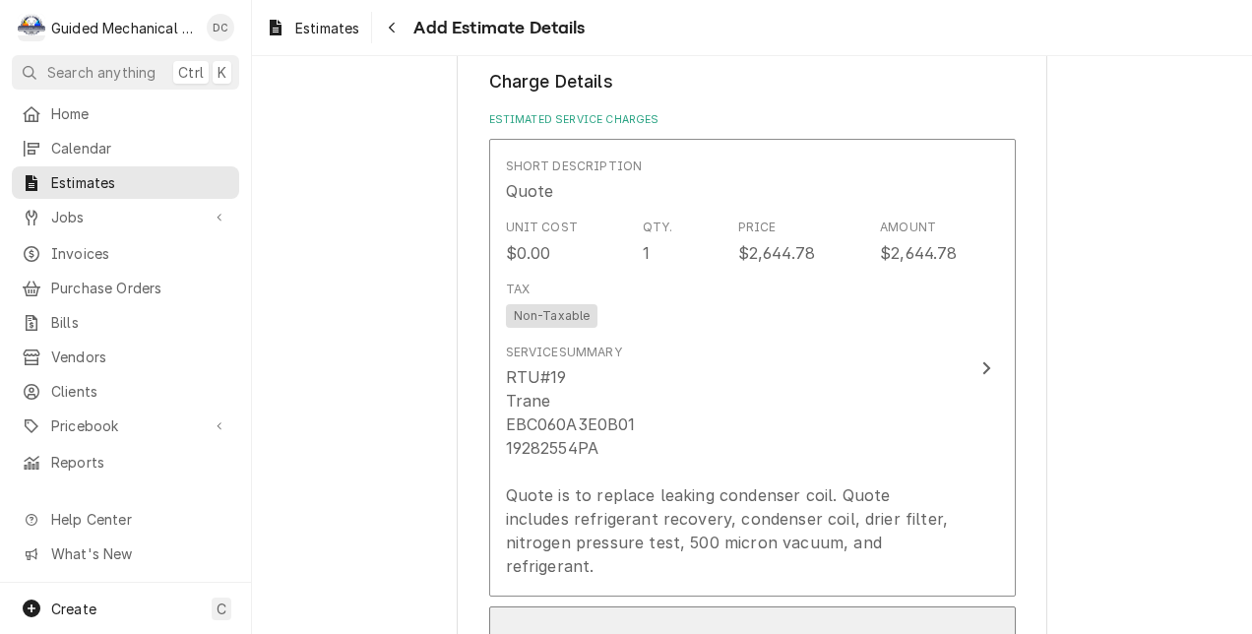
scroll to position [2206, 0]
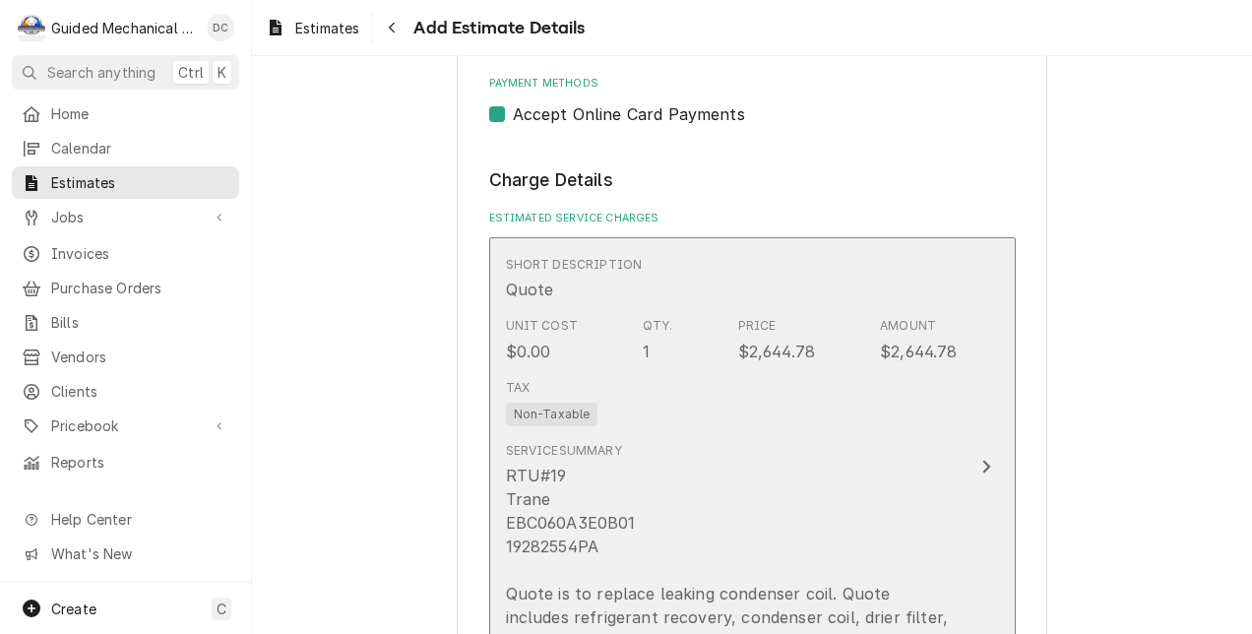
click at [939, 416] on div "Tax Non-Taxable" at bounding box center [732, 402] width 452 height 63
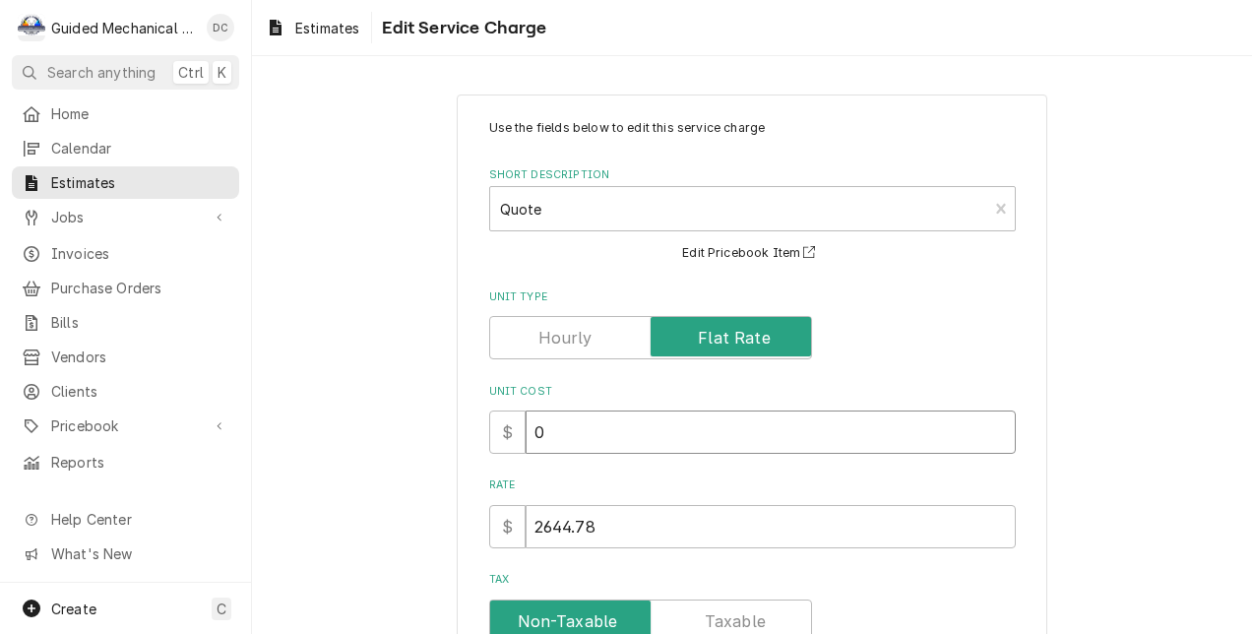
click at [844, 443] on input "0" at bounding box center [770, 431] width 490 height 43
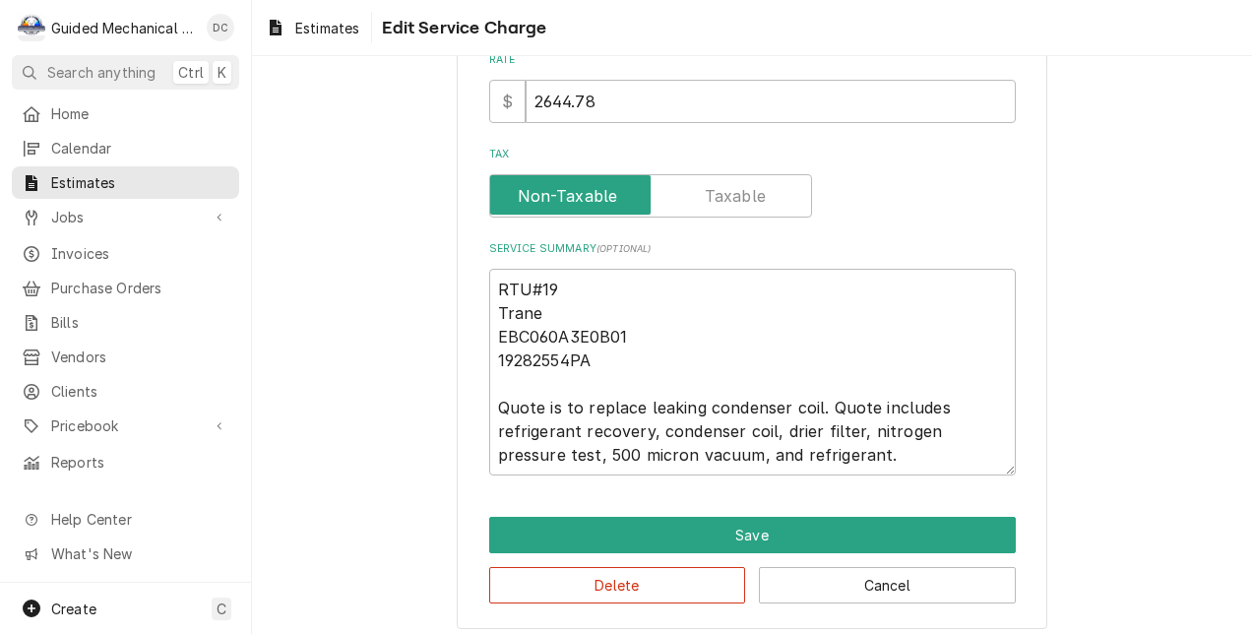
scroll to position [515, 0]
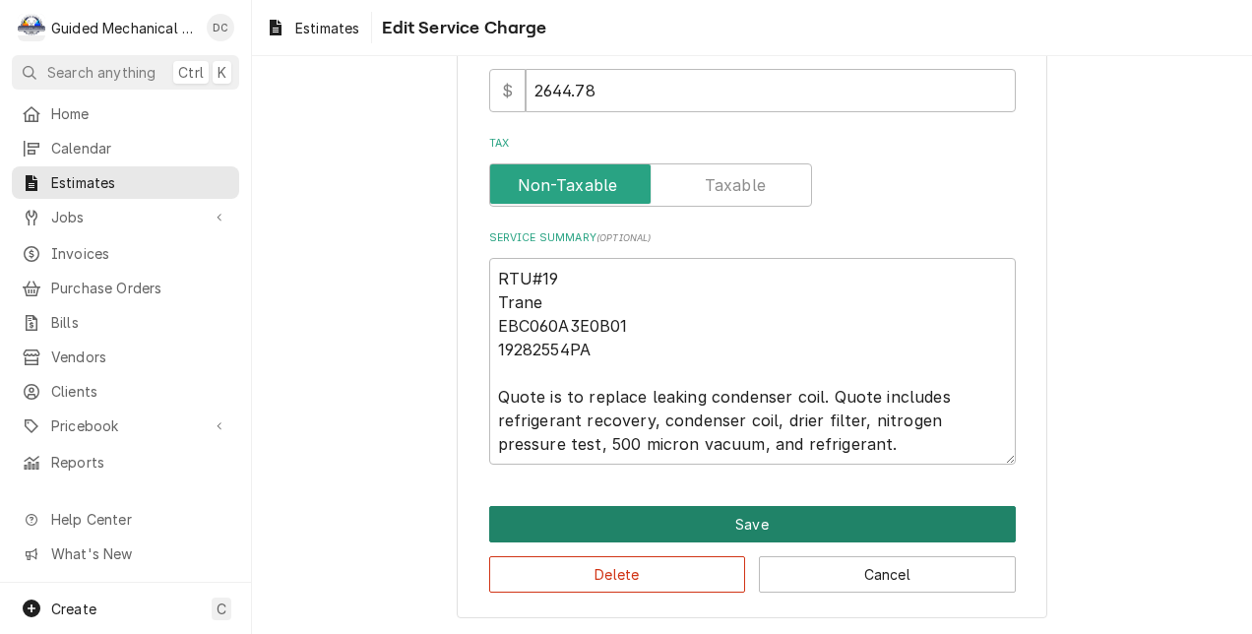
click at [890, 526] on button "Save" at bounding box center [752, 524] width 526 height 36
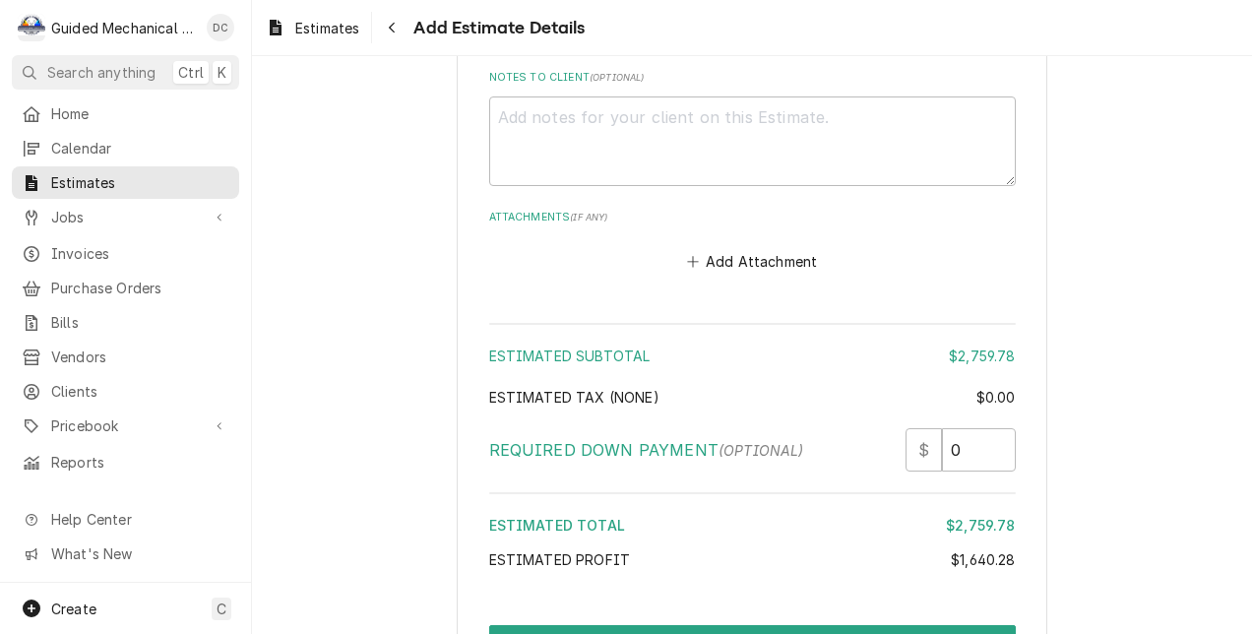
scroll to position [3751, 0]
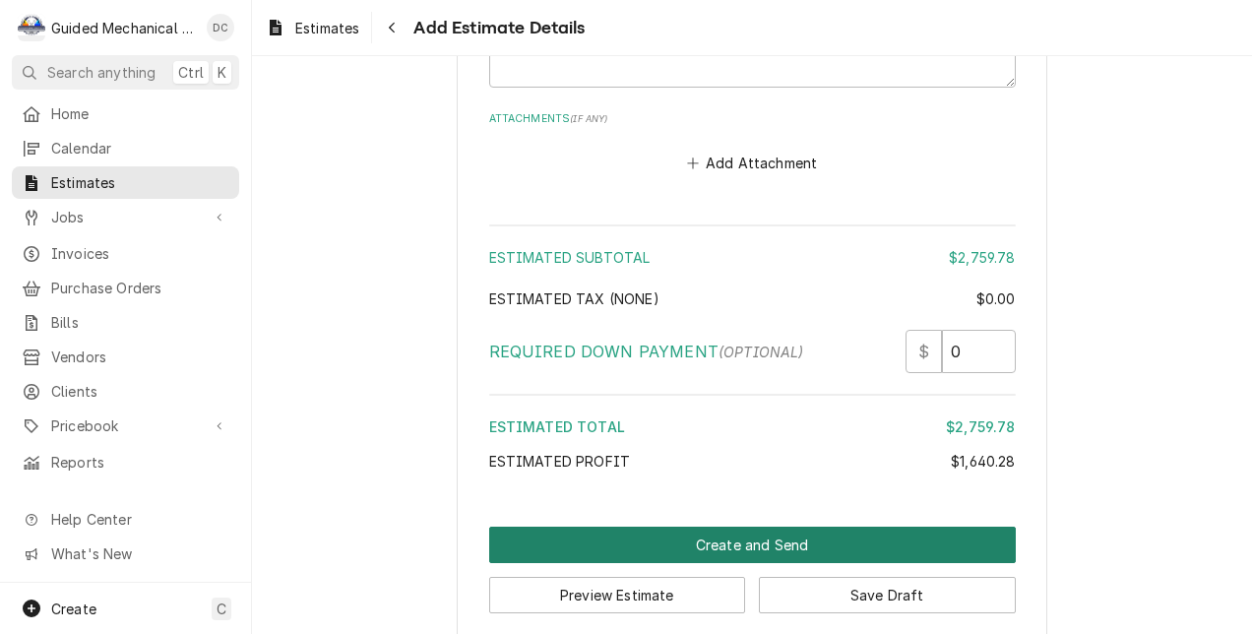
click at [769, 526] on button "Create and Send" at bounding box center [752, 544] width 526 height 36
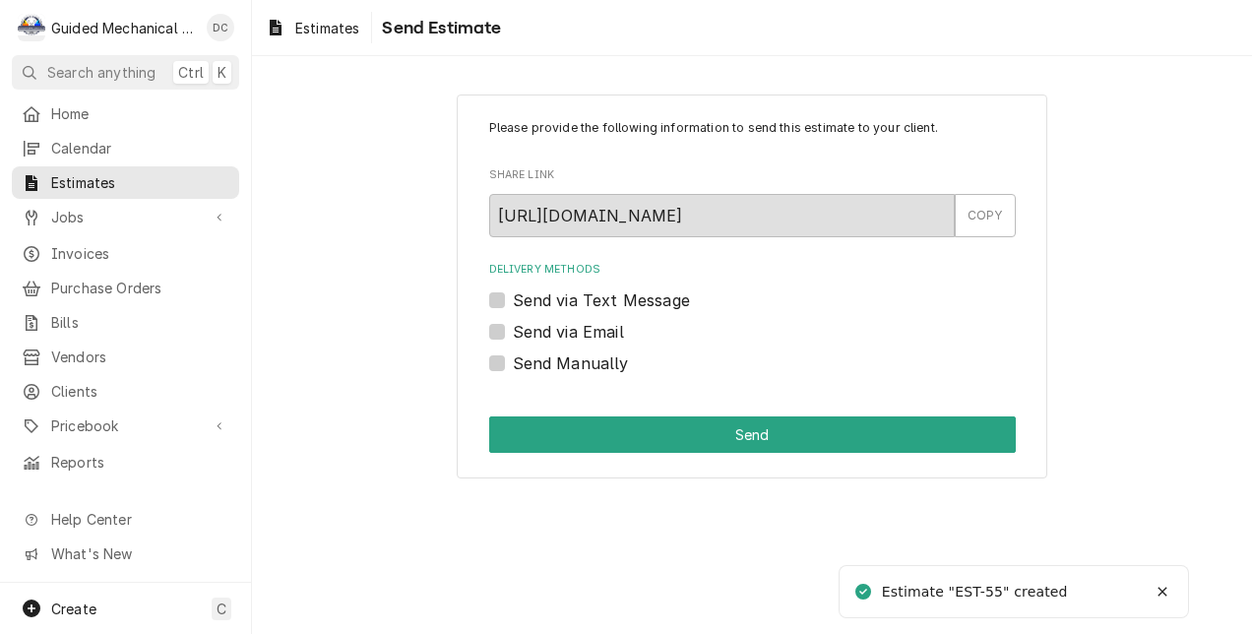
click at [513, 364] on label "Send Manually" at bounding box center [571, 363] width 116 height 24
click at [513, 364] on input "Send Manually" at bounding box center [776, 372] width 526 height 43
checkbox input "true"
click at [980, 224] on div "COPY" at bounding box center [985, 215] width 61 height 43
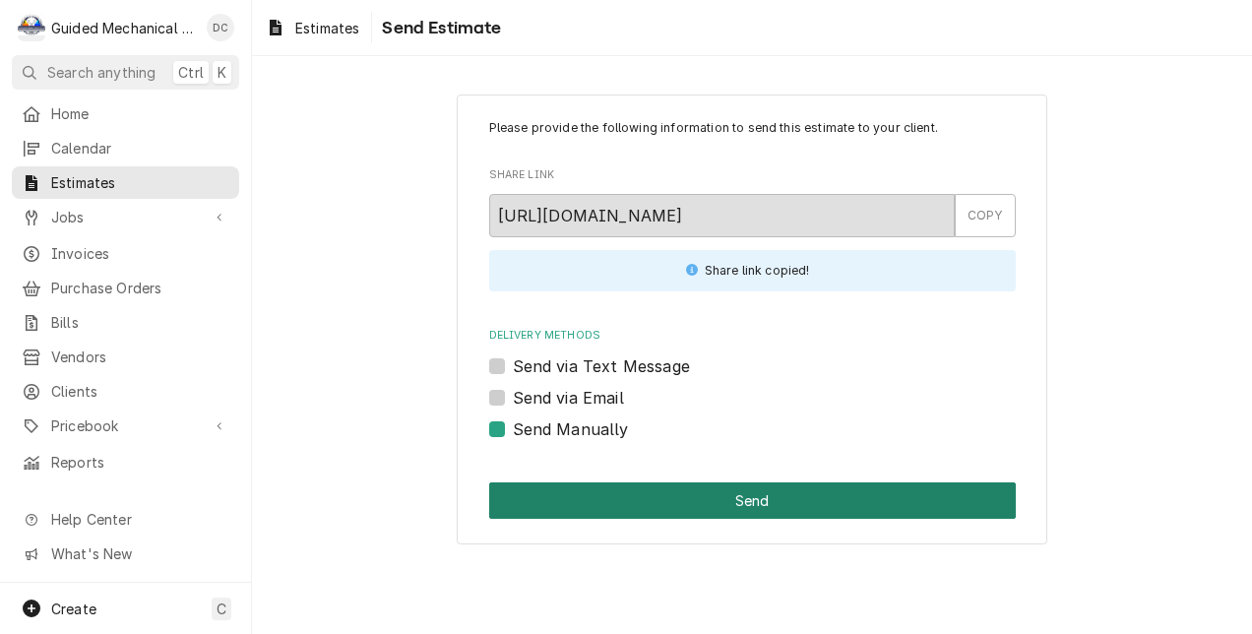
click at [888, 507] on button "Send" at bounding box center [752, 500] width 526 height 36
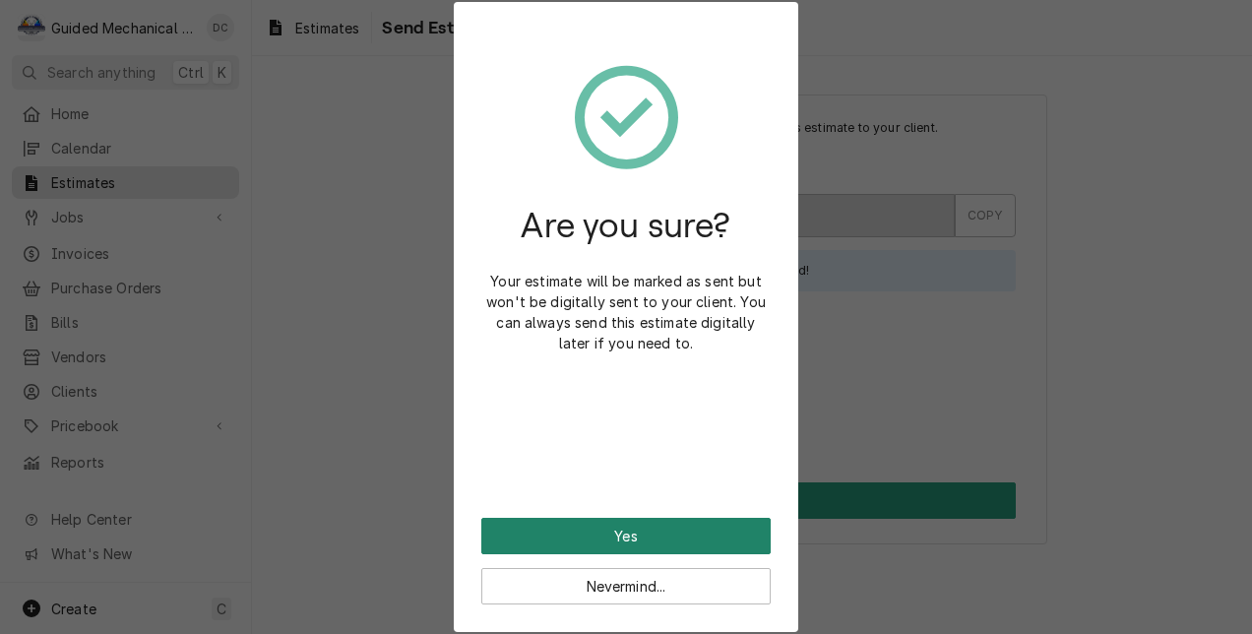
click at [673, 529] on button "Yes" at bounding box center [625, 536] width 289 height 36
